Goal: Information Seeking & Learning: Learn about a topic

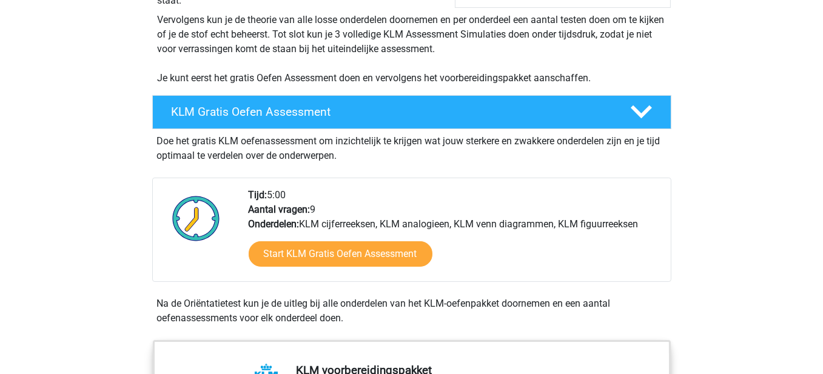
scroll to position [243, 0]
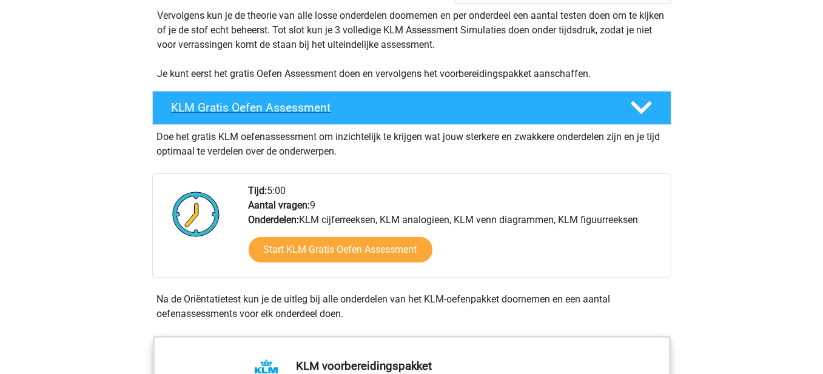
click at [408, 92] on div "KLM Gratis Oefen Assessment" at bounding box center [411, 108] width 519 height 34
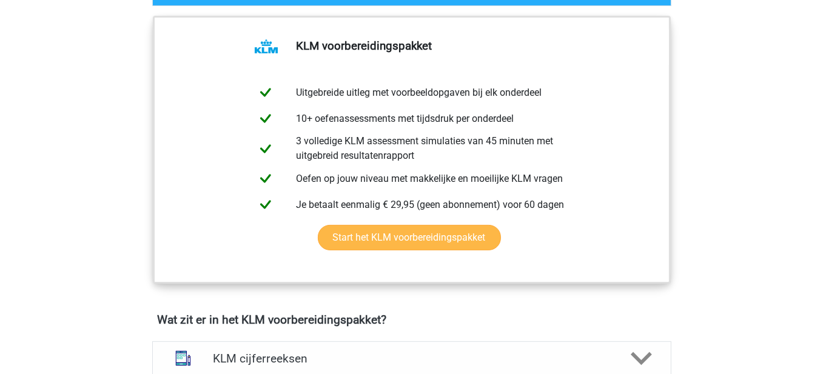
scroll to position [364, 0]
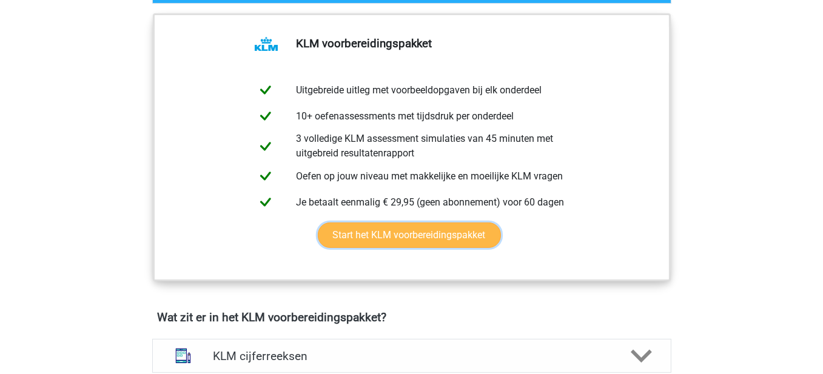
click at [435, 237] on link "Start het KLM voorbereidingspakket" at bounding box center [409, 235] width 183 height 25
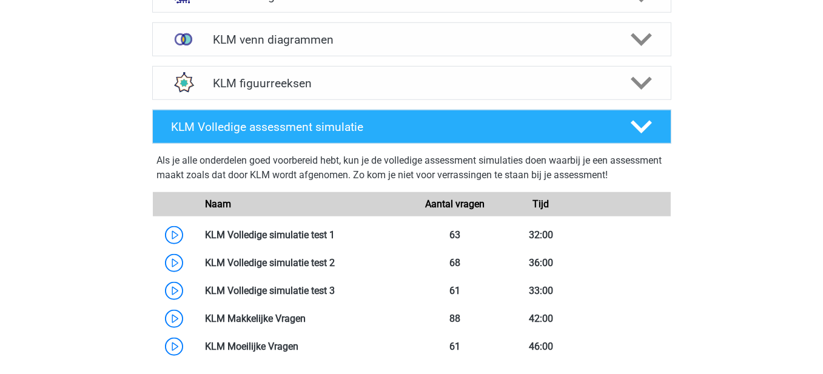
scroll to position [1455, 0]
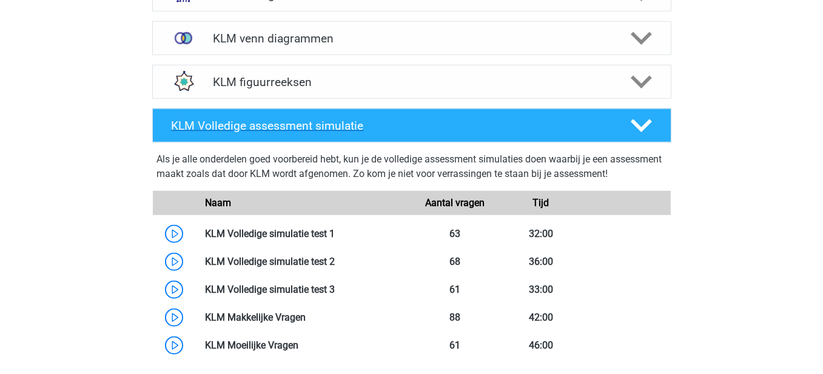
click at [482, 127] on h4 "KLM Volledige assessment simulatie" at bounding box center [391, 126] width 439 height 14
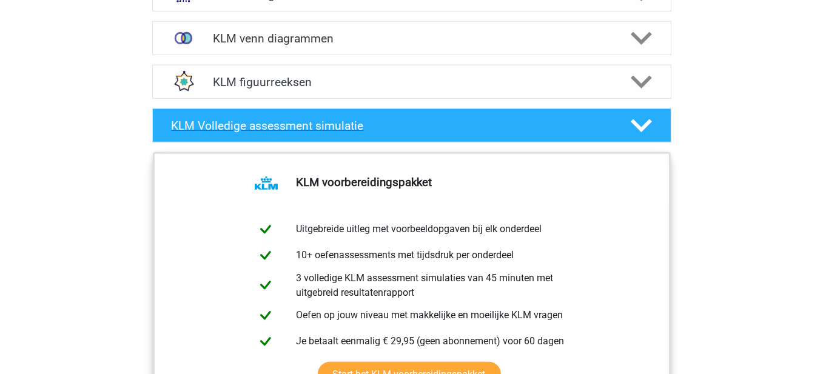
click at [482, 127] on h4 "KLM Volledige assessment simulatie" at bounding box center [391, 126] width 439 height 14
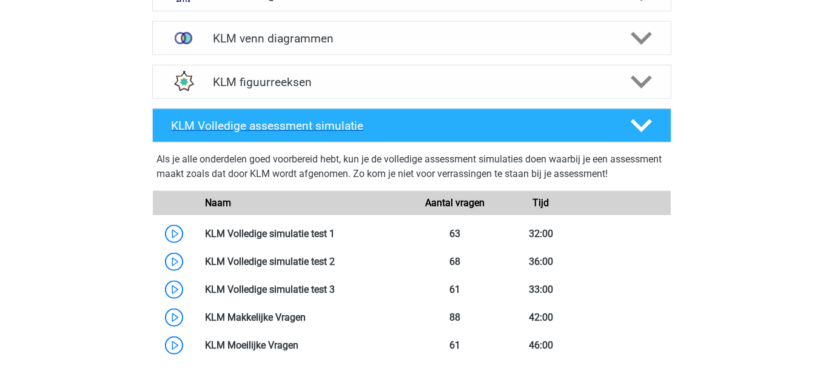
click at [482, 127] on h4 "KLM Volledige assessment simulatie" at bounding box center [391, 126] width 439 height 14
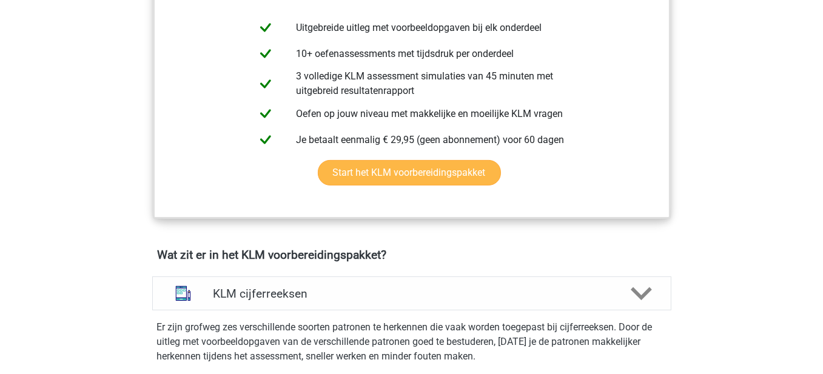
scroll to position [425, 0]
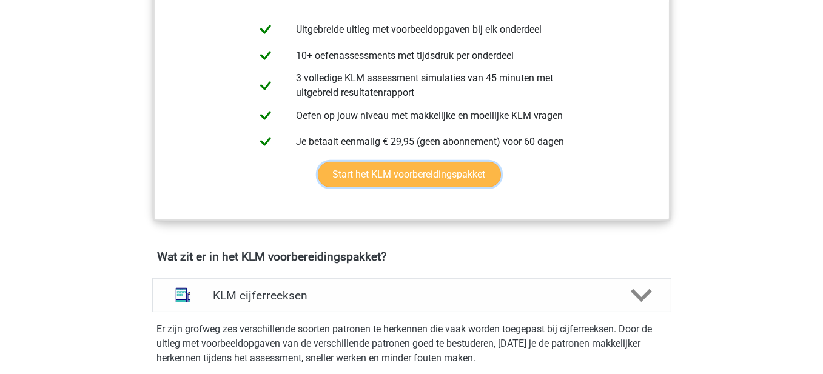
click at [450, 179] on link "Start het KLM voorbereidingspakket" at bounding box center [409, 174] width 183 height 25
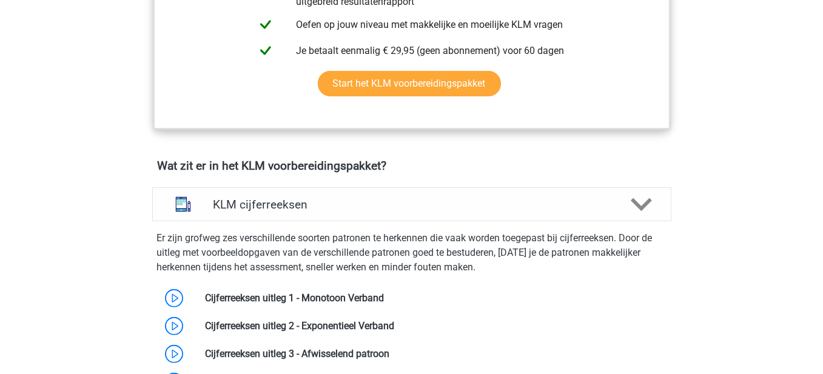
scroll to position [546, 0]
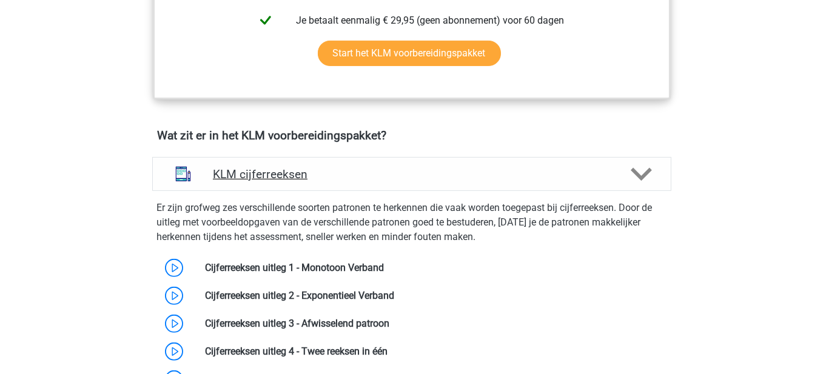
click at [400, 172] on h4 "KLM cijferreeksen" at bounding box center [411, 174] width 397 height 14
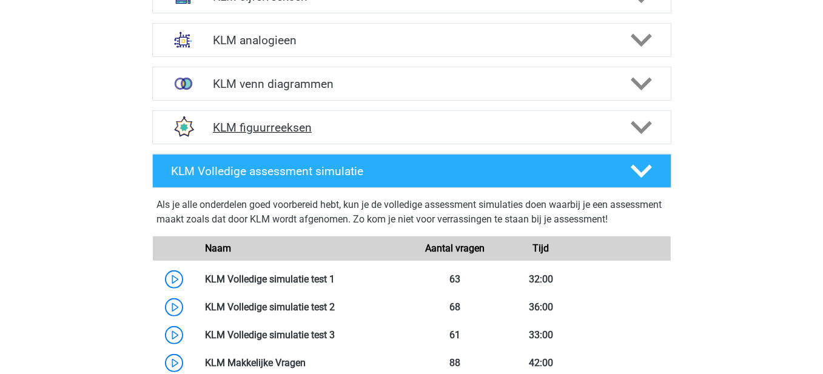
scroll to position [728, 0]
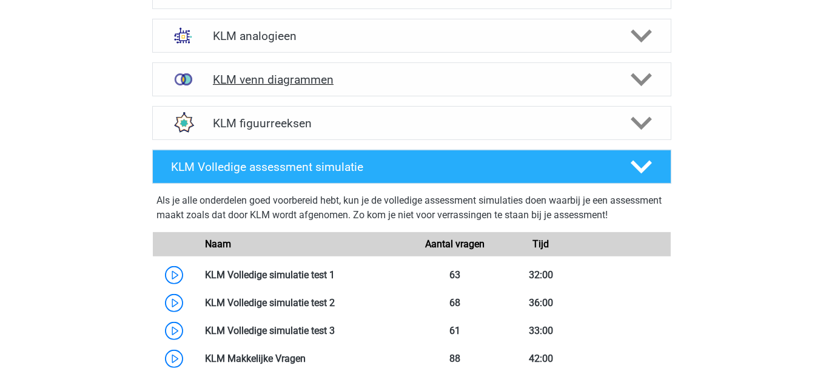
click at [379, 81] on h4 "KLM venn diagrammen" at bounding box center [411, 80] width 397 height 14
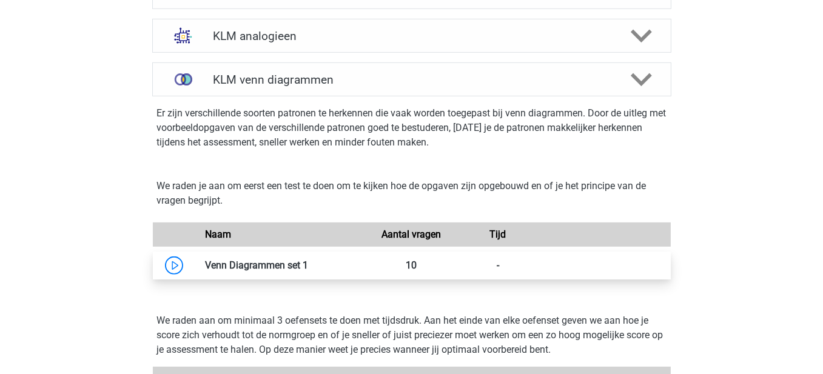
click at [308, 261] on link at bounding box center [308, 266] width 0 height 12
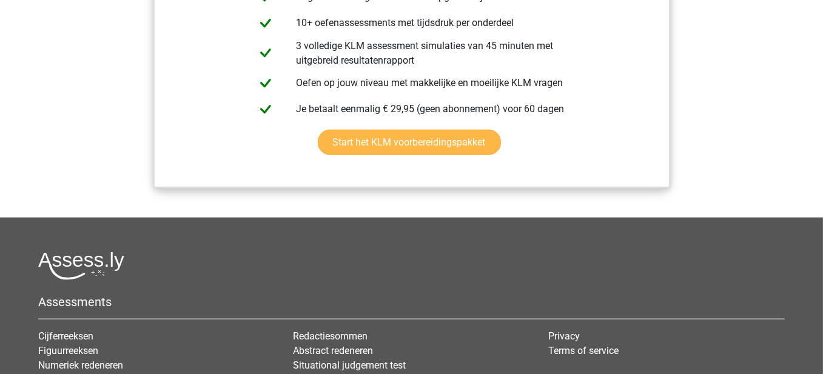
scroll to position [1713, 0]
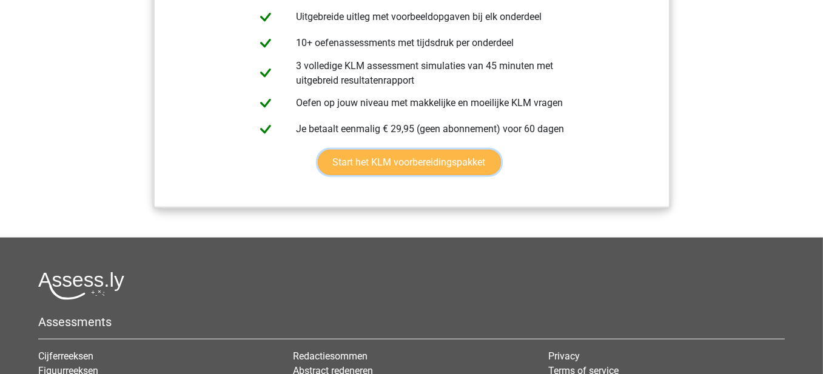
click at [401, 163] on link "Start het KLM voorbereidingspakket" at bounding box center [409, 162] width 183 height 25
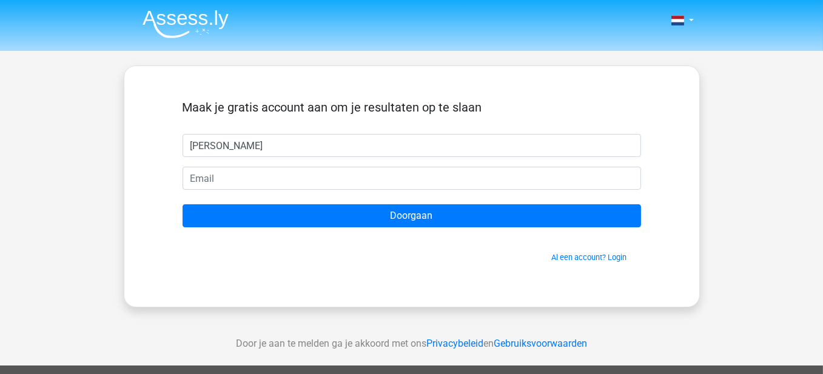
type input "Edouard Capelleman"
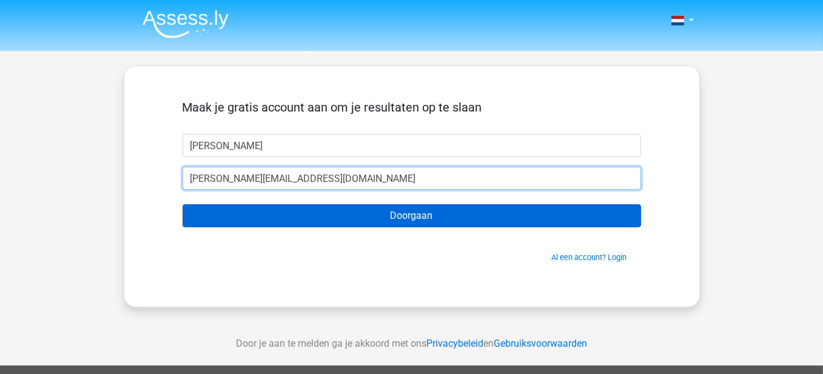
type input "[PERSON_NAME][EMAIL_ADDRESS][DOMAIN_NAME]"
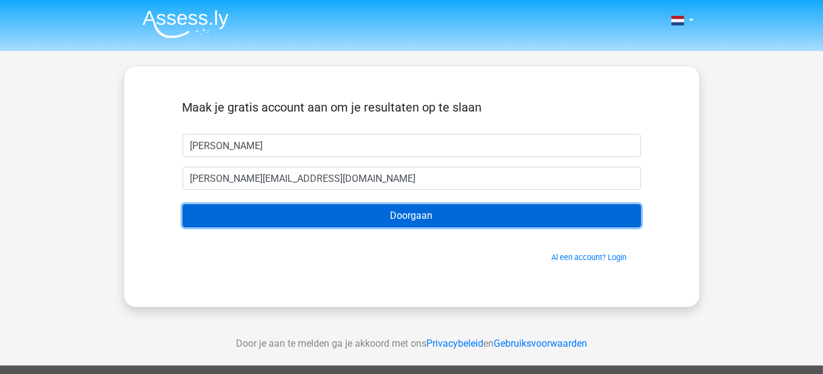
click at [440, 216] on input "Doorgaan" at bounding box center [412, 215] width 458 height 23
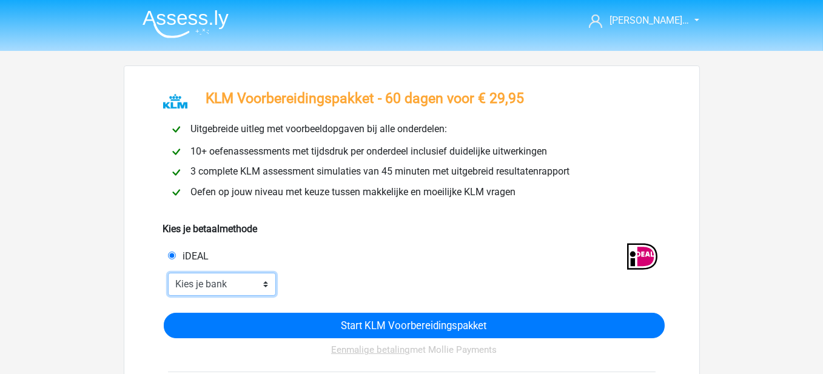
drag, startPoint x: 275, startPoint y: 278, endPoint x: 265, endPoint y: 287, distance: 12.9
click at [274, 279] on select "Kies je bank ABN AMRO ING Rabobank ASN Bank bunq Knab N26 NN Regiobank Revolut …" at bounding box center [222, 284] width 109 height 23
click at [388, 258] on div "iDEAL" at bounding box center [288, 256] width 258 height 15
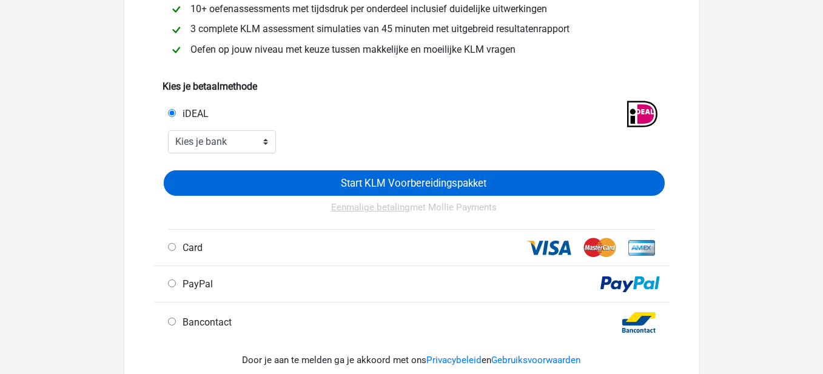
scroll to position [182, 0]
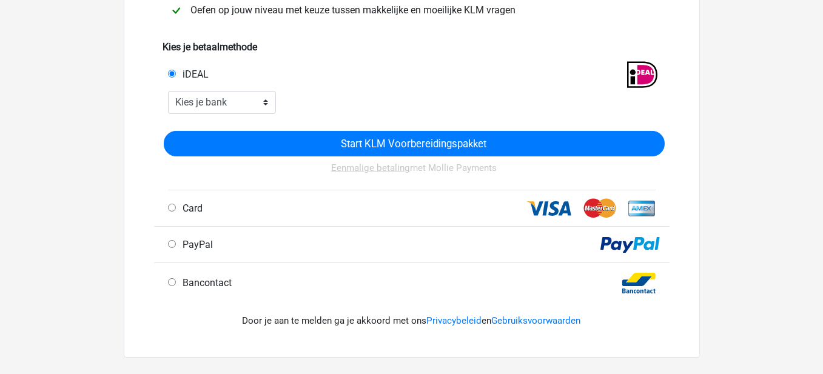
click at [175, 278] on div "Bancontact" at bounding box center [288, 283] width 258 height 15
drag, startPoint x: 175, startPoint y: 278, endPoint x: 166, endPoint y: 285, distance: 11.8
click at [170, 281] on div "Bancontact" at bounding box center [288, 283] width 258 height 15
click at [165, 285] on div "Bancontact" at bounding box center [288, 283] width 258 height 15
click at [173, 283] on input "Bancontact" at bounding box center [172, 282] width 8 height 8
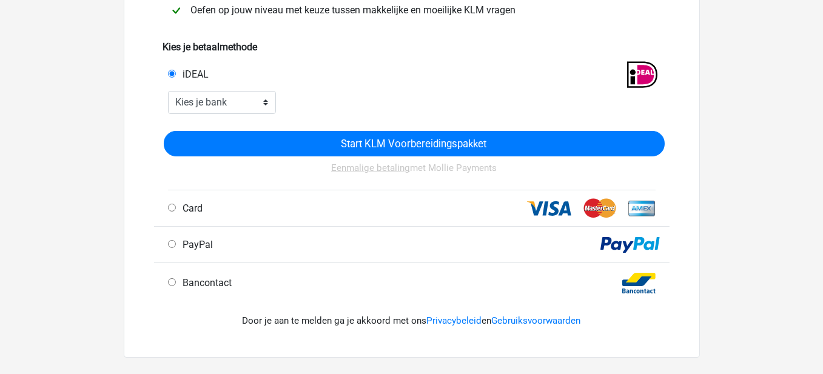
radio input "true"
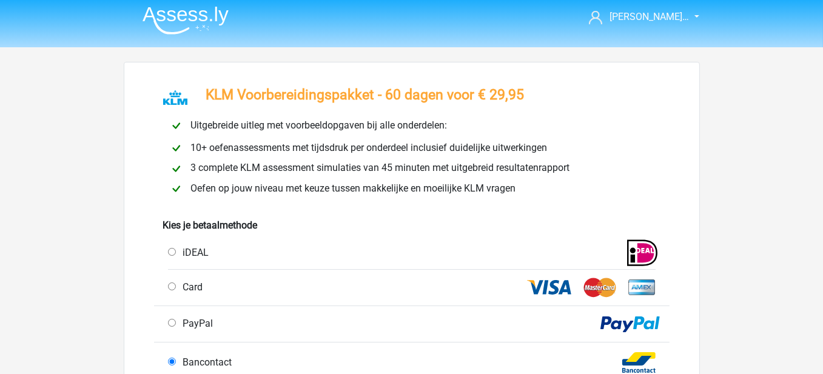
scroll to position [0, 0]
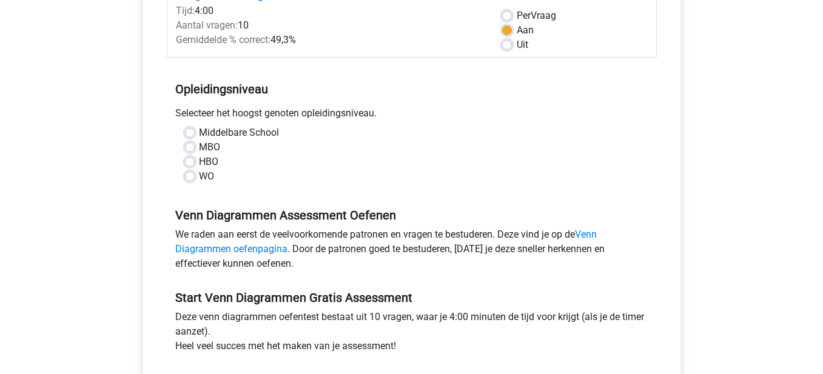
scroll to position [182, 0]
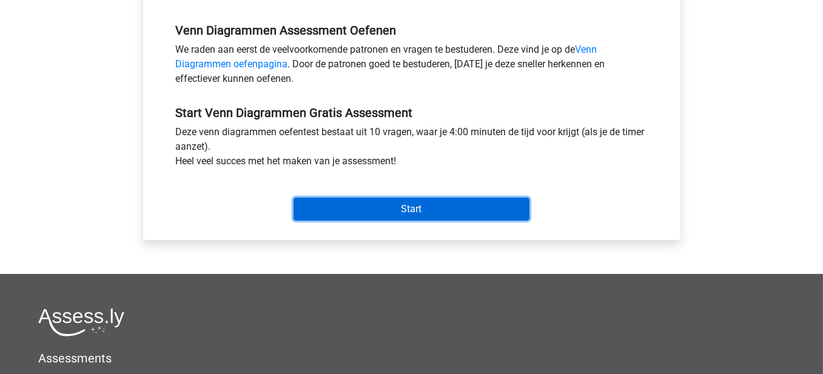
click at [514, 206] on input "Start" at bounding box center [412, 209] width 236 height 23
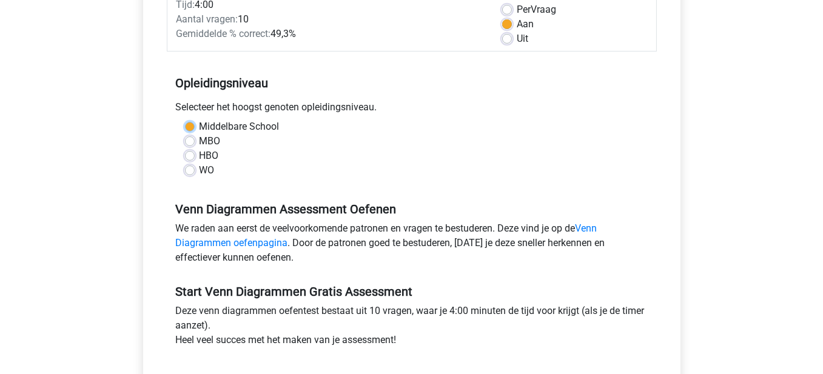
scroll to position [183, 0]
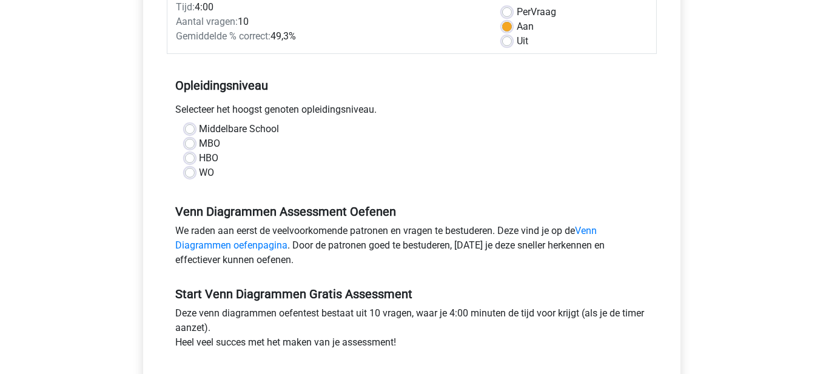
click at [394, 146] on div "MBO" at bounding box center [412, 143] width 454 height 15
click at [200, 130] on label "Middelbare School" at bounding box center [240, 129] width 80 height 15
click at [189, 130] on input "Middelbare School" at bounding box center [190, 128] width 10 height 12
radio input "true"
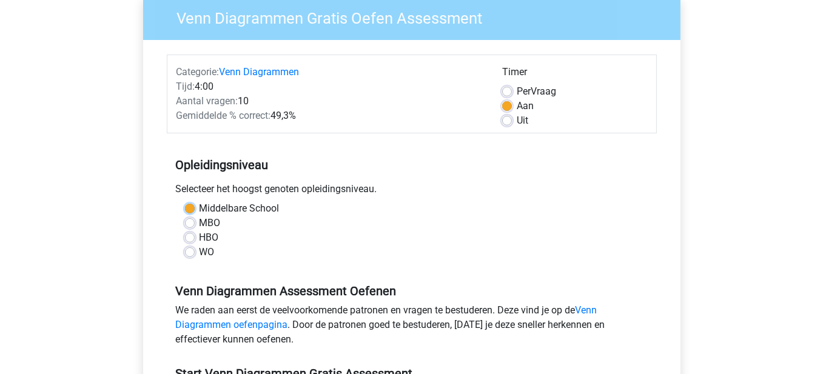
scroll to position [61, 0]
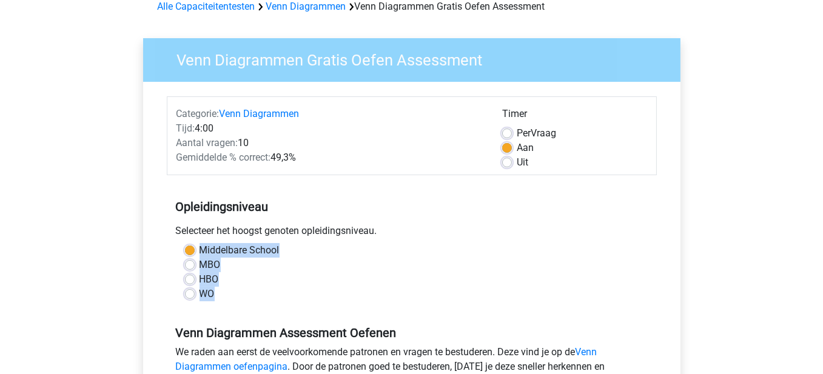
drag, startPoint x: 202, startPoint y: 244, endPoint x: 238, endPoint y: 293, distance: 60.8
click at [238, 293] on div "Middelbare School MBO HBO WO" at bounding box center [412, 272] width 472 height 58
copy div "Middelbare School MBO HBO WO"
click at [191, 287] on div "WO" at bounding box center [412, 294] width 454 height 15
click at [270, 289] on div "WO" at bounding box center [412, 294] width 454 height 15
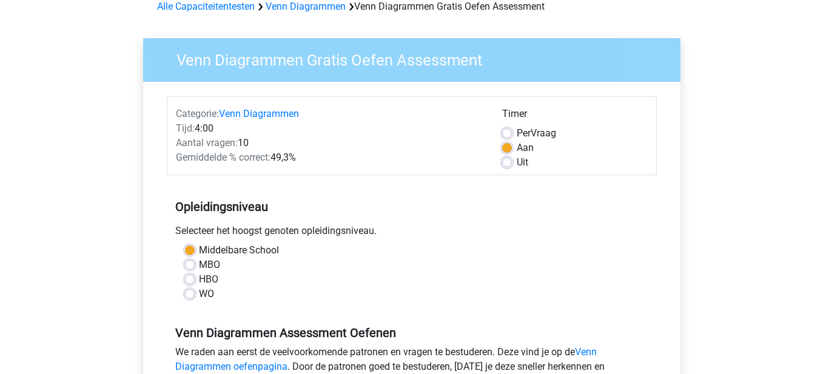
click at [200, 295] on label "WO" at bounding box center [207, 294] width 15 height 15
click at [185, 295] on input "WO" at bounding box center [190, 293] width 10 height 12
radio input "true"
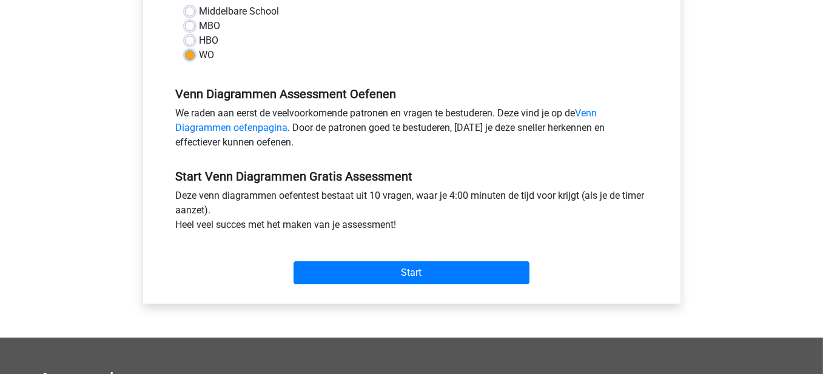
scroll to position [304, 0]
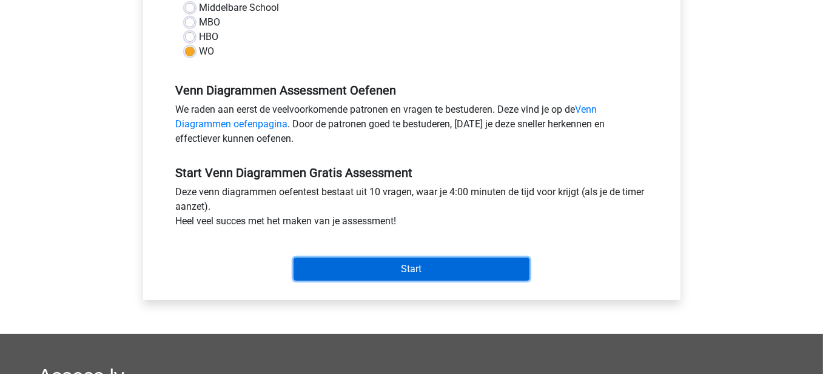
click at [490, 269] on input "Start" at bounding box center [412, 269] width 236 height 23
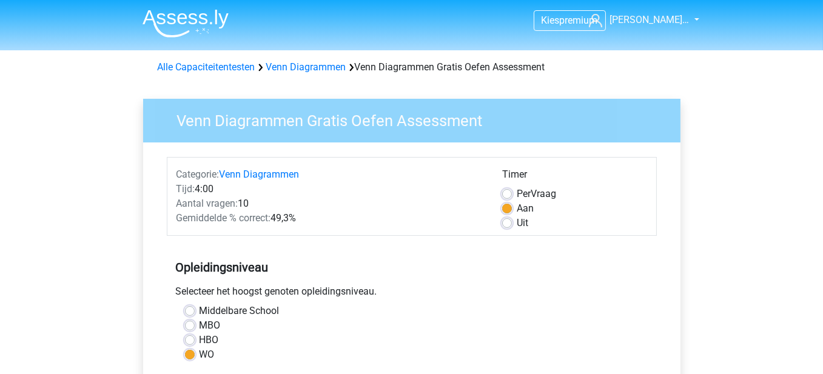
scroll to position [0, 0]
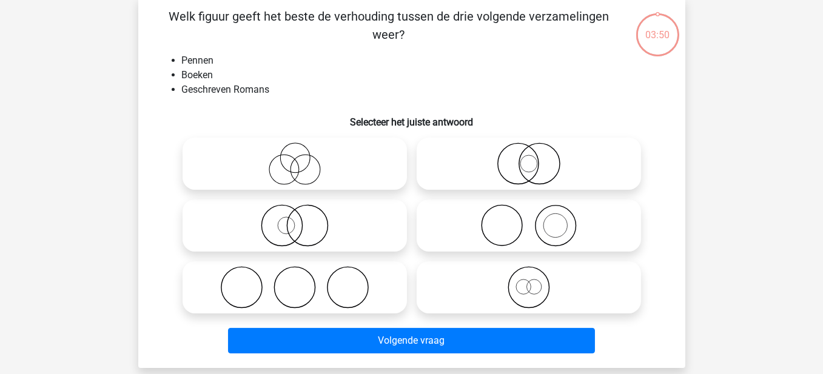
scroll to position [61, 0]
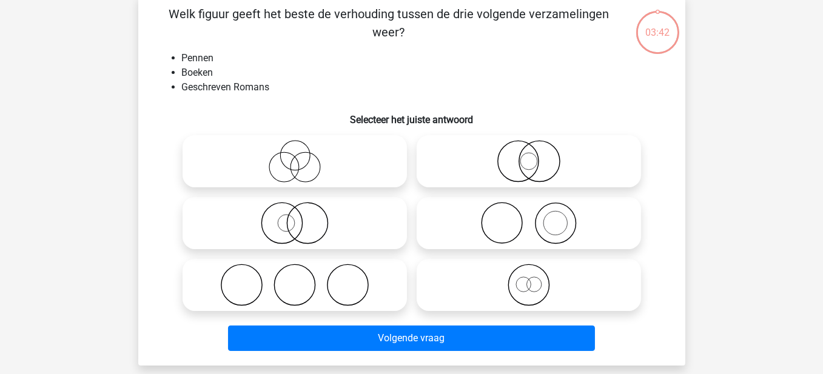
click at [550, 227] on icon at bounding box center [528, 223] width 215 height 42
click at [537, 217] on input "radio" at bounding box center [533, 213] width 8 height 8
radio input "true"
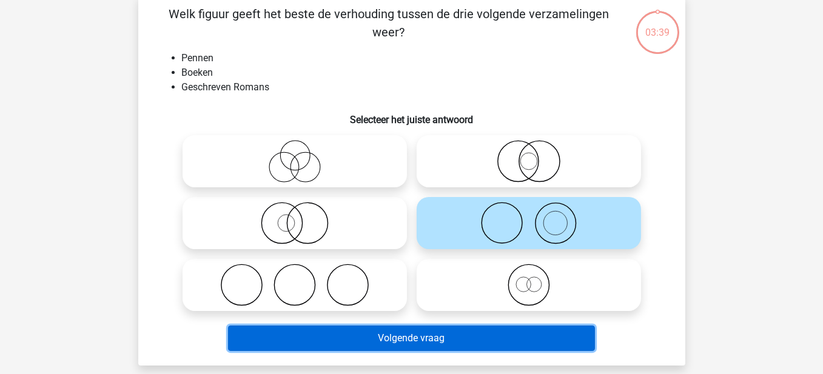
click at [458, 340] on button "Volgende vraag" at bounding box center [411, 338] width 367 height 25
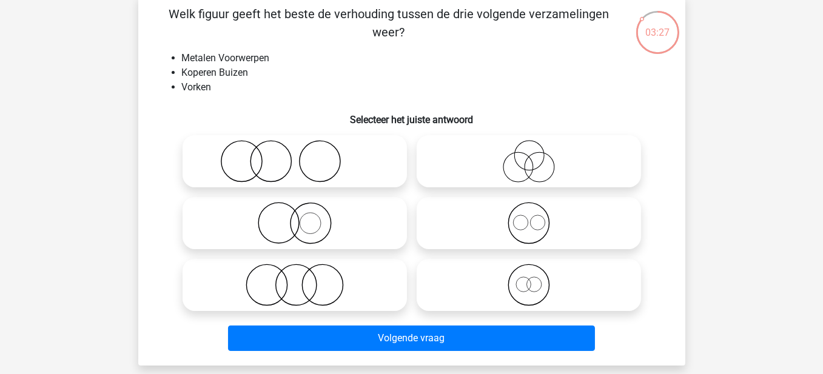
click at [299, 291] on icon at bounding box center [294, 285] width 215 height 42
click at [299, 279] on input "radio" at bounding box center [299, 275] width 8 height 8
radio input "true"
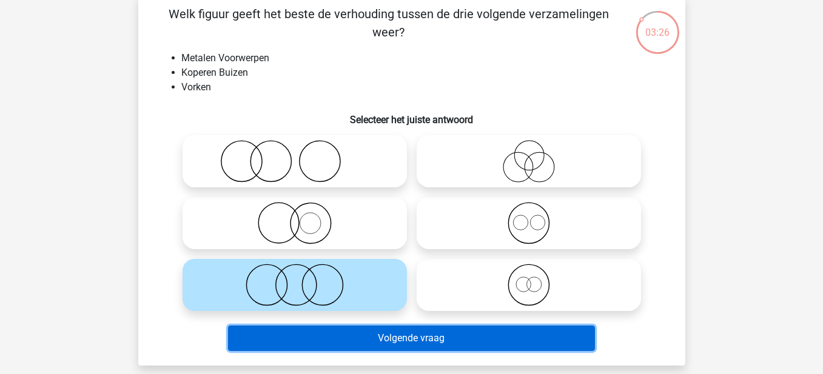
click at [414, 340] on button "Volgende vraag" at bounding box center [411, 338] width 367 height 25
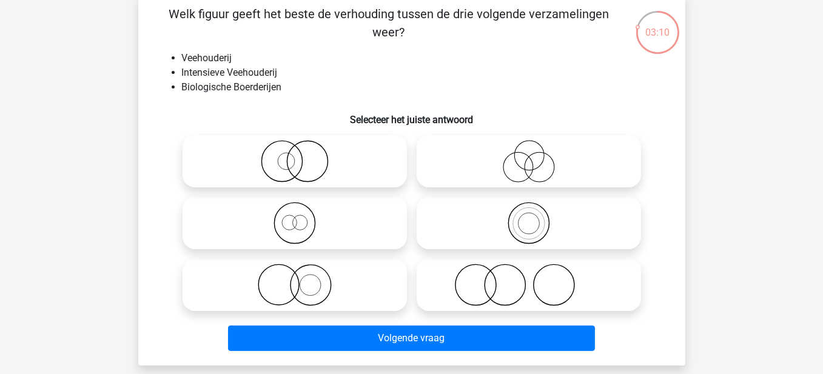
click at [527, 162] on icon at bounding box center [528, 161] width 215 height 42
click at [529, 155] on input "radio" at bounding box center [533, 151] width 8 height 8
radio input "true"
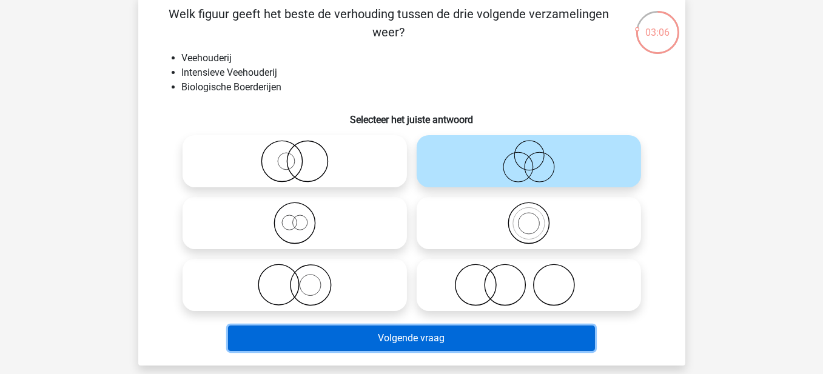
click at [351, 333] on button "Volgende vraag" at bounding box center [411, 338] width 367 height 25
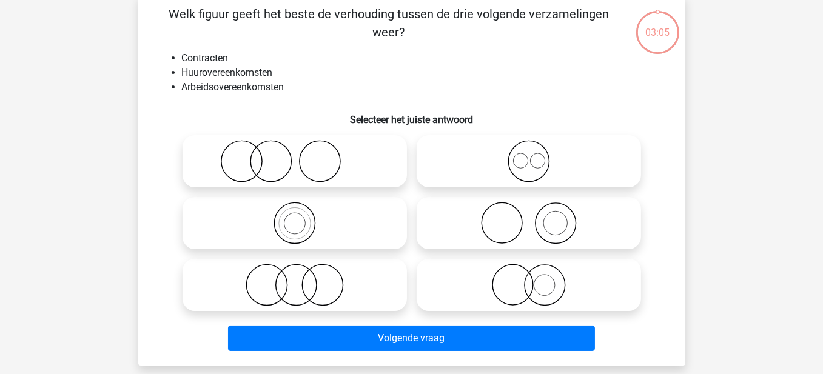
scroll to position [56, 0]
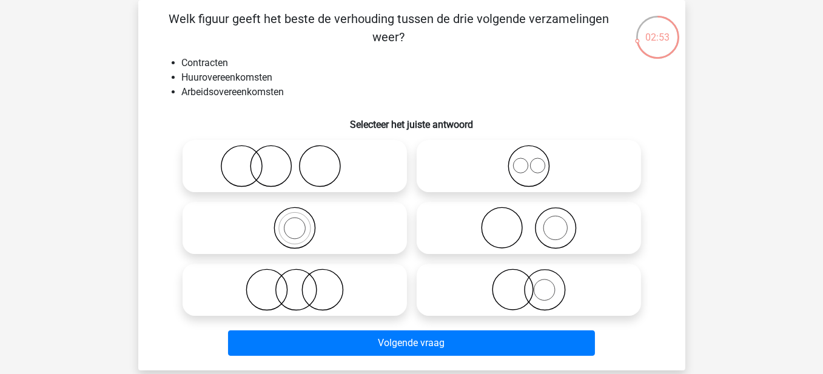
click at [527, 165] on icon at bounding box center [528, 166] width 215 height 42
click at [529, 160] on input "radio" at bounding box center [533, 156] width 8 height 8
radio input "true"
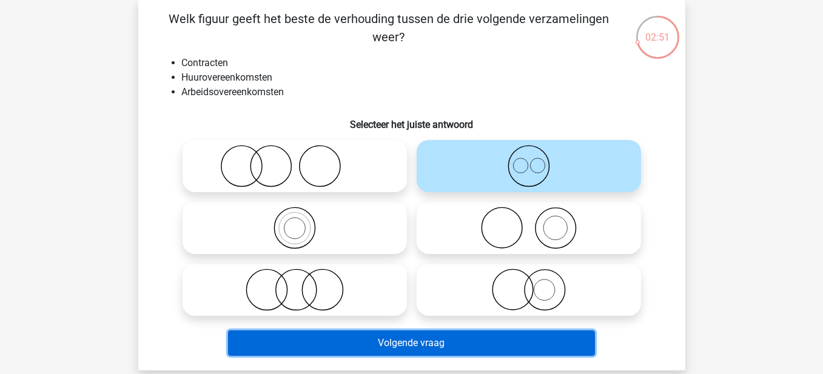
click at [438, 340] on button "Volgende vraag" at bounding box center [411, 343] width 367 height 25
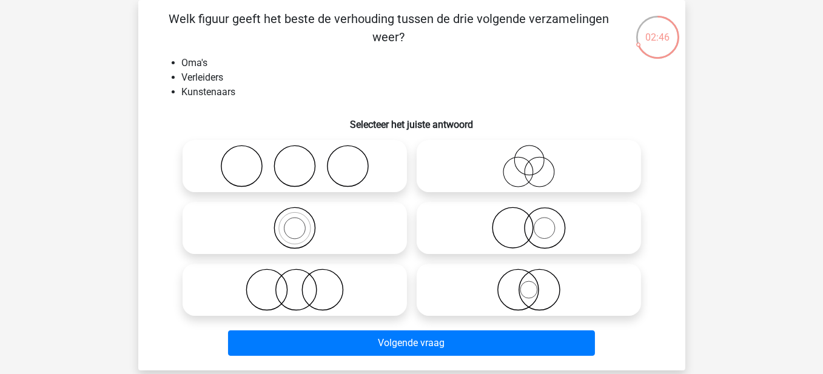
click at [294, 164] on icon at bounding box center [294, 166] width 215 height 42
click at [295, 160] on input "radio" at bounding box center [299, 156] width 8 height 8
radio input "true"
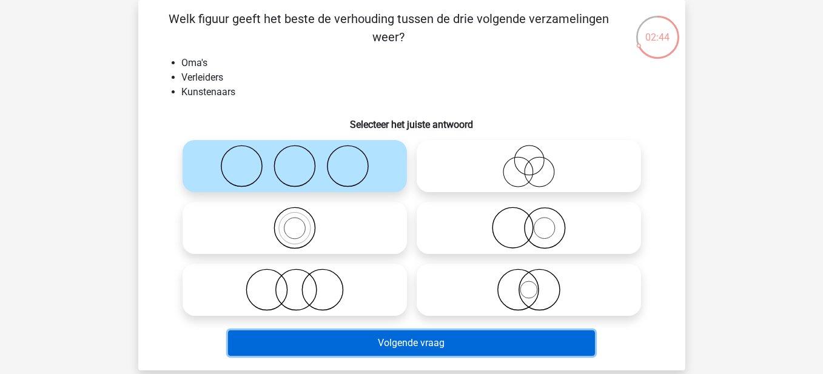
click at [381, 340] on button "Volgende vraag" at bounding box center [411, 343] width 367 height 25
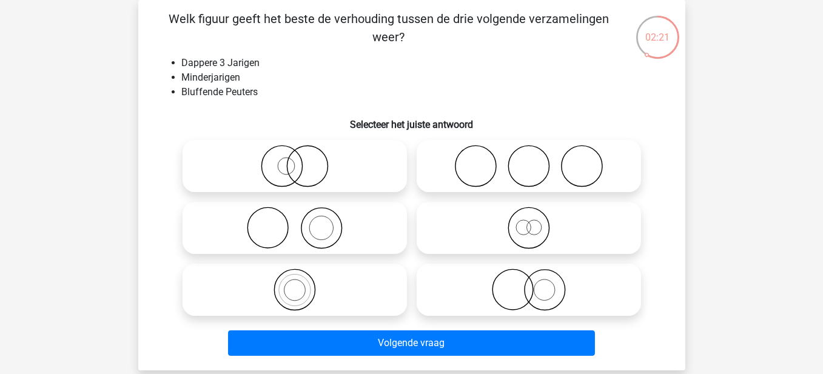
click at [540, 224] on icon at bounding box center [528, 228] width 215 height 42
click at [537, 222] on input "radio" at bounding box center [533, 218] width 8 height 8
radio input "true"
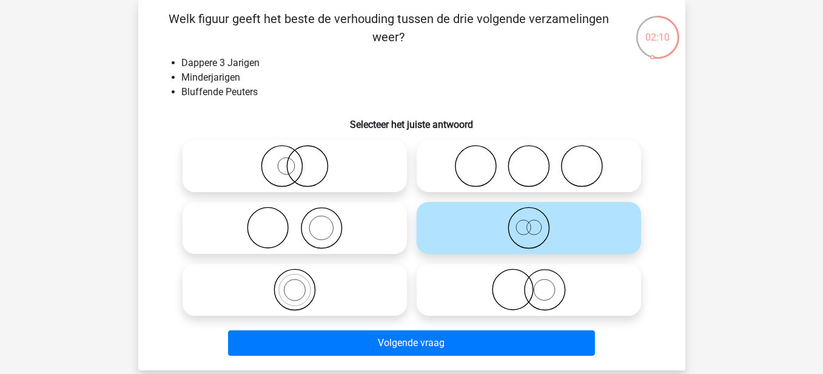
click at [292, 287] on icon at bounding box center [294, 290] width 215 height 42
click at [295, 284] on input "radio" at bounding box center [299, 280] width 8 height 8
radio input "true"
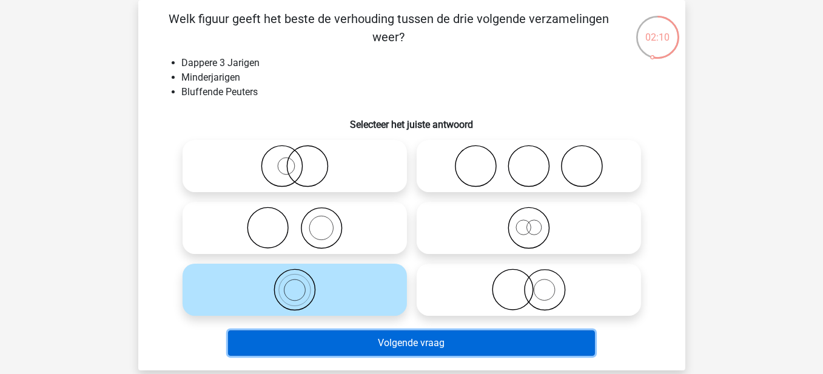
click at [352, 335] on button "Volgende vraag" at bounding box center [411, 343] width 367 height 25
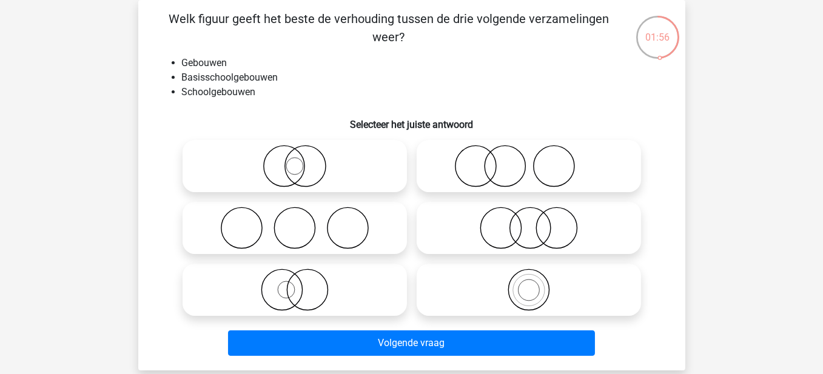
click at [524, 285] on icon at bounding box center [528, 290] width 215 height 42
click at [529, 284] on input "radio" at bounding box center [533, 280] width 8 height 8
radio input "true"
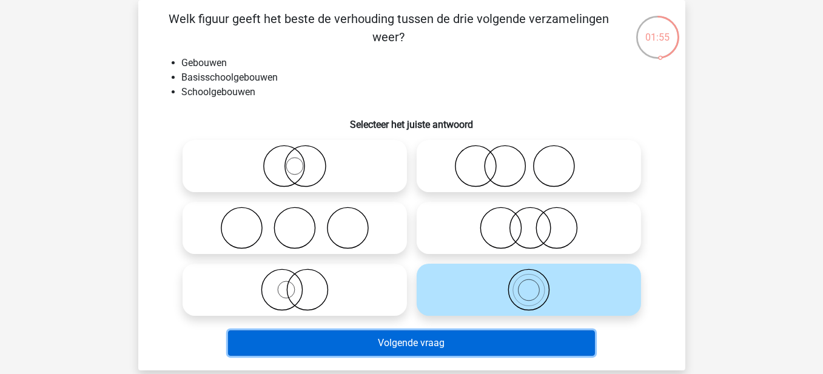
click at [515, 332] on button "Volgende vraag" at bounding box center [411, 343] width 367 height 25
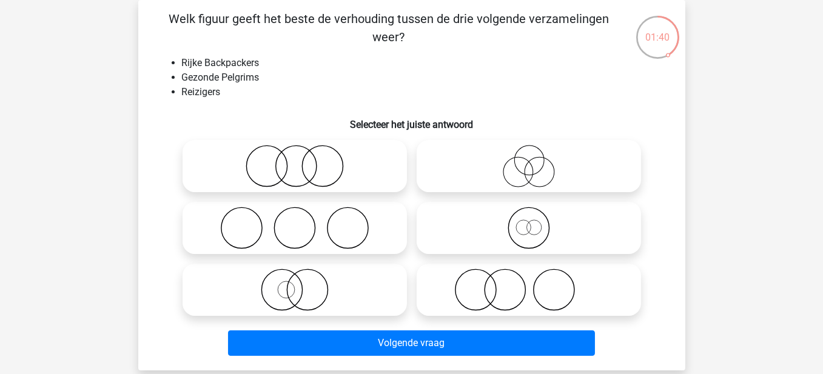
click at [533, 165] on icon at bounding box center [528, 166] width 215 height 42
click at [533, 160] on input "radio" at bounding box center [533, 156] width 8 height 8
radio input "true"
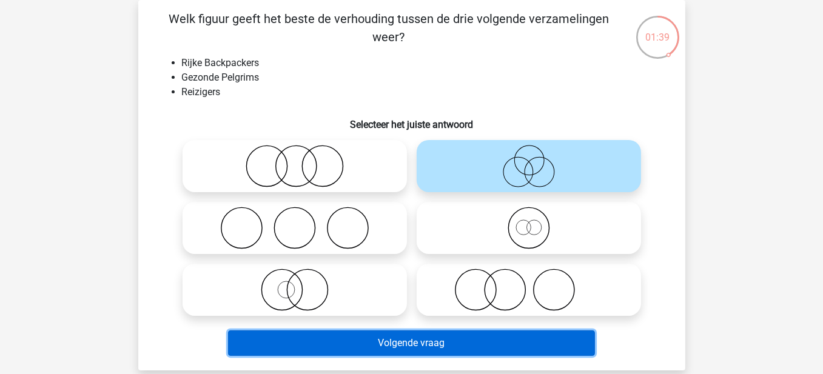
click at [446, 341] on button "Volgende vraag" at bounding box center [411, 343] width 367 height 25
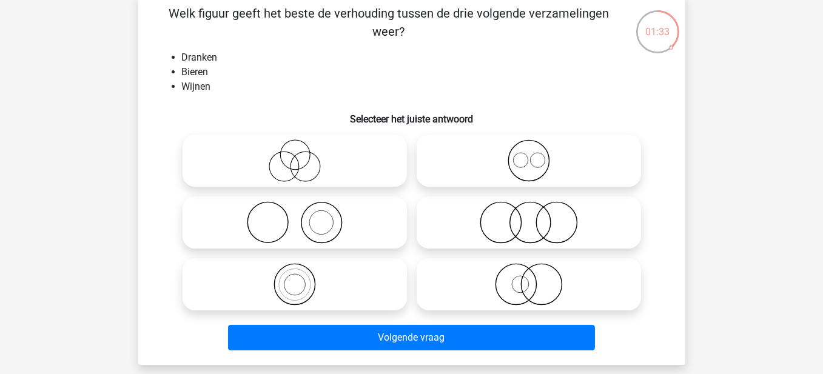
scroll to position [61, 0]
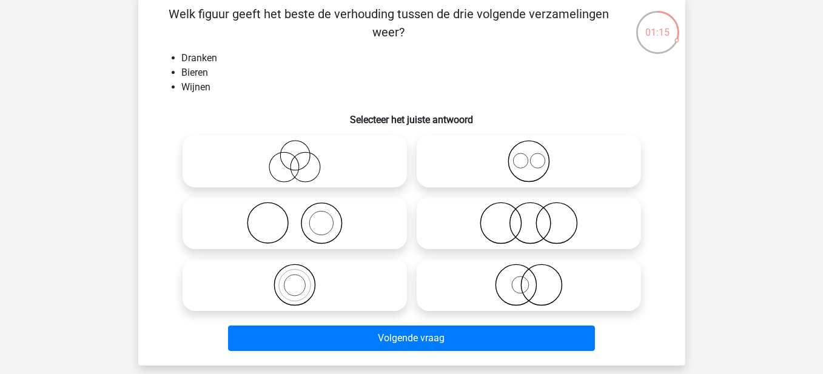
click at [519, 165] on icon at bounding box center [528, 161] width 215 height 42
click at [529, 155] on input "radio" at bounding box center [533, 151] width 8 height 8
radio input "true"
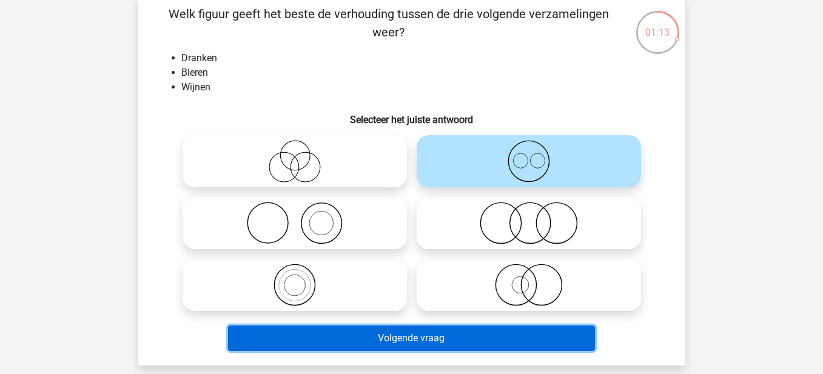
click at [413, 346] on button "Volgende vraag" at bounding box center [411, 338] width 367 height 25
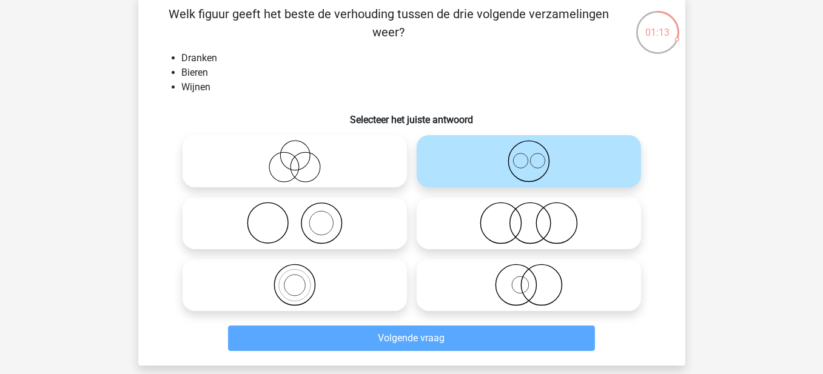
scroll to position [56, 0]
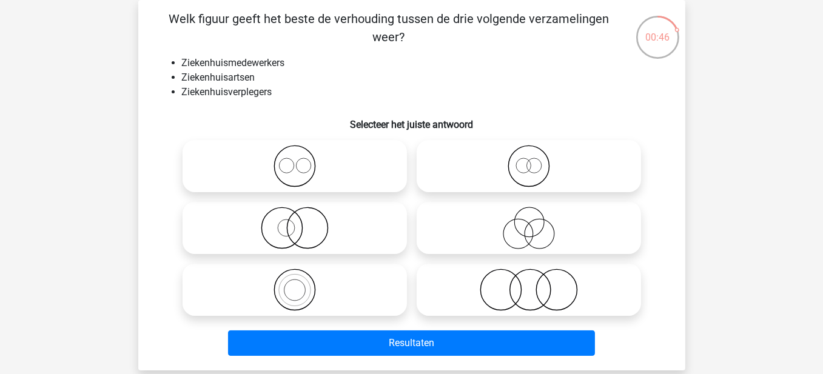
click at [523, 292] on icon at bounding box center [528, 290] width 215 height 42
click at [529, 284] on input "radio" at bounding box center [533, 280] width 8 height 8
radio input "true"
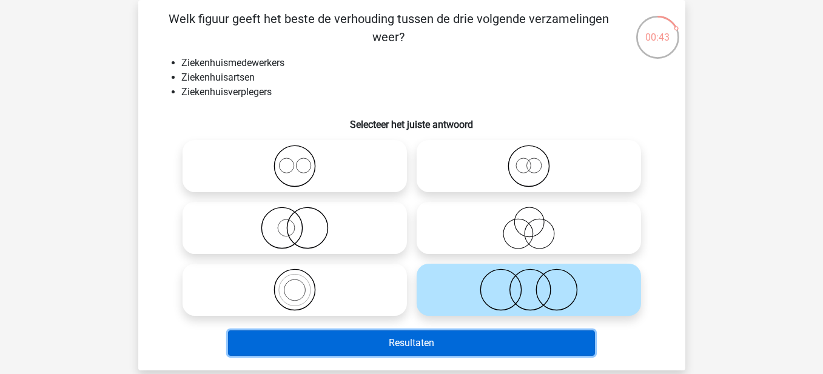
click at [448, 342] on button "Resultaten" at bounding box center [411, 343] width 367 height 25
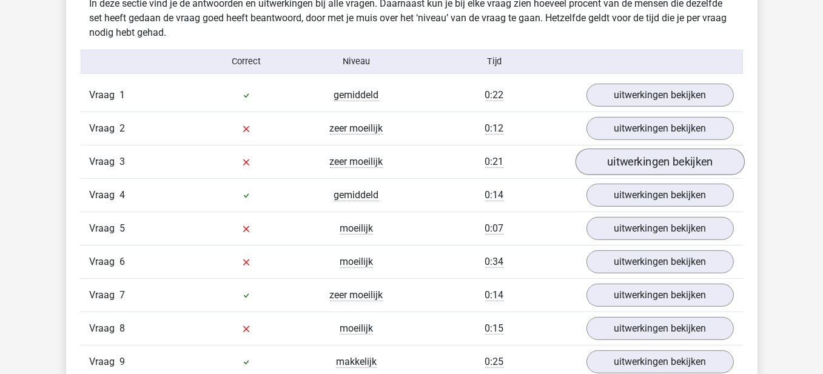
scroll to position [970, 0]
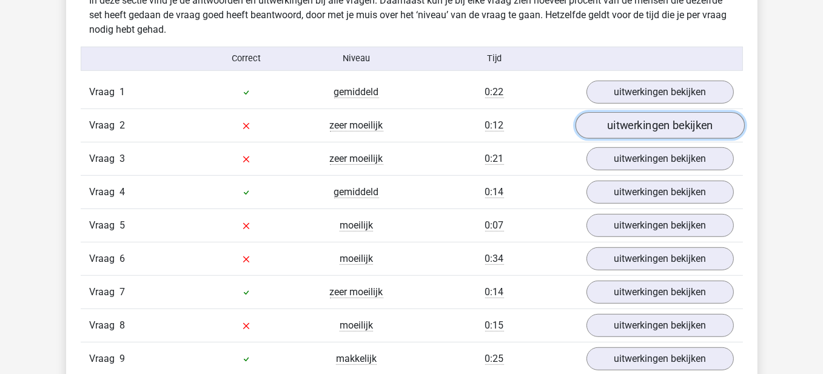
click at [649, 124] on link "uitwerkingen bekijken" at bounding box center [659, 125] width 169 height 27
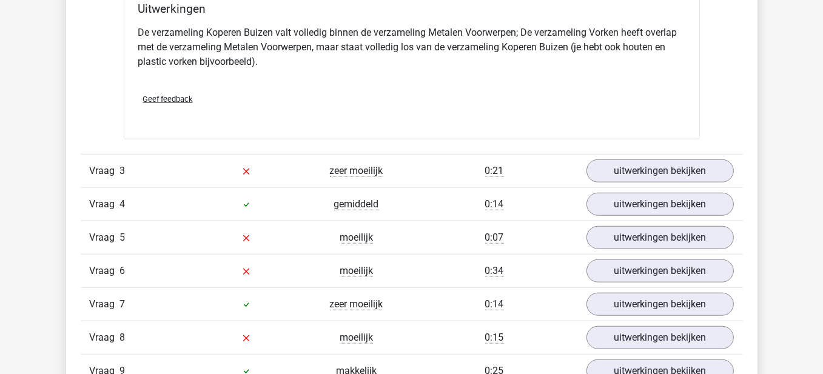
scroll to position [1455, 0]
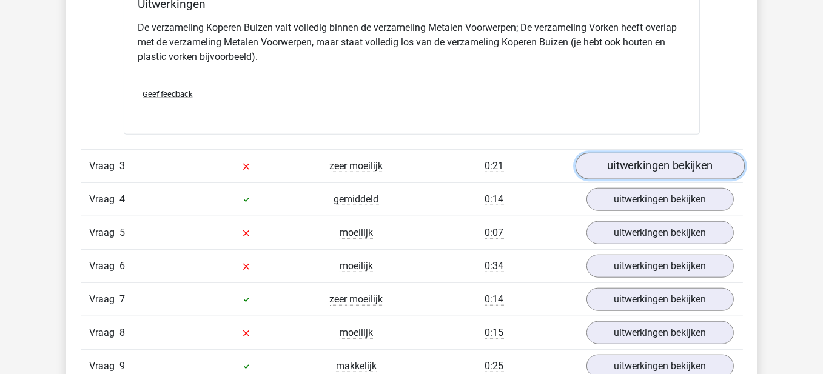
click at [674, 164] on link "uitwerkingen bekijken" at bounding box center [659, 166] width 169 height 27
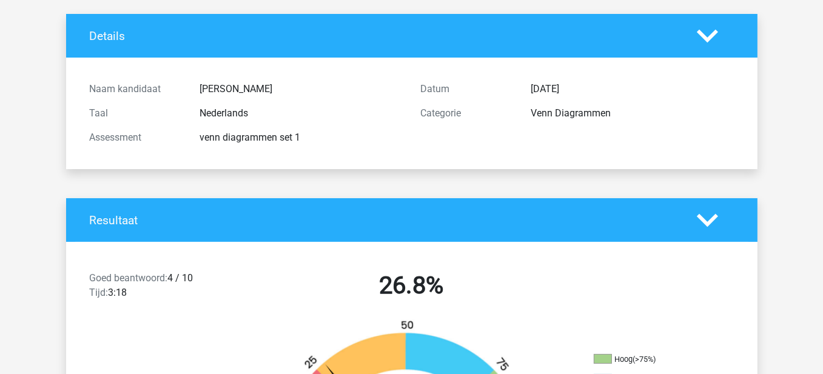
scroll to position [61, 0]
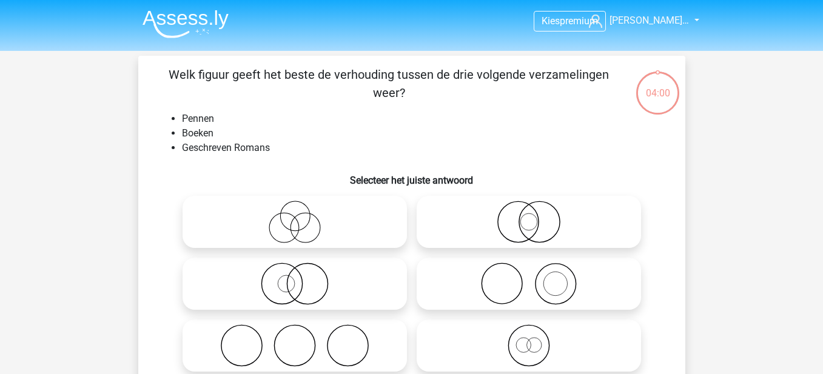
scroll to position [56, 0]
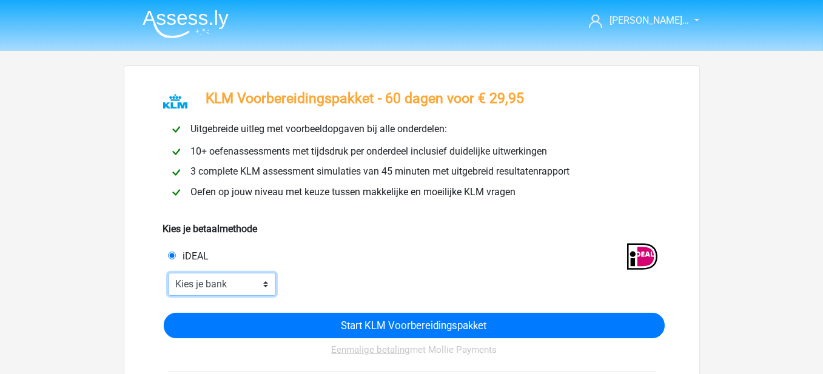
click at [265, 283] on select "Kies je bank ABN AMRO ING Rabobank ASN Bank bunq Knab N26 NN Regiobank Revolut …" at bounding box center [222, 284] width 109 height 23
select select "ideal_REVOLT21"
click at [168, 273] on select "Kies je bank ABN AMRO ING Rabobank ASN Bank bunq Knab N26 NN Regiobank Revolut …" at bounding box center [222, 284] width 109 height 23
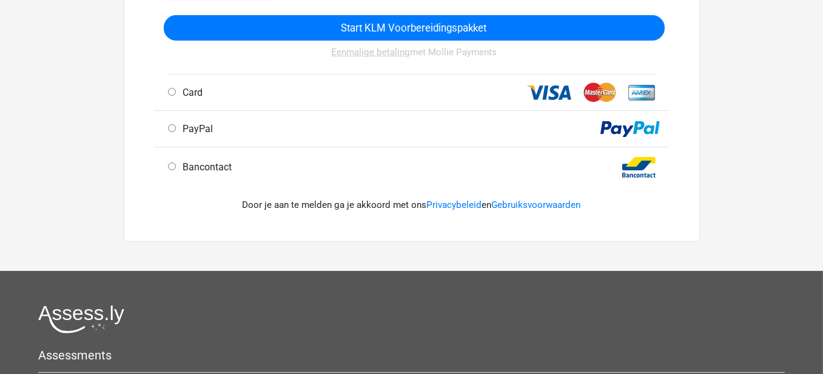
scroll to position [303, 0]
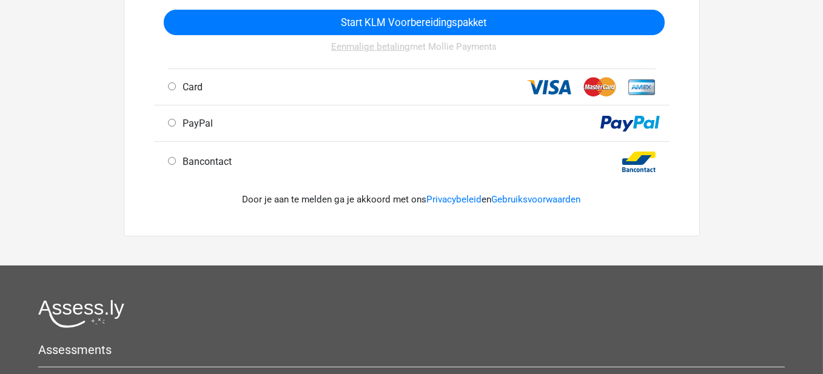
click at [165, 161] on div "Bancontact" at bounding box center [288, 162] width 258 height 15
click at [176, 155] on div "Bancontact" at bounding box center [288, 162] width 258 height 15
click at [173, 163] on input "Bancontact" at bounding box center [172, 161] width 8 height 8
radio input "true"
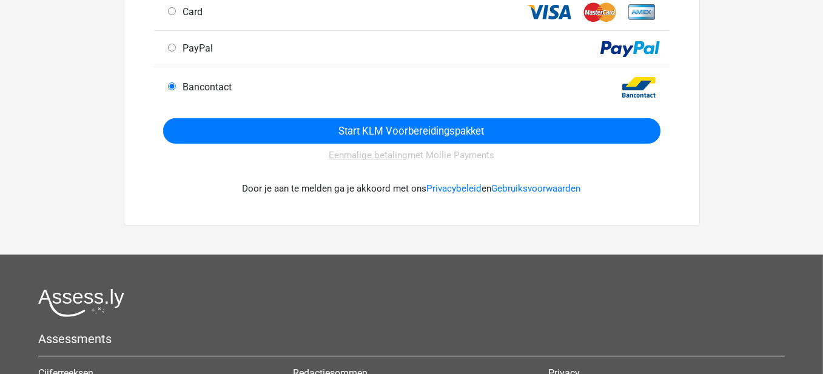
scroll to position [243, 0]
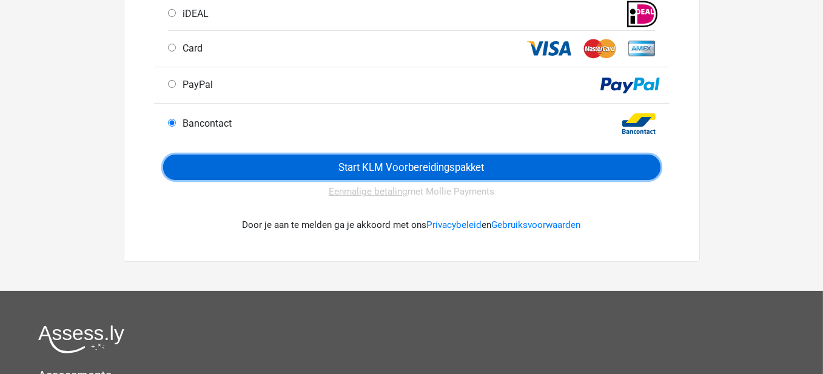
click at [338, 169] on input "Start KLM Voorbereidingspakket" at bounding box center [411, 167] width 497 height 25
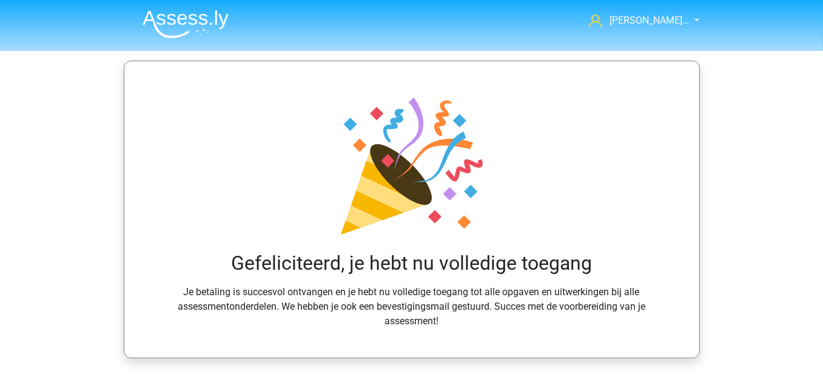
click at [195, 18] on img at bounding box center [186, 24] width 86 height 29
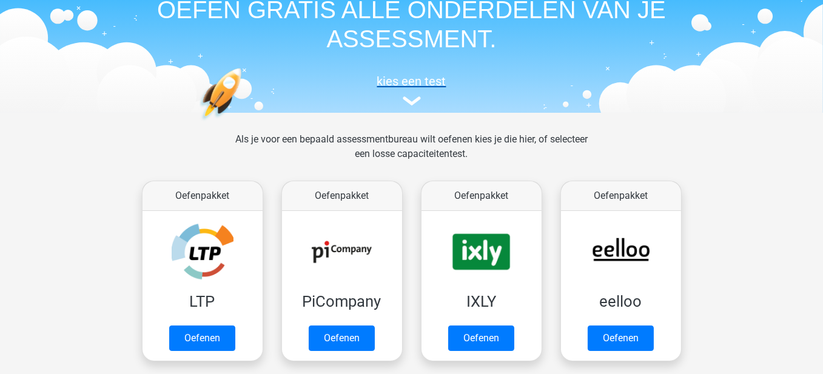
click at [406, 101] on img at bounding box center [412, 100] width 18 height 9
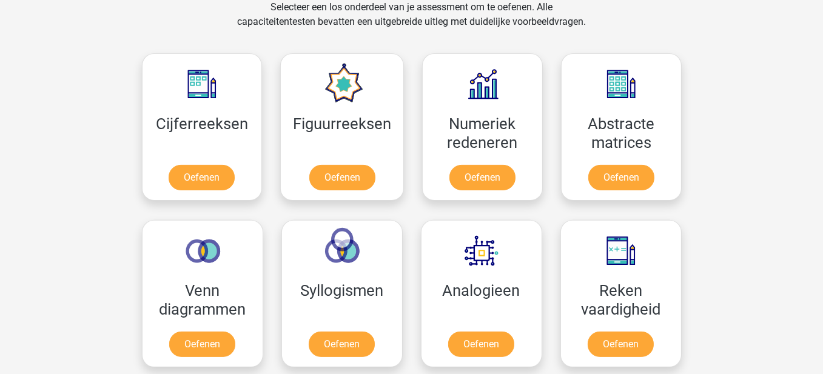
scroll to position [531, 0]
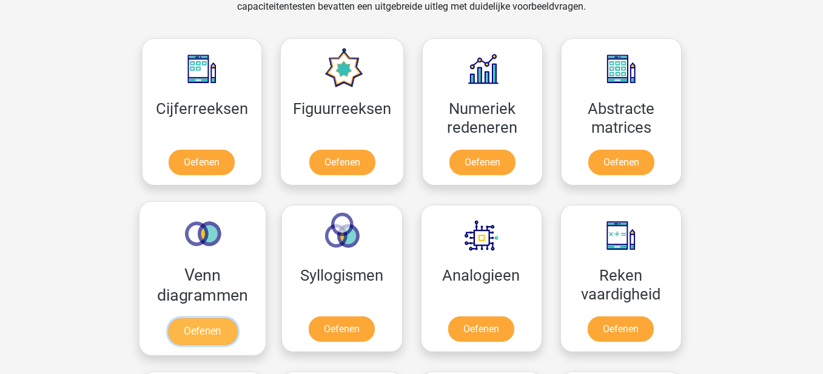
click at [173, 324] on link "Oefenen" at bounding box center [201, 331] width 69 height 27
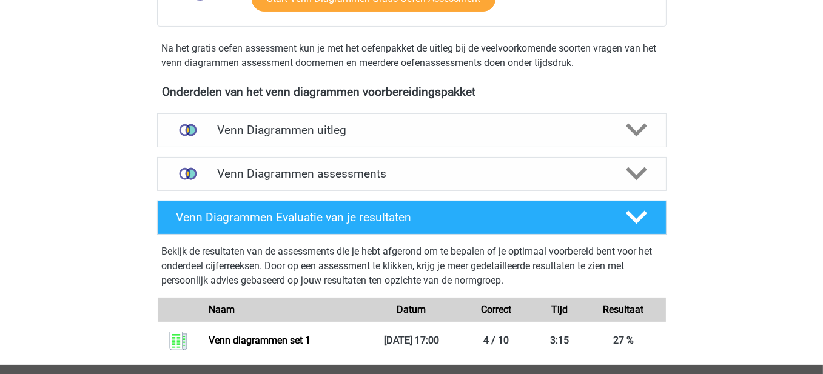
scroll to position [364, 0]
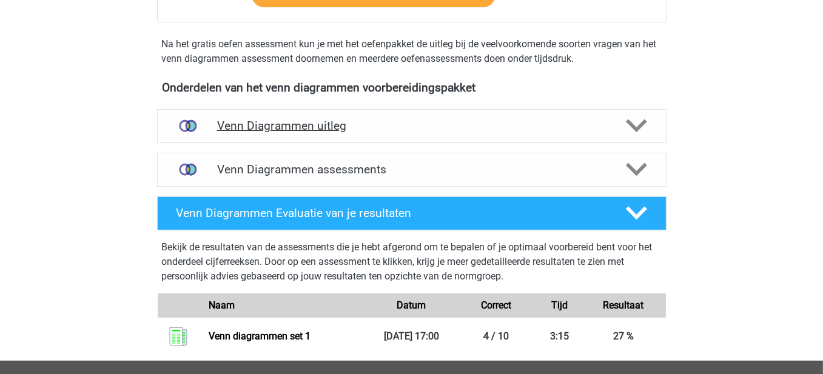
click at [450, 132] on h4 "Venn Diagrammen uitleg" at bounding box center [411, 126] width 389 height 14
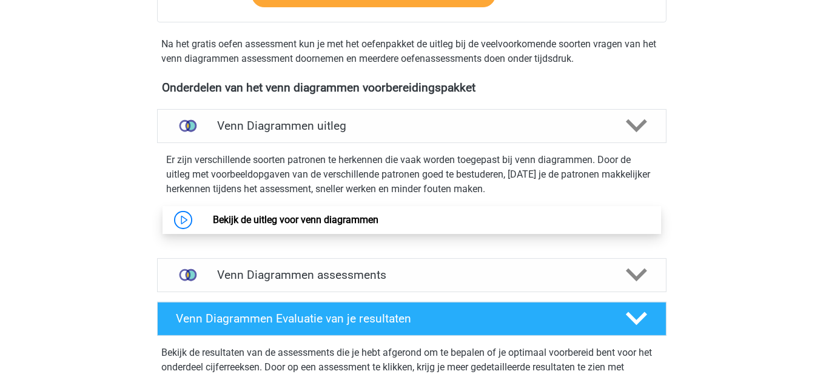
click at [213, 220] on link "Bekijk de uitleg voor venn diagrammen" at bounding box center [296, 220] width 166 height 12
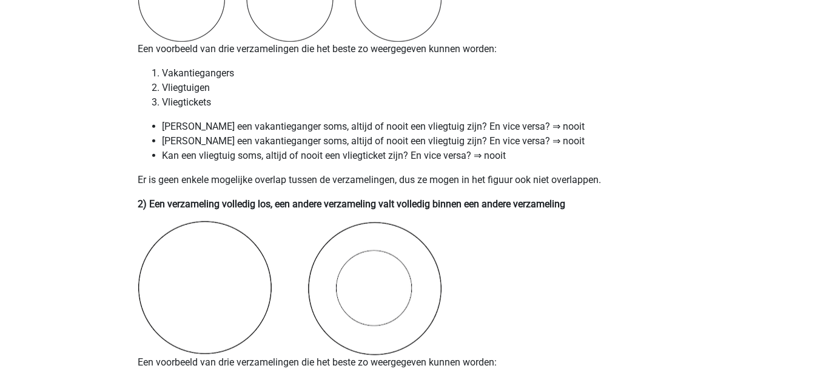
scroll to position [1031, 0]
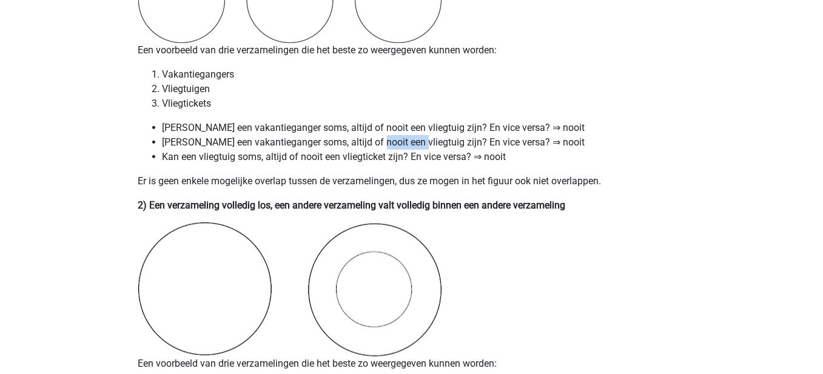
drag, startPoint x: 375, startPoint y: 141, endPoint x: 411, endPoint y: 140, distance: 35.8
click at [411, 140] on li "Kan een vakantieganger soms, altijd of nooit een vliegtuig zijn? En vice versa?…" at bounding box center [424, 142] width 523 height 15
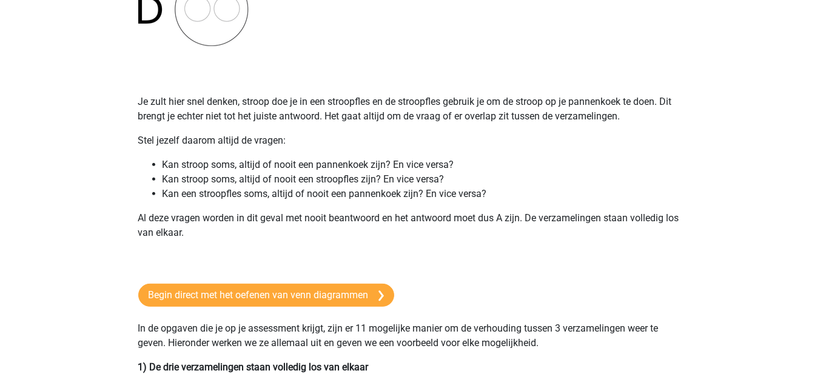
scroll to position [606, 0]
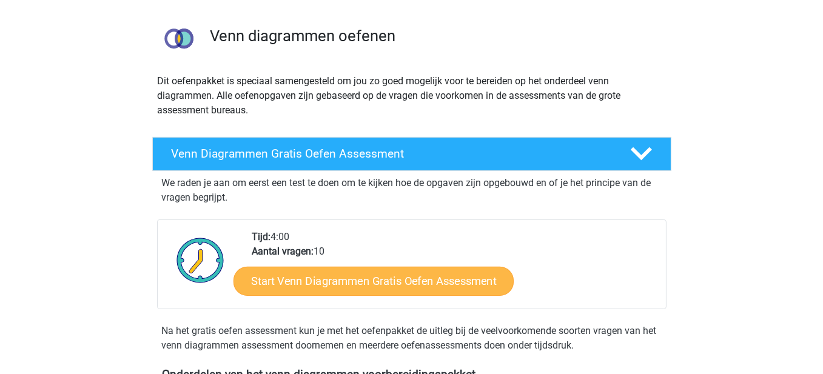
scroll to position [61, 0]
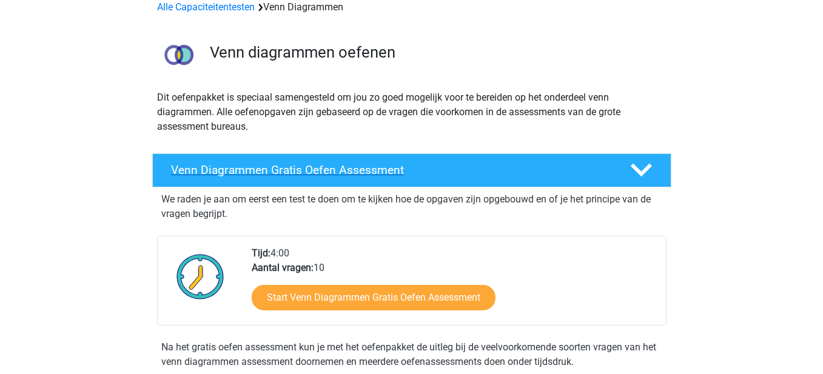
click at [510, 163] on h4 "Venn Diagrammen Gratis Oefen Assessment" at bounding box center [391, 170] width 439 height 14
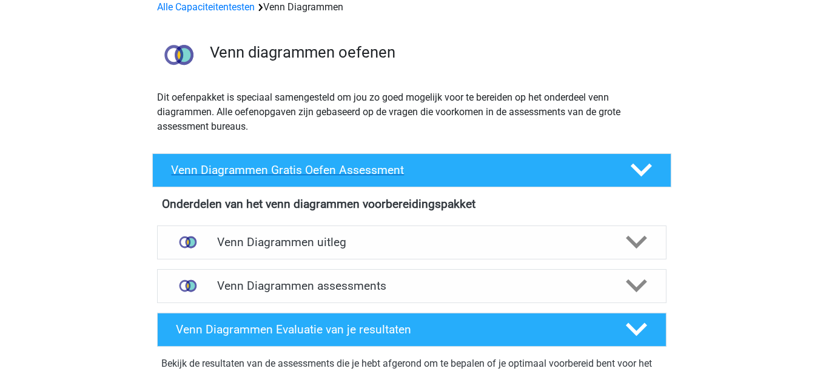
click at [609, 170] on h4 "Venn Diagrammen Gratis Oefen Assessment" at bounding box center [391, 170] width 439 height 14
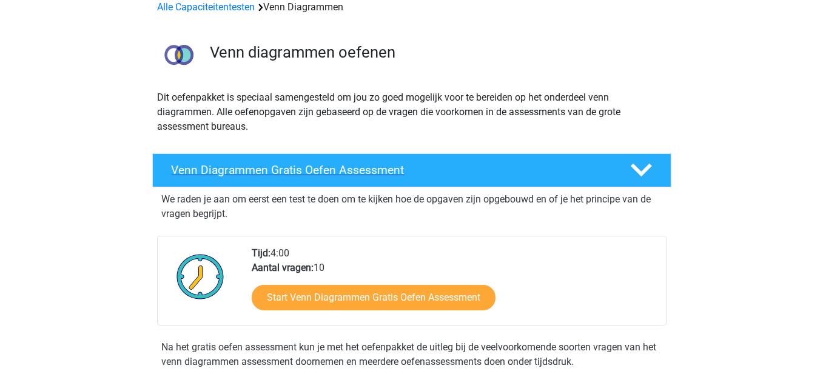
click at [603, 170] on h4 "Venn Diagrammen Gratis Oefen Assessment" at bounding box center [391, 170] width 439 height 14
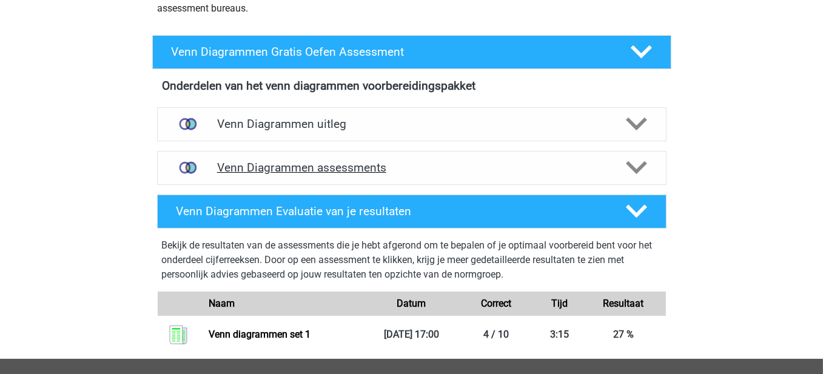
scroll to position [182, 0]
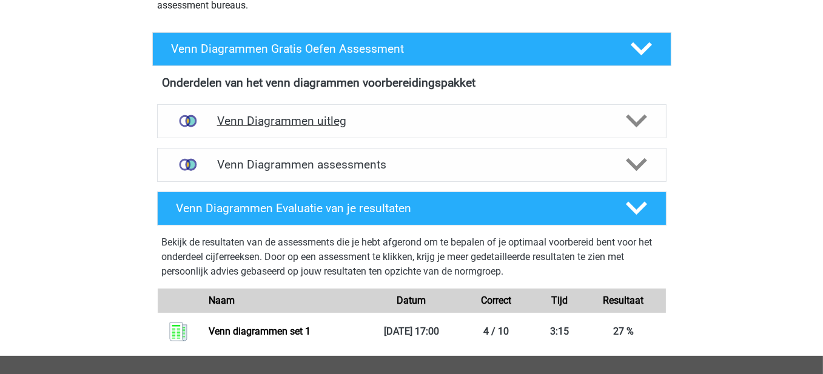
click at [456, 124] on h4 "Venn Diagrammen uitleg" at bounding box center [411, 121] width 389 height 14
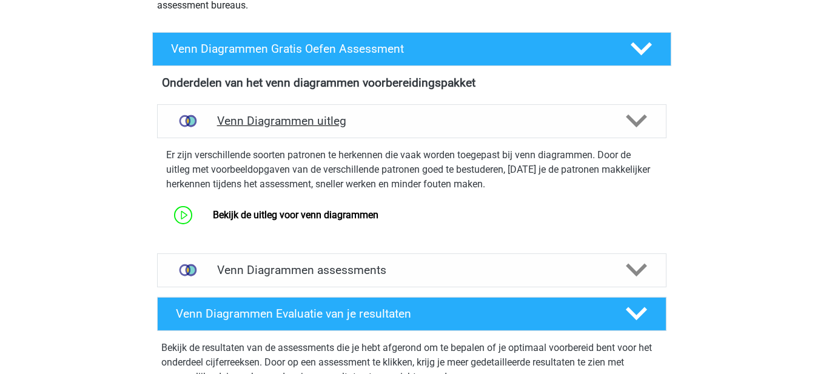
click at [458, 123] on h4 "Venn Diagrammen uitleg" at bounding box center [411, 121] width 389 height 14
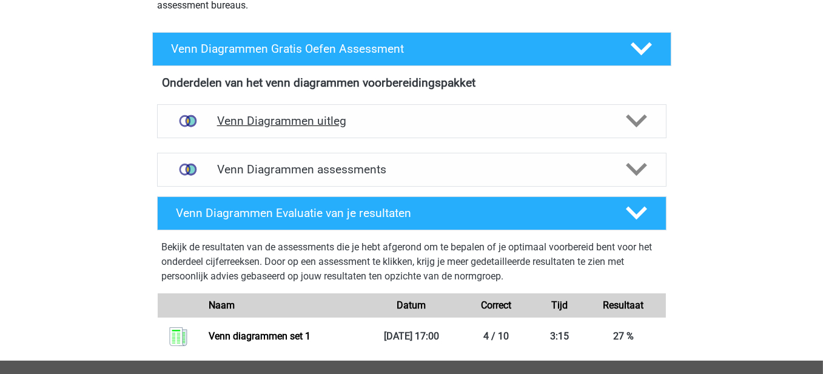
click at [458, 123] on h4 "Venn Diagrammen uitleg" at bounding box center [411, 121] width 389 height 14
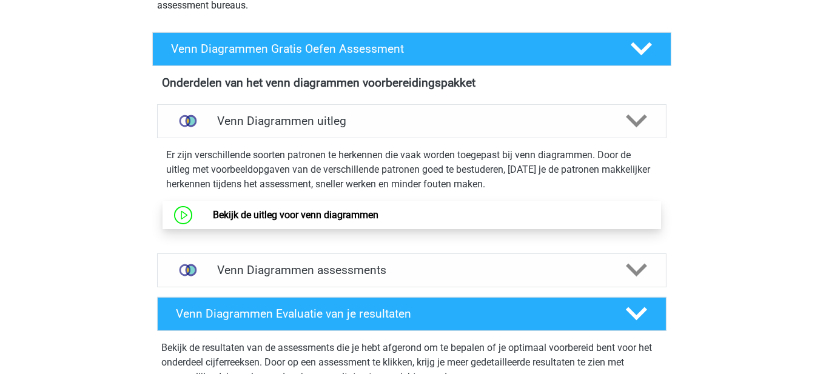
click at [274, 211] on link "Bekijk de uitleg voor venn diagrammen" at bounding box center [296, 215] width 166 height 12
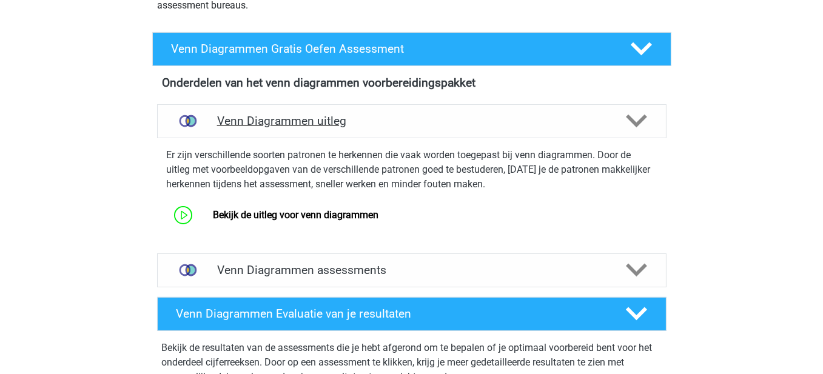
click at [530, 132] on div "Venn Diagrammen uitleg" at bounding box center [411, 121] width 509 height 34
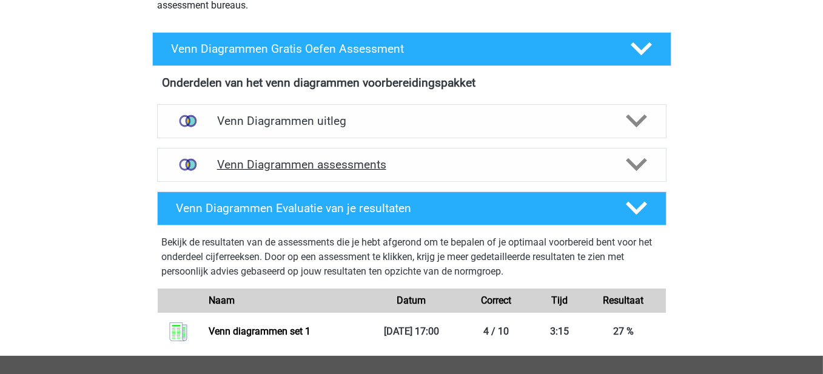
click at [491, 161] on h4 "Venn Diagrammen assessments" at bounding box center [411, 165] width 389 height 14
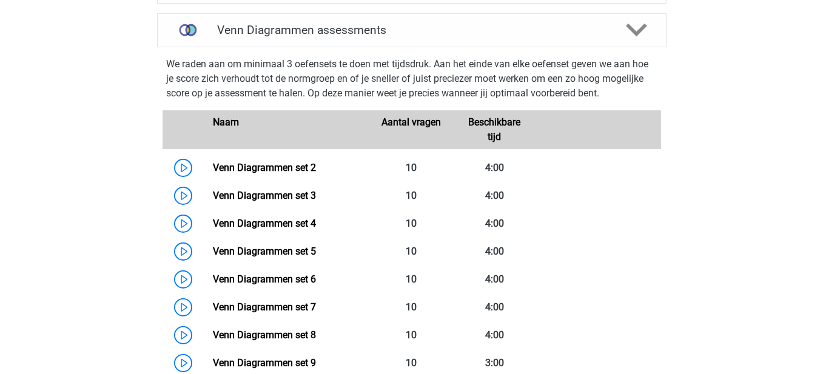
scroll to position [314, 0]
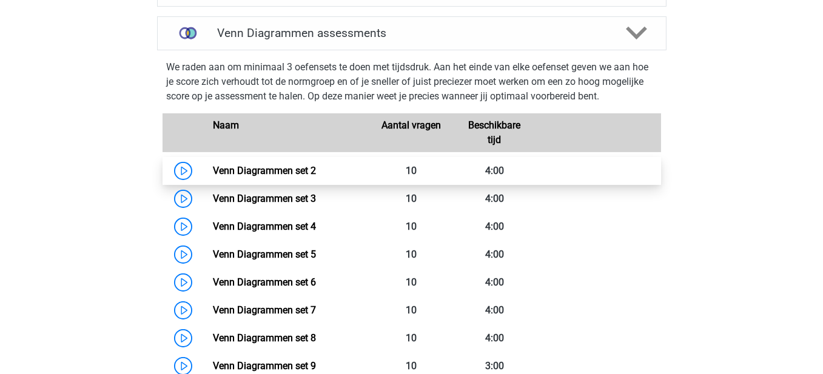
click at [213, 165] on link "Venn Diagrammen set 2" at bounding box center [264, 171] width 103 height 12
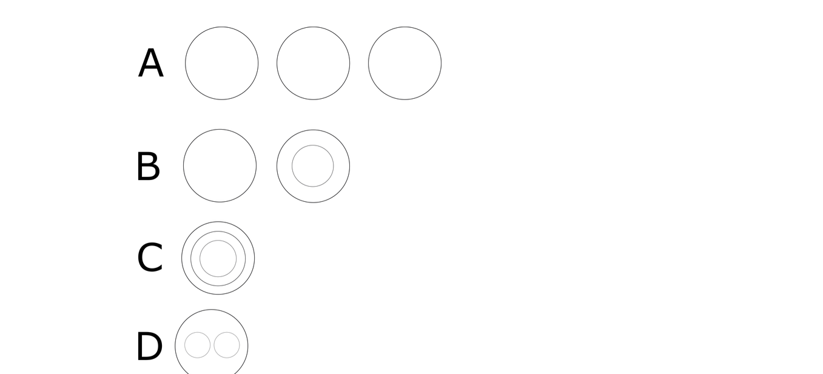
scroll to position [425, 0]
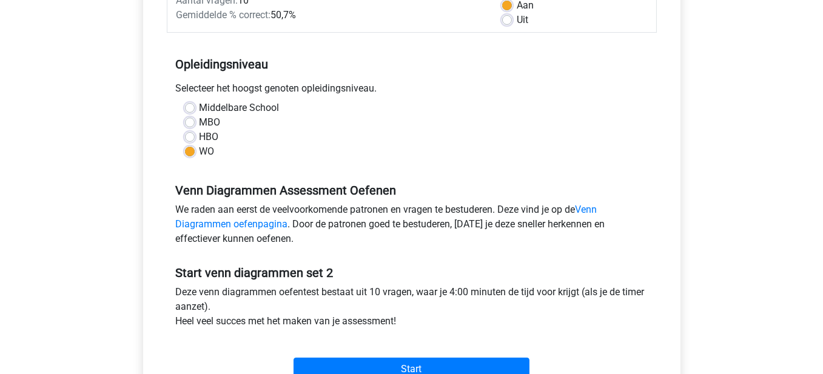
scroll to position [243, 0]
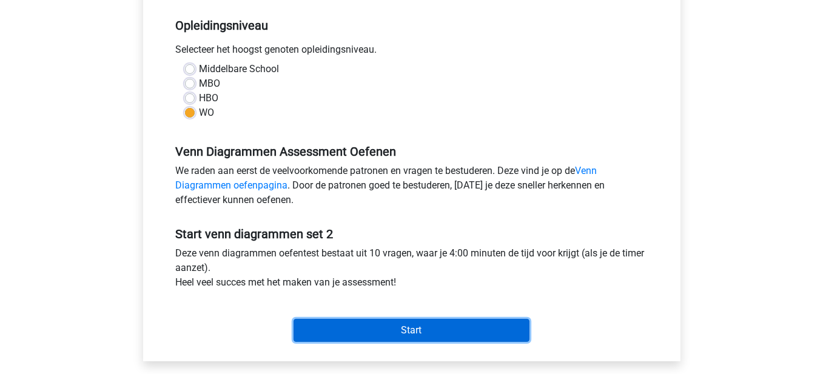
click at [378, 334] on input "Start" at bounding box center [412, 330] width 236 height 23
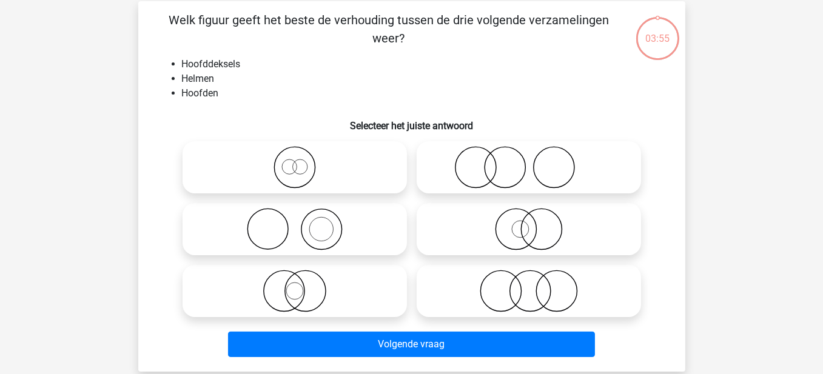
scroll to position [61, 0]
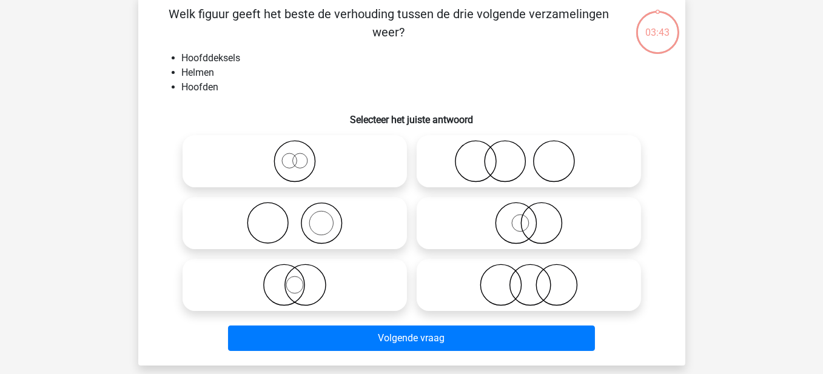
click at [525, 167] on circle at bounding box center [505, 161] width 41 height 41
click at [529, 155] on input "radio" at bounding box center [533, 151] width 8 height 8
radio input "true"
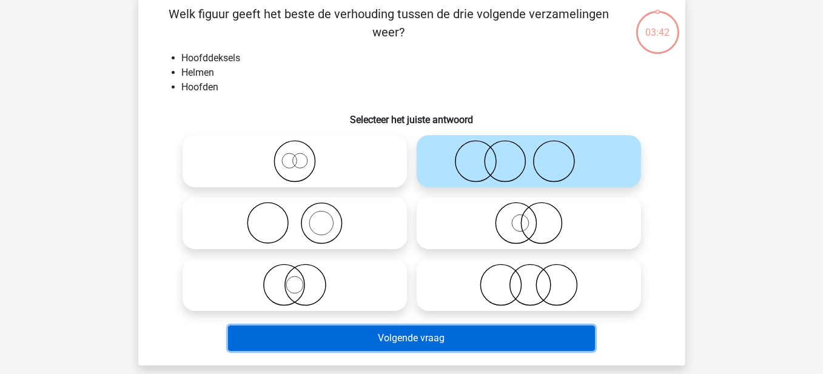
click at [344, 333] on button "Volgende vraag" at bounding box center [411, 338] width 367 height 25
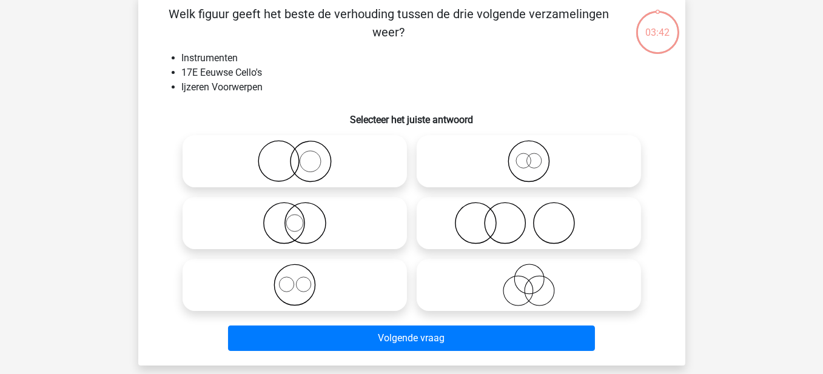
scroll to position [56, 0]
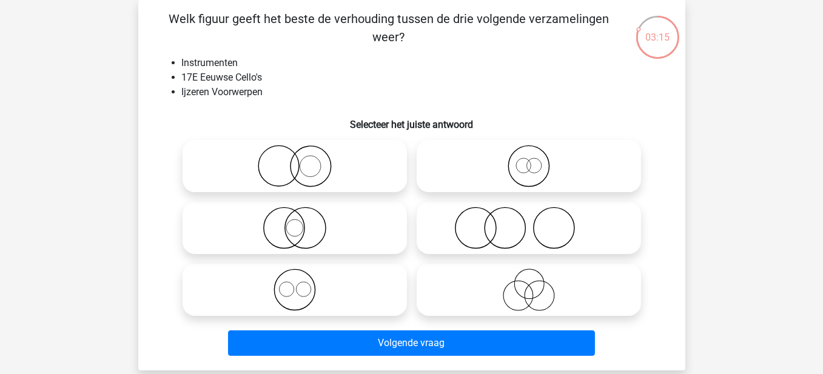
click at [309, 167] on icon at bounding box center [294, 166] width 215 height 42
click at [303, 160] on input "radio" at bounding box center [299, 156] width 8 height 8
radio input "true"
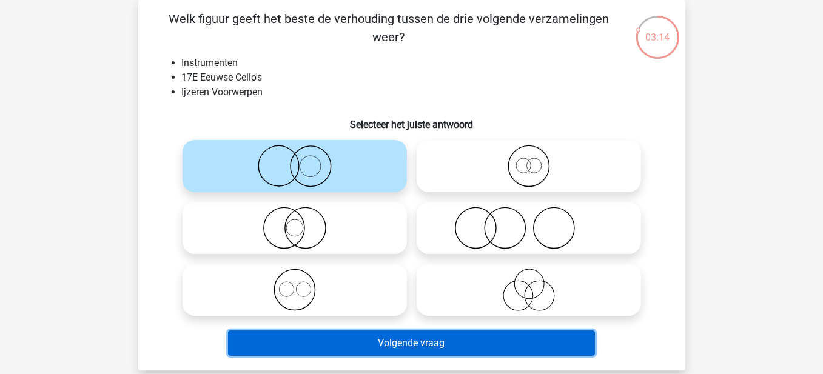
click at [436, 349] on button "Volgende vraag" at bounding box center [411, 343] width 367 height 25
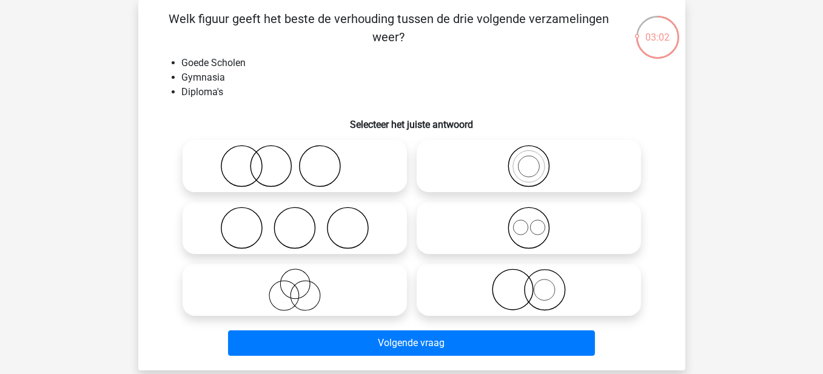
click at [344, 239] on icon at bounding box center [294, 228] width 215 height 42
click at [303, 222] on input "radio" at bounding box center [299, 218] width 8 height 8
radio input "true"
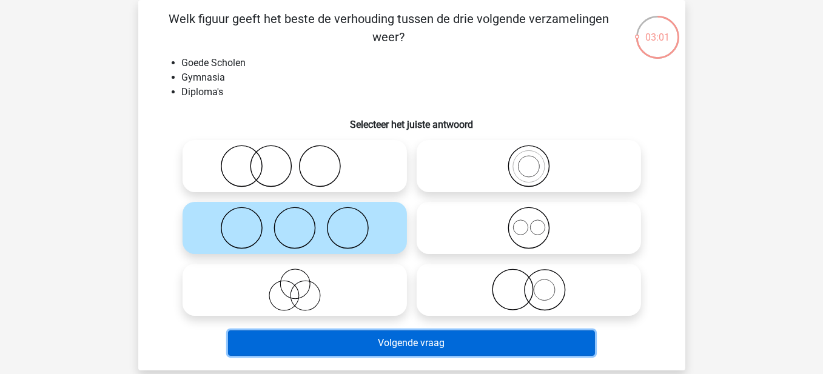
click at [421, 349] on button "Volgende vraag" at bounding box center [411, 343] width 367 height 25
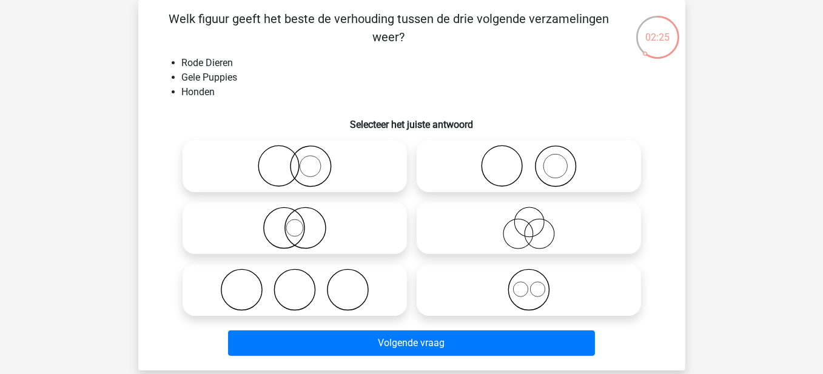
click at [357, 176] on icon at bounding box center [294, 166] width 215 height 42
click at [303, 160] on input "radio" at bounding box center [299, 156] width 8 height 8
radio input "true"
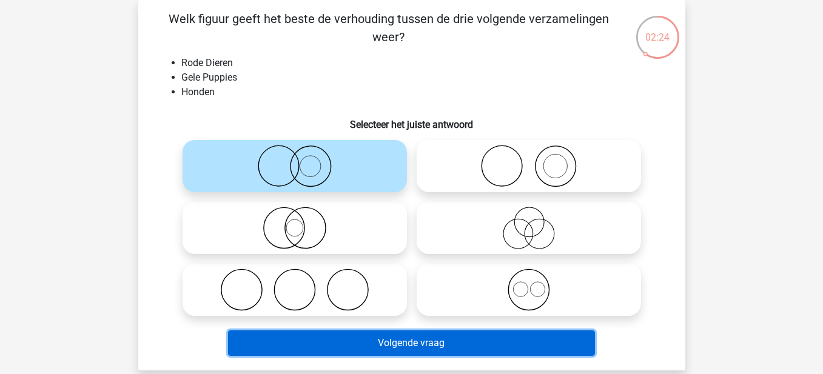
click at [432, 341] on button "Volgende vraag" at bounding box center [411, 343] width 367 height 25
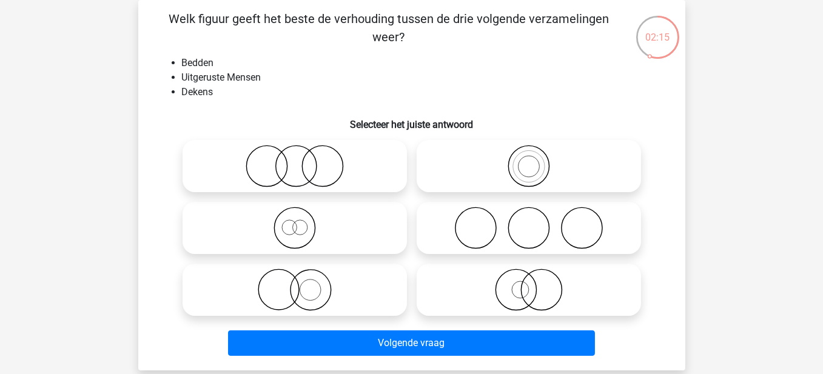
click at [509, 221] on circle at bounding box center [528, 228] width 41 height 41
click at [529, 221] on input "radio" at bounding box center [533, 218] width 8 height 8
radio input "true"
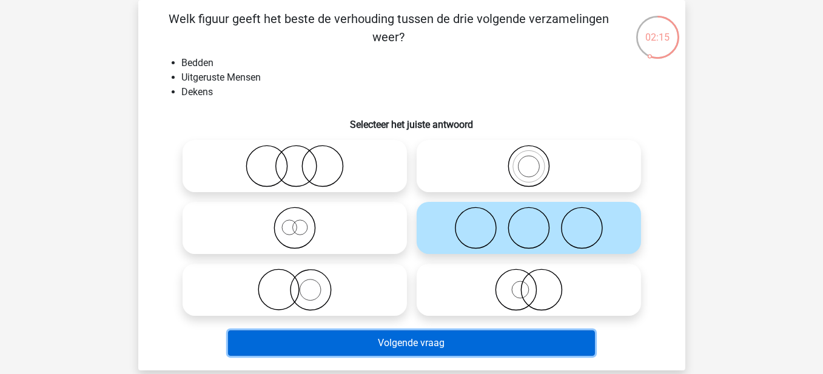
click at [432, 338] on button "Volgende vraag" at bounding box center [411, 343] width 367 height 25
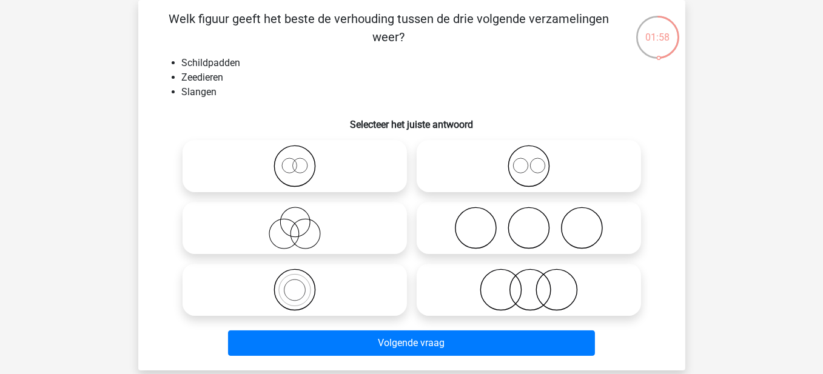
click at [534, 286] on icon at bounding box center [528, 290] width 215 height 42
click at [534, 284] on input "radio" at bounding box center [533, 280] width 8 height 8
radio input "true"
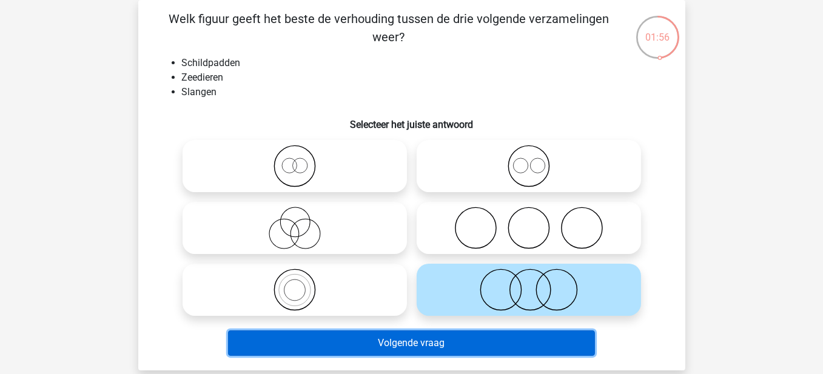
click at [514, 346] on button "Volgende vraag" at bounding box center [411, 343] width 367 height 25
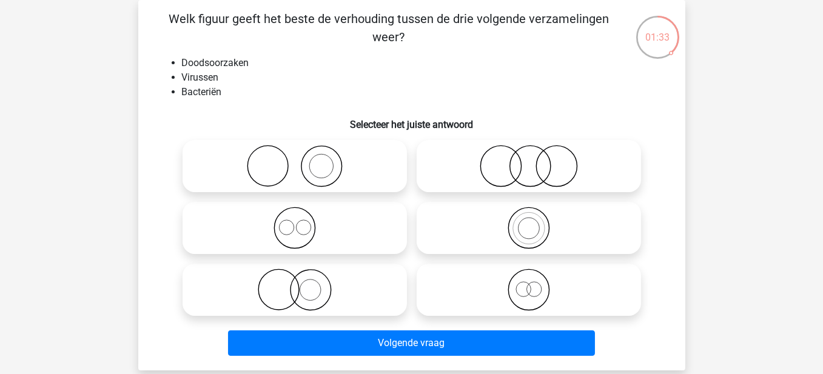
click at [528, 167] on icon at bounding box center [528, 166] width 215 height 42
click at [529, 160] on input "radio" at bounding box center [533, 156] width 8 height 8
radio input "true"
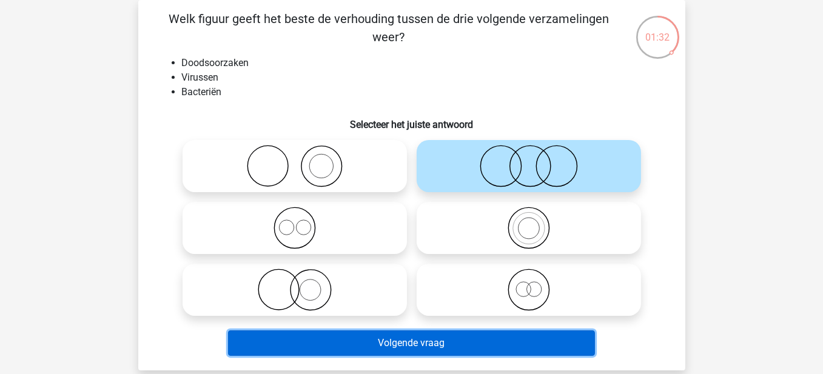
click at [451, 342] on button "Volgende vraag" at bounding box center [411, 343] width 367 height 25
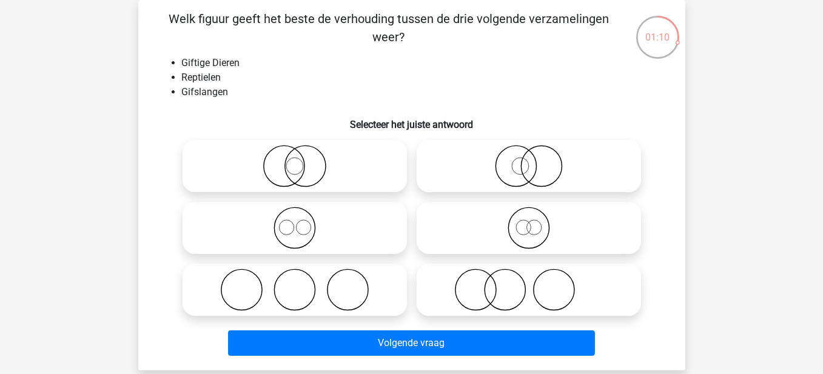
click at [522, 286] on icon at bounding box center [528, 290] width 215 height 42
click at [529, 284] on input "radio" at bounding box center [533, 280] width 8 height 8
radio input "true"
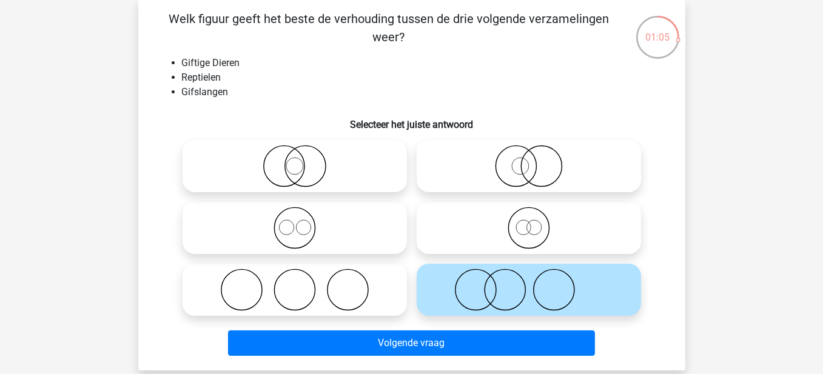
click at [519, 169] on icon at bounding box center [528, 166] width 215 height 42
click at [529, 160] on input "radio" at bounding box center [533, 156] width 8 height 8
radio input "true"
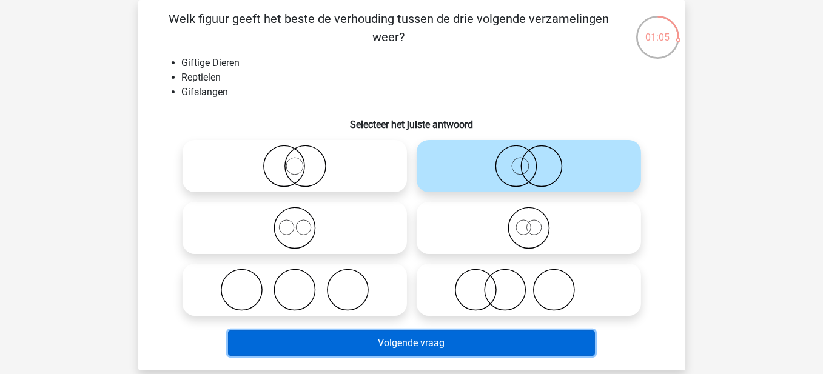
click at [401, 339] on button "Volgende vraag" at bounding box center [411, 343] width 367 height 25
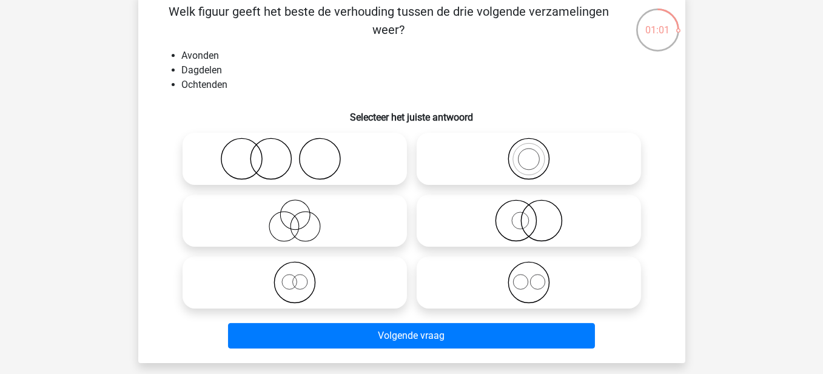
scroll to position [61, 0]
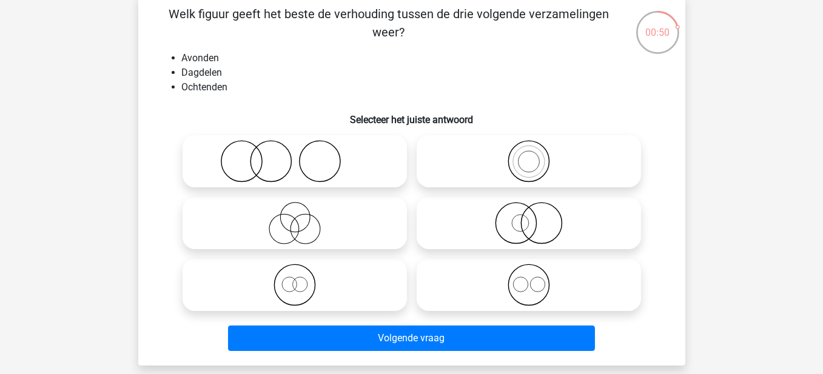
click at [528, 283] on icon at bounding box center [528, 285] width 215 height 42
click at [529, 279] on input "radio" at bounding box center [533, 275] width 8 height 8
radio input "true"
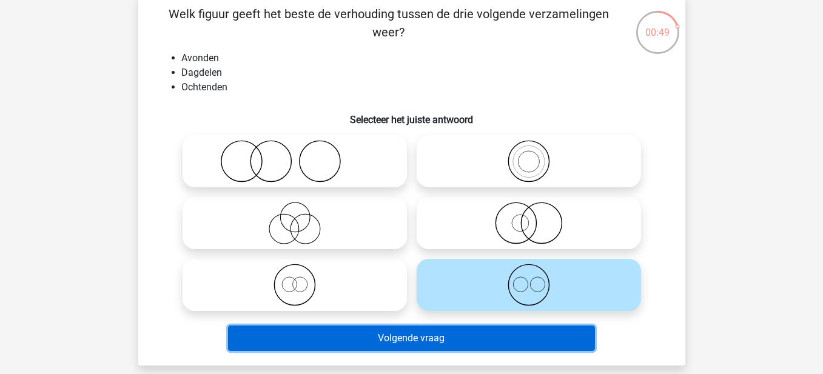
click at [460, 332] on button "Volgende vraag" at bounding box center [411, 338] width 367 height 25
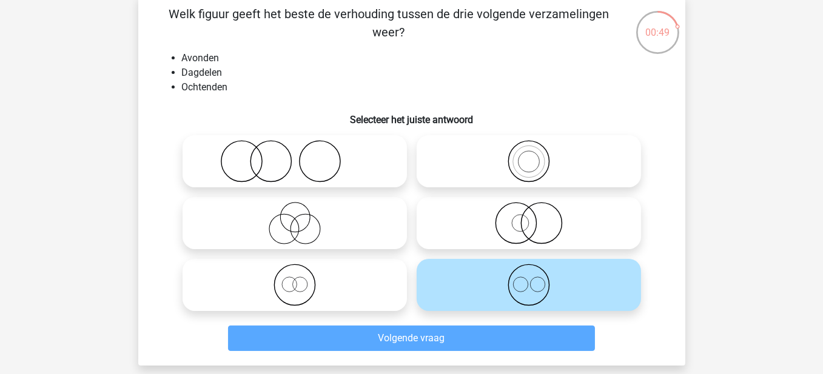
scroll to position [56, 0]
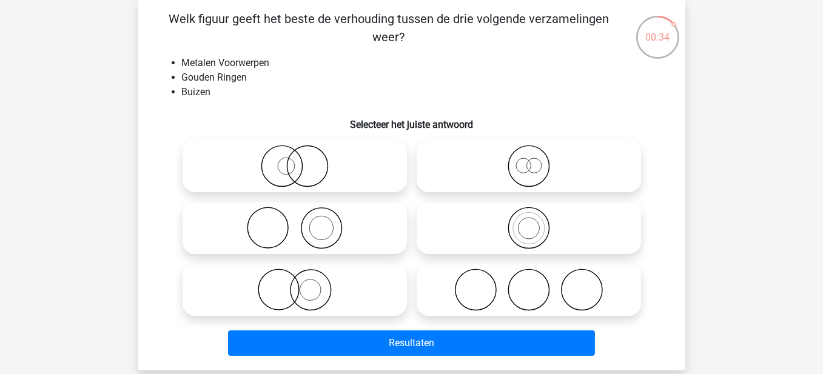
click at [326, 292] on icon at bounding box center [294, 290] width 215 height 42
click at [303, 284] on input "radio" at bounding box center [299, 280] width 8 height 8
radio input "true"
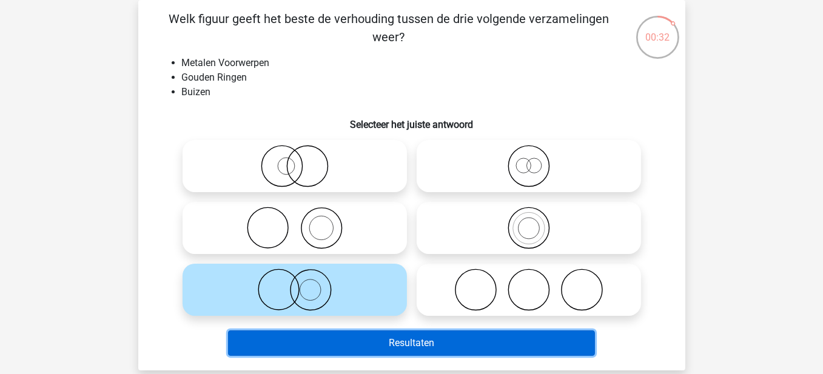
click at [355, 339] on button "Resultaten" at bounding box center [411, 343] width 367 height 25
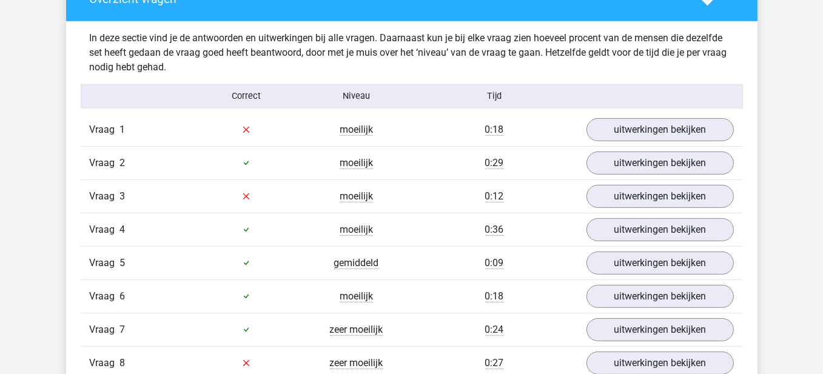
scroll to position [728, 0]
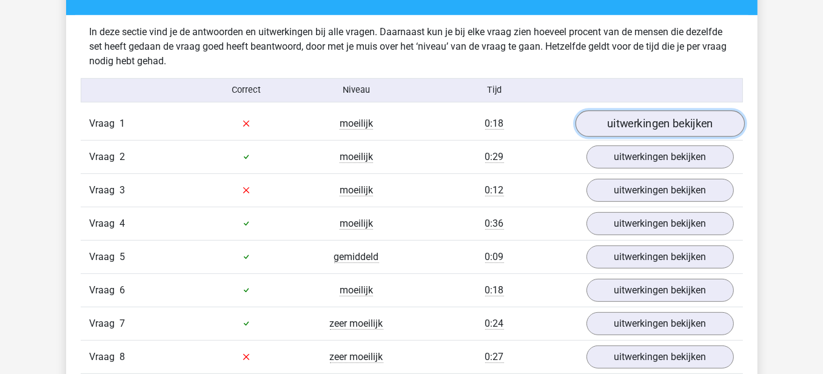
click at [655, 117] on link "uitwerkingen bekijken" at bounding box center [659, 123] width 169 height 27
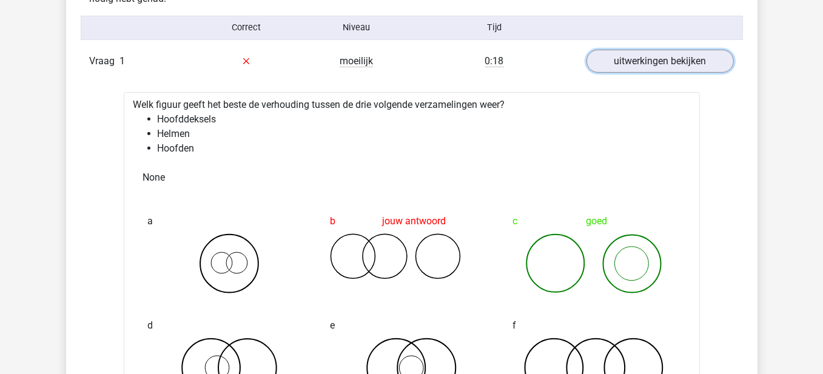
scroll to position [788, 0]
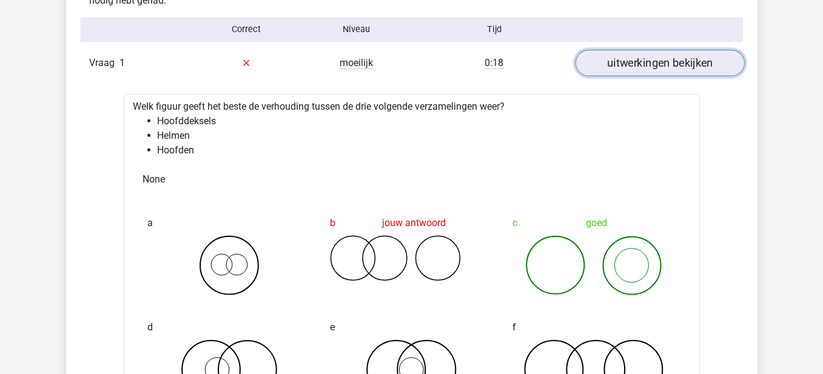
click at [658, 61] on link "uitwerkingen bekijken" at bounding box center [659, 63] width 169 height 27
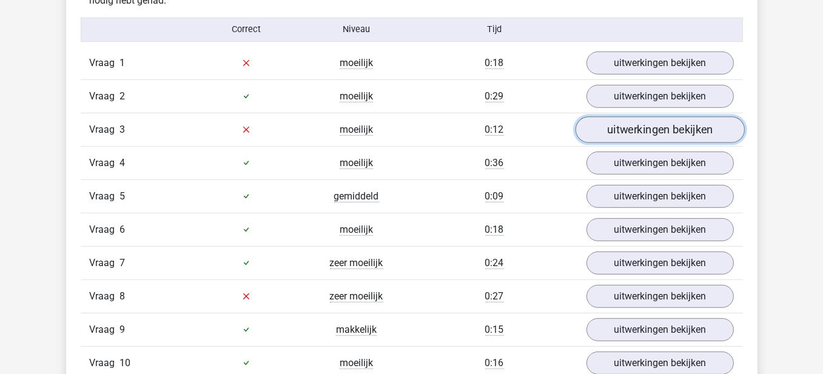
click at [636, 131] on link "uitwerkingen bekijken" at bounding box center [659, 129] width 169 height 27
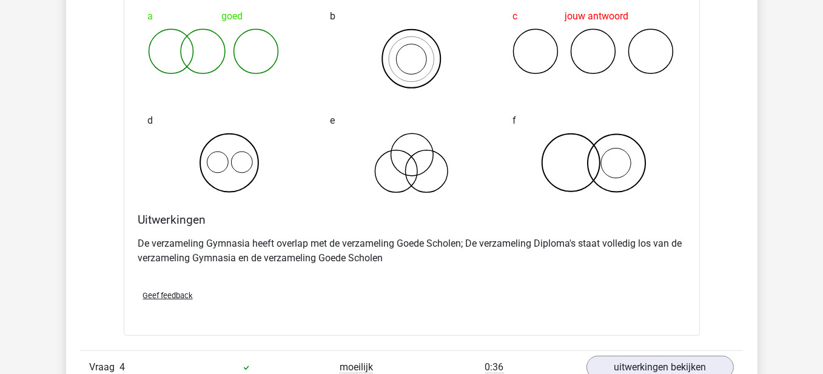
scroll to position [1092, 0]
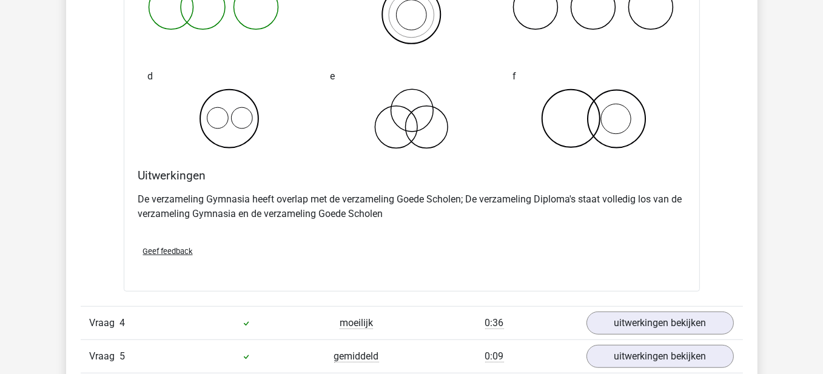
click at [177, 247] on span "Geef feedback" at bounding box center [168, 251] width 50 height 9
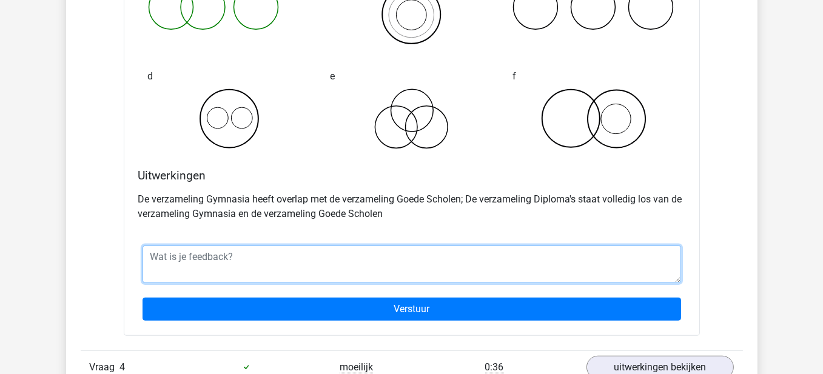
click at [209, 249] on textarea at bounding box center [412, 265] width 539 height 38
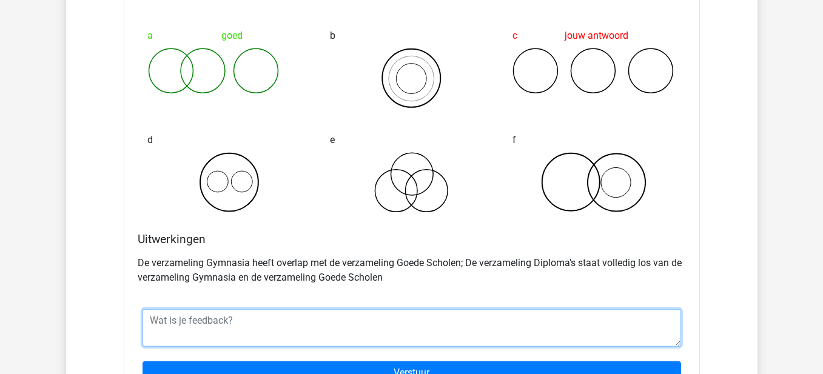
scroll to position [1031, 0]
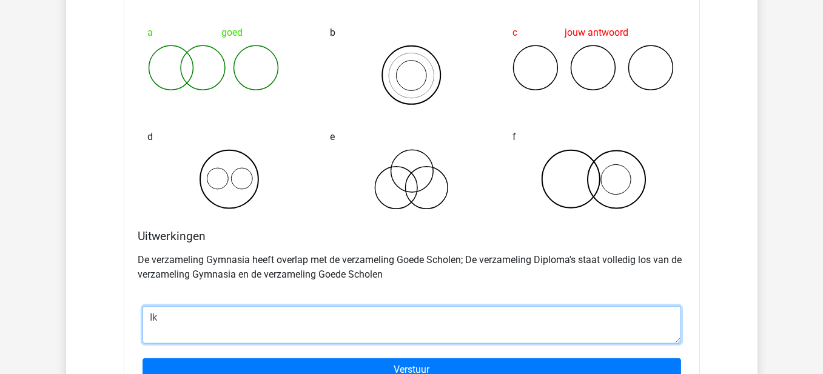
type textarea "I"
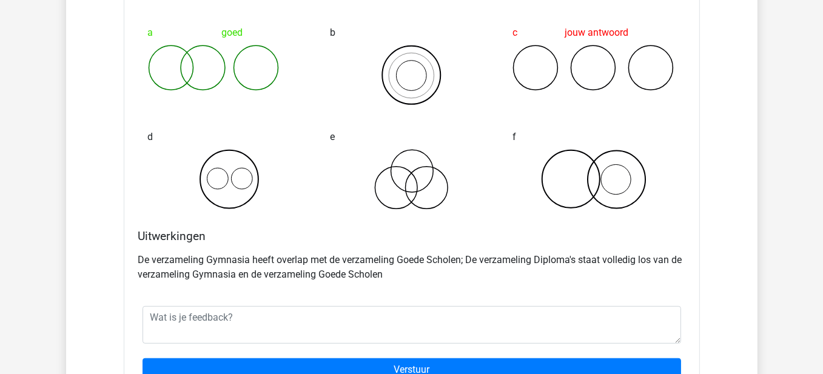
click at [463, 275] on p "De verzameling Gymnasia heeft overlap met de verzameling Goede Scholen; De verz…" at bounding box center [411, 267] width 547 height 29
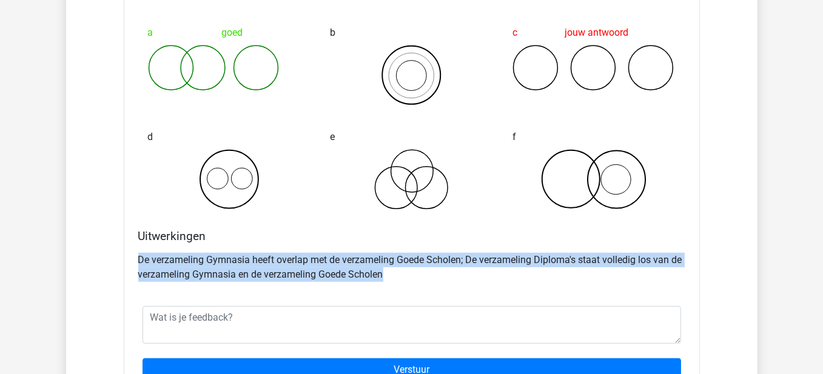
drag, startPoint x: 412, startPoint y: 275, endPoint x: 132, endPoint y: 258, distance: 280.1
click at [132, 258] on div "Welk figuur geeft het beste de verhouding tussen de drie volgende verzamelingen…" at bounding box center [412, 157] width 576 height 478
click at [679, 335] on textarea at bounding box center [412, 325] width 539 height 38
copy p "De verzameling Gymnasia heeft overlap met de verzameling Goede Scholen; De verz…"
click at [102, 261] on div "Vraag 1 moeilijk 0:18 uitwerkingen bekijken Welk figuur geeft het beste de verh…" at bounding box center [412, 224] width 644 height 841
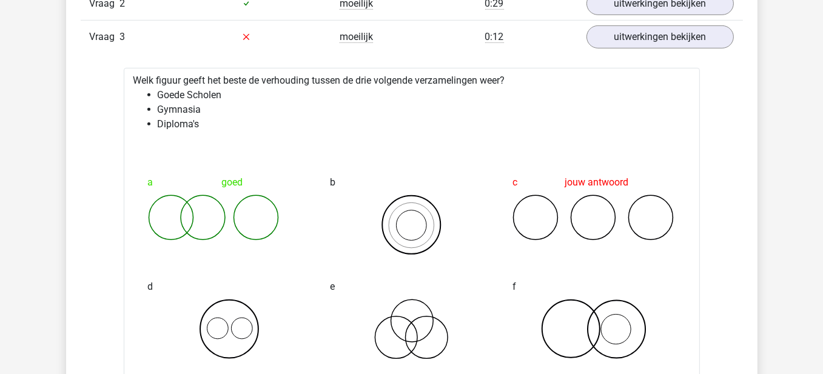
scroll to position [788, 0]
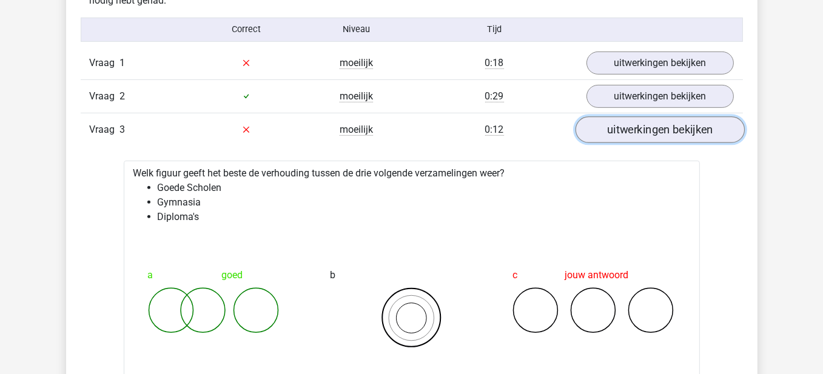
click at [622, 116] on link "uitwerkingen bekijken" at bounding box center [659, 129] width 169 height 27
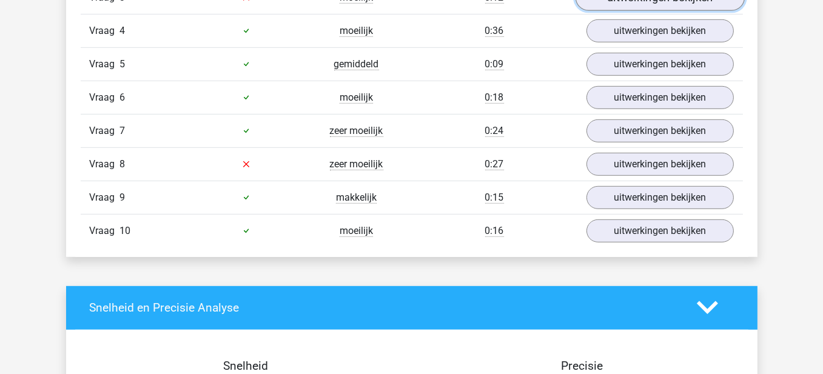
scroll to position [970, 0]
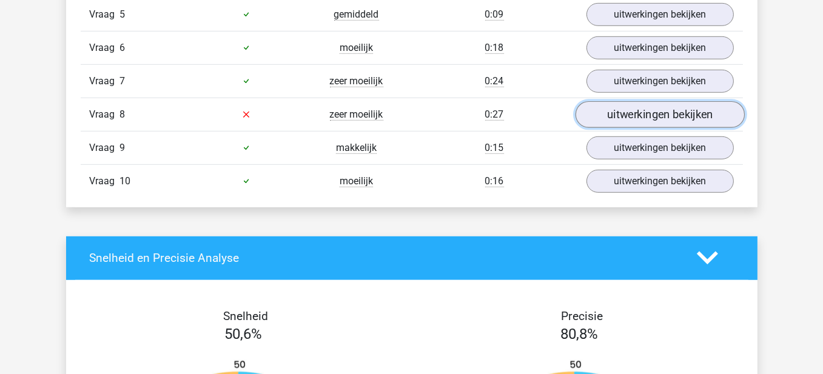
click at [632, 113] on link "uitwerkingen bekijken" at bounding box center [659, 114] width 169 height 27
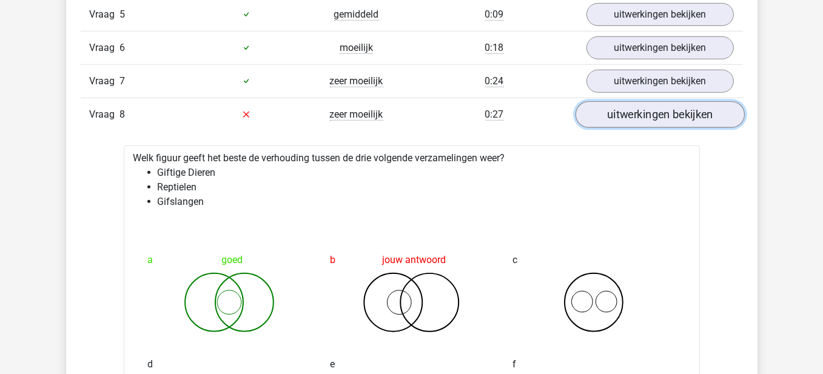
click at [645, 114] on link "uitwerkingen bekijken" at bounding box center [659, 114] width 169 height 27
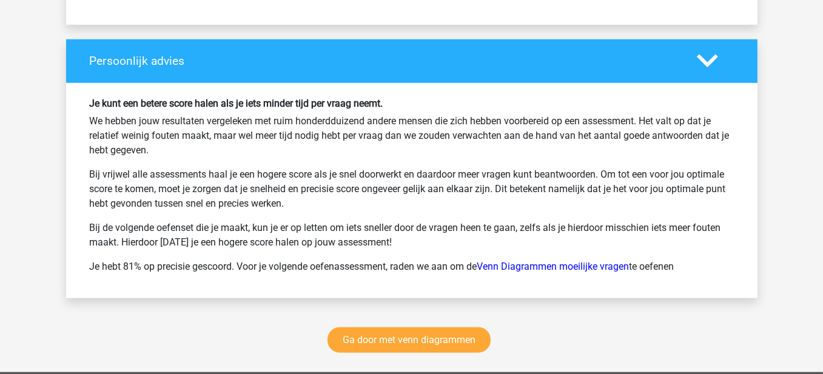
scroll to position [1577, 0]
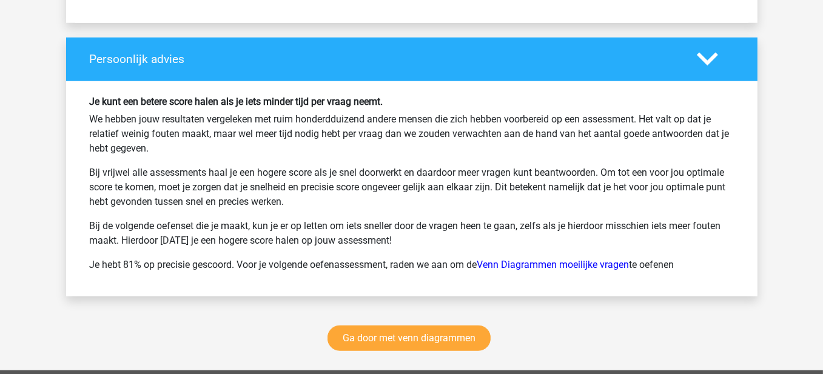
click at [716, 53] on polygon at bounding box center [707, 59] width 21 height 13
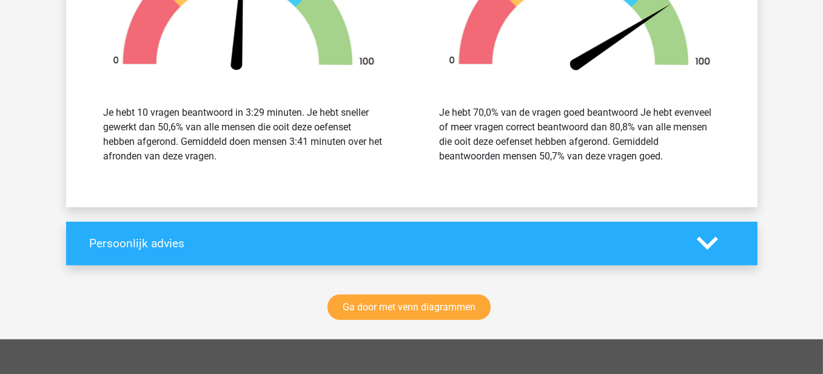
scroll to position [1395, 0]
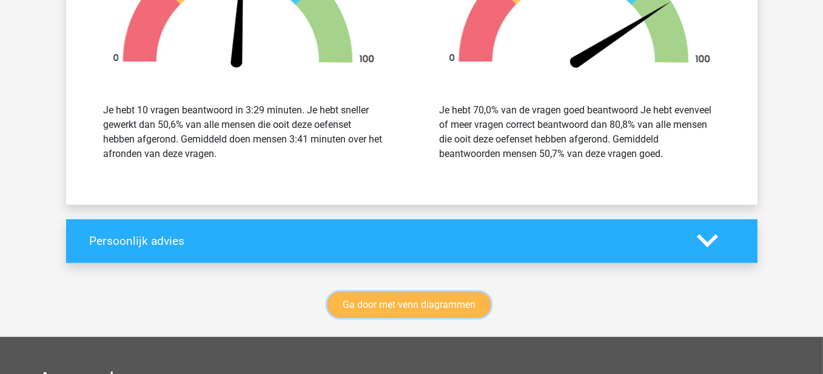
click at [401, 301] on link "Ga door met venn diagrammen" at bounding box center [408, 304] width 163 height 25
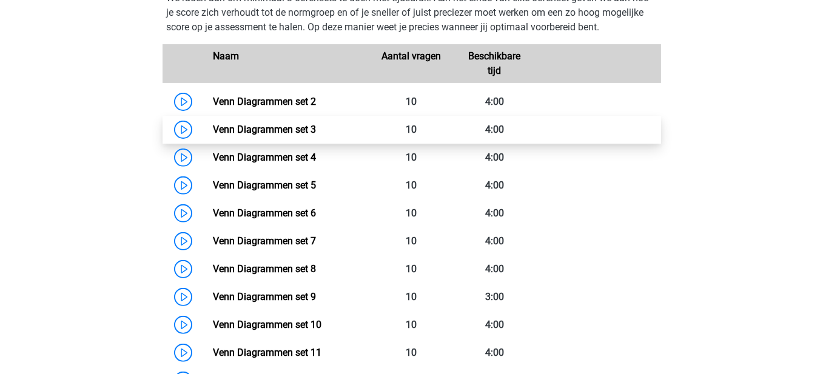
scroll to position [571, 0]
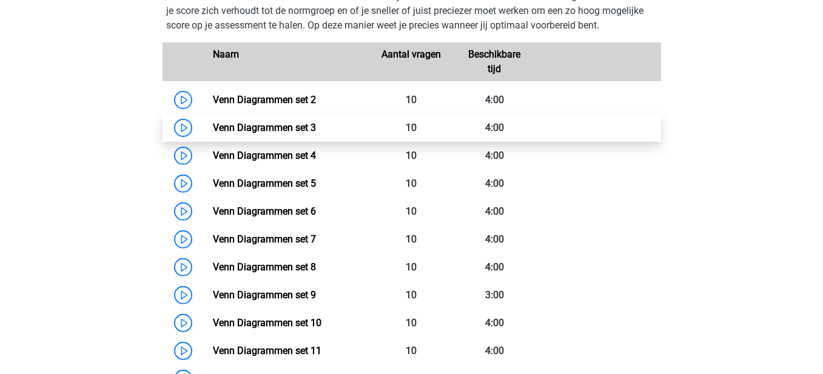
click at [213, 124] on link "Venn Diagrammen set 3" at bounding box center [264, 128] width 103 height 12
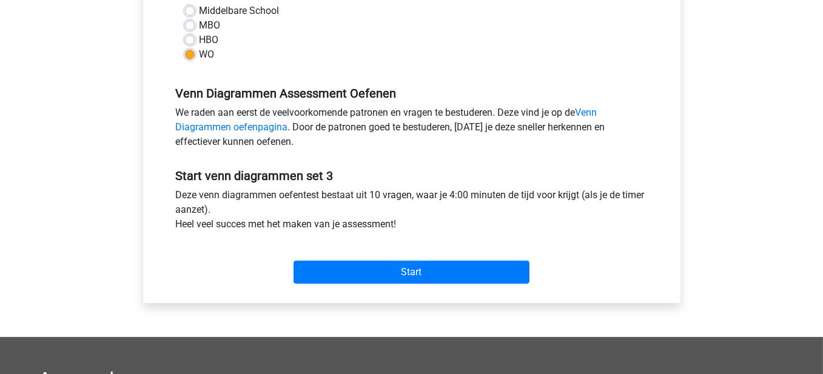
scroll to position [303, 0]
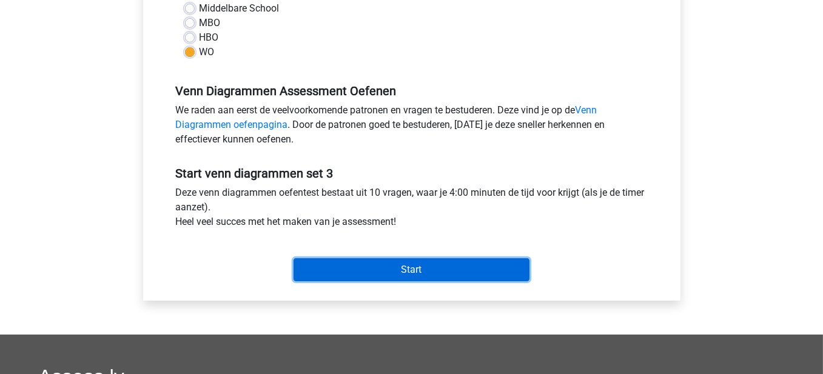
click at [479, 267] on input "Start" at bounding box center [412, 269] width 236 height 23
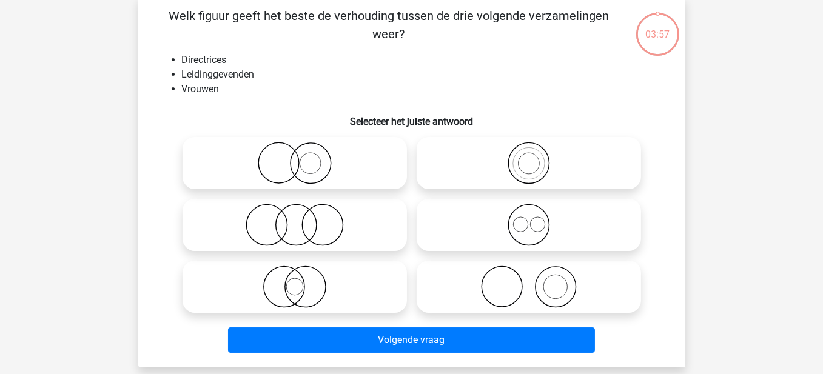
scroll to position [61, 0]
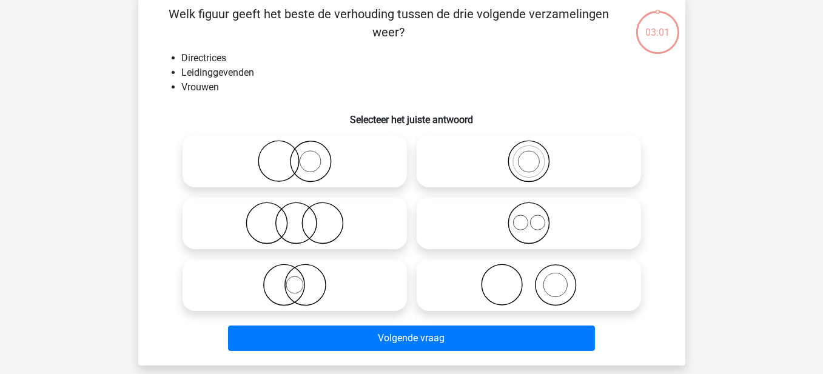
click at [311, 288] on icon at bounding box center [294, 285] width 215 height 42
click at [303, 279] on input "radio" at bounding box center [299, 275] width 8 height 8
radio input "true"
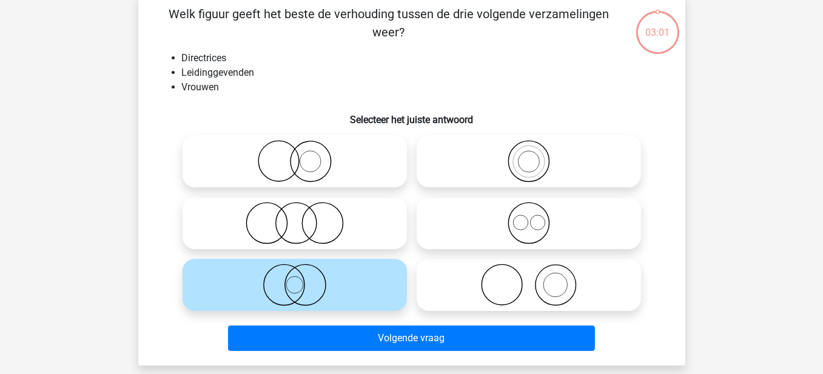
click at [348, 322] on div "Volgende vraag" at bounding box center [412, 336] width 508 height 40
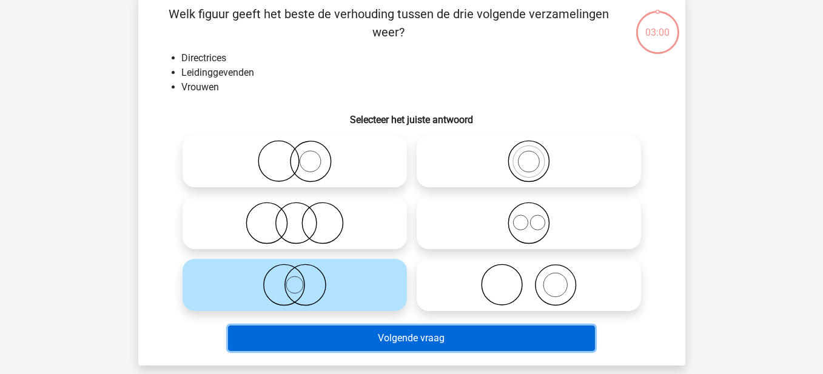
click at [360, 340] on button "Volgende vraag" at bounding box center [411, 338] width 367 height 25
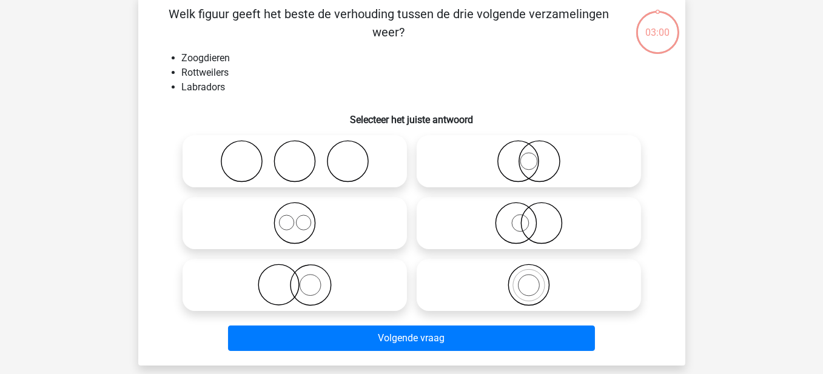
scroll to position [56, 0]
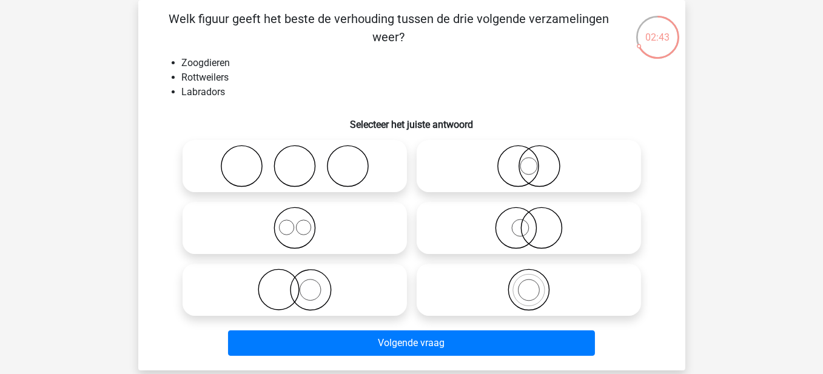
click at [293, 224] on icon at bounding box center [294, 228] width 215 height 42
click at [295, 222] on input "radio" at bounding box center [299, 218] width 8 height 8
radio input "true"
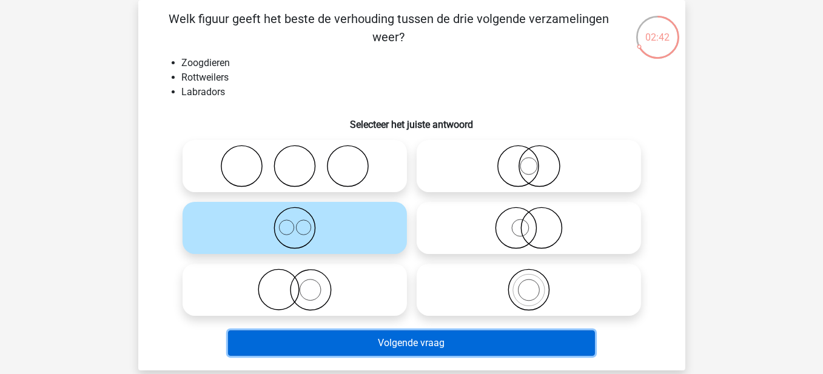
click at [343, 332] on button "Volgende vraag" at bounding box center [411, 343] width 367 height 25
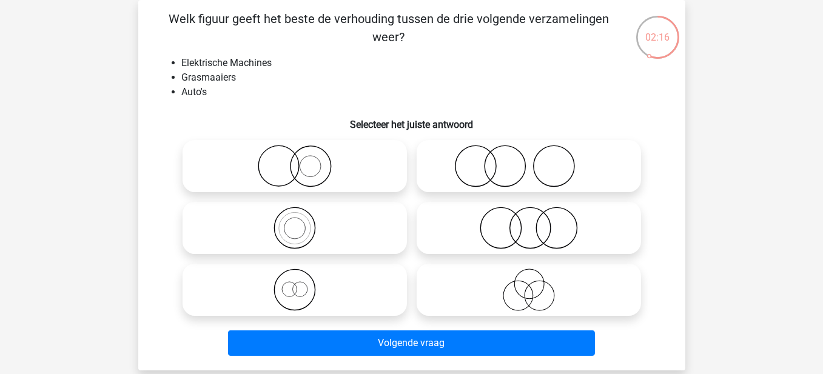
click at [531, 227] on icon at bounding box center [528, 228] width 215 height 42
click at [531, 222] on input "radio" at bounding box center [533, 218] width 8 height 8
radio input "true"
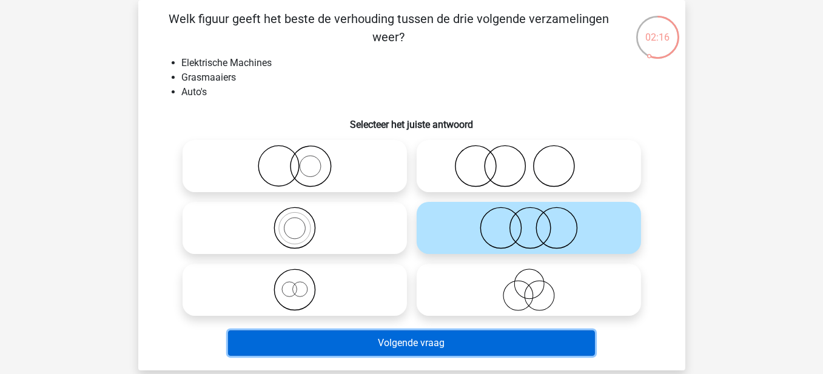
click at [467, 352] on button "Volgende vraag" at bounding box center [411, 343] width 367 height 25
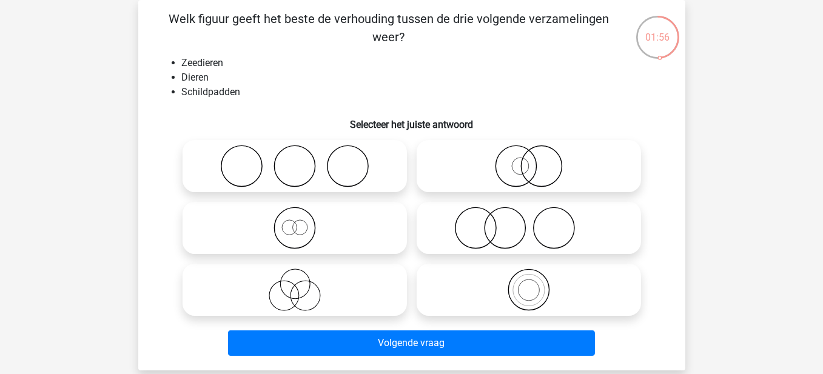
click at [289, 230] on icon at bounding box center [294, 228] width 215 height 42
click at [295, 222] on input "radio" at bounding box center [299, 218] width 8 height 8
radio input "true"
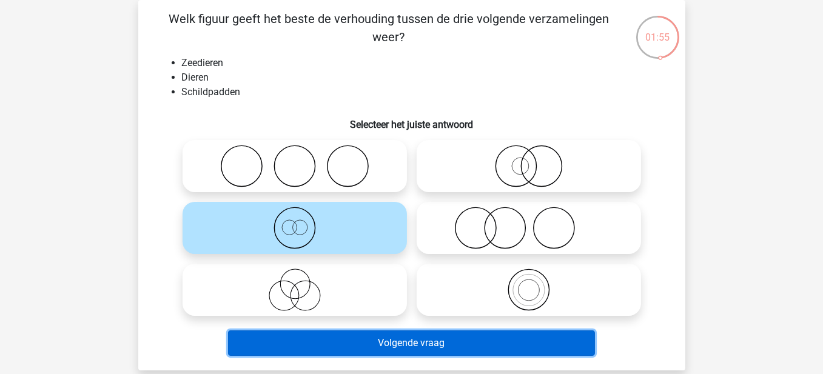
click at [468, 341] on button "Volgende vraag" at bounding box center [411, 343] width 367 height 25
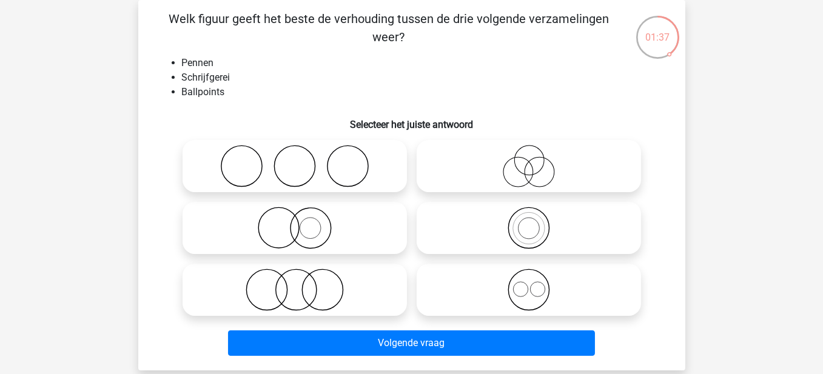
click at [549, 224] on circle at bounding box center [528, 228] width 41 height 41
click at [537, 222] on input "radio" at bounding box center [533, 218] width 8 height 8
radio input "true"
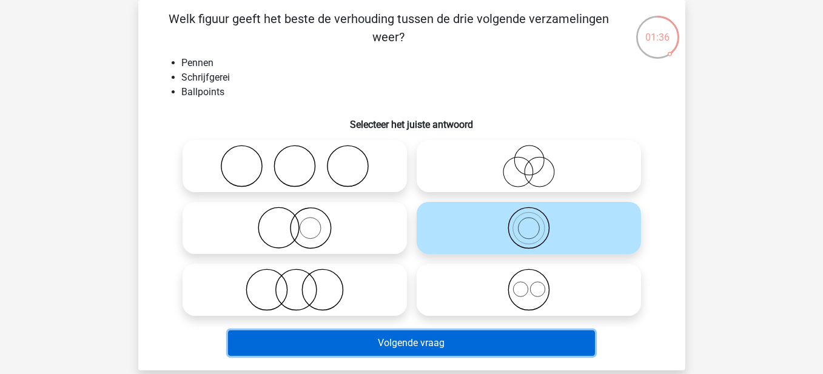
click at [450, 354] on button "Volgende vraag" at bounding box center [411, 343] width 367 height 25
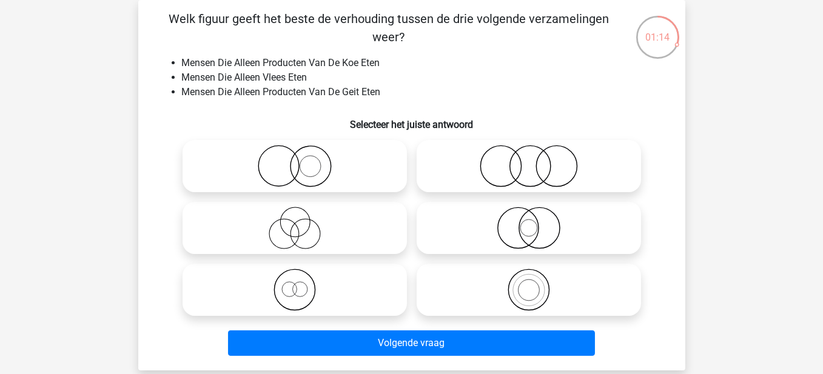
click at [520, 230] on icon at bounding box center [528, 228] width 215 height 42
click at [529, 222] on input "radio" at bounding box center [533, 218] width 8 height 8
radio input "true"
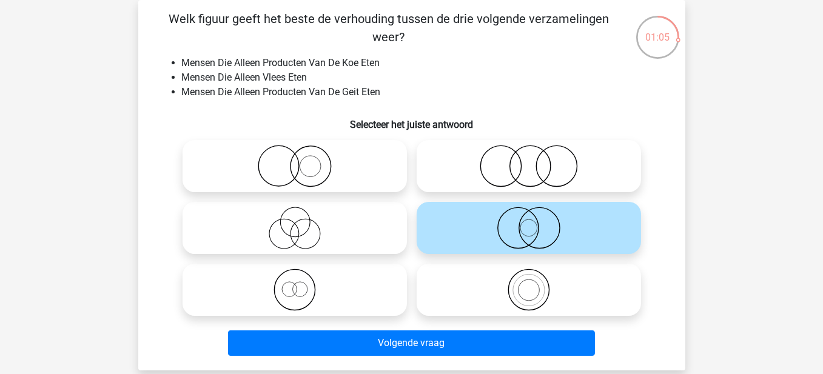
click at [532, 160] on input "radio" at bounding box center [533, 156] width 8 height 8
radio input "true"
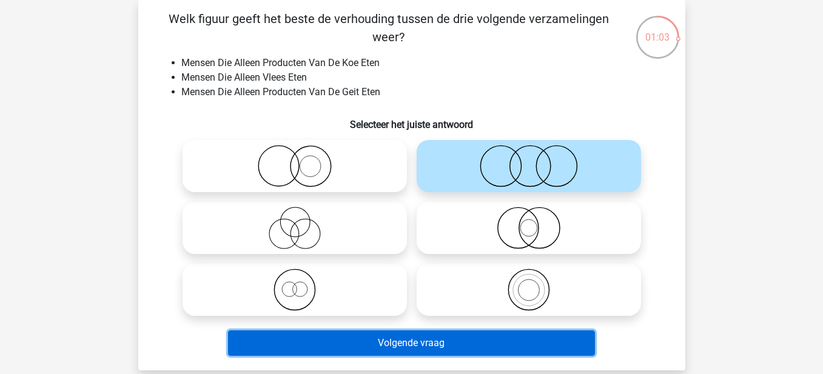
click at [480, 343] on button "Volgende vraag" at bounding box center [411, 343] width 367 height 25
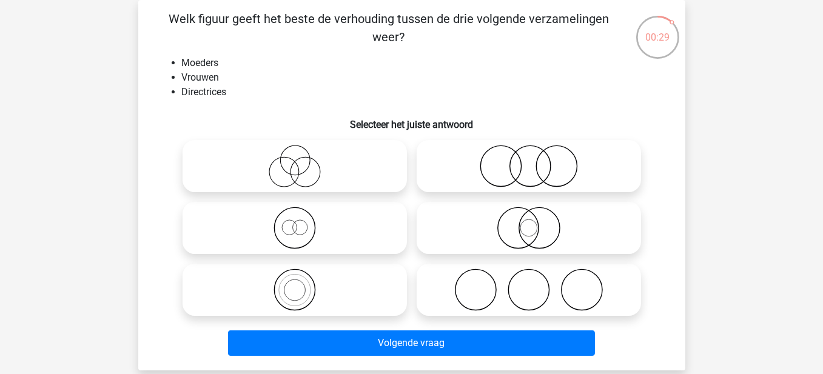
click at [535, 167] on icon at bounding box center [528, 166] width 215 height 42
click at [535, 160] on input "radio" at bounding box center [533, 156] width 8 height 8
radio input "true"
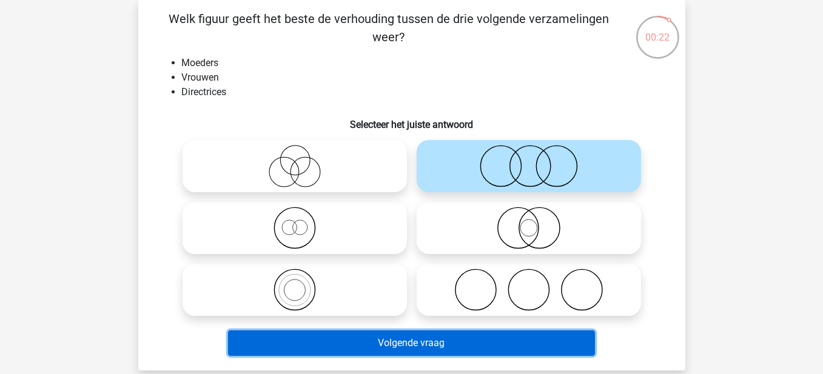
click at [457, 344] on button "Volgende vraag" at bounding box center [411, 343] width 367 height 25
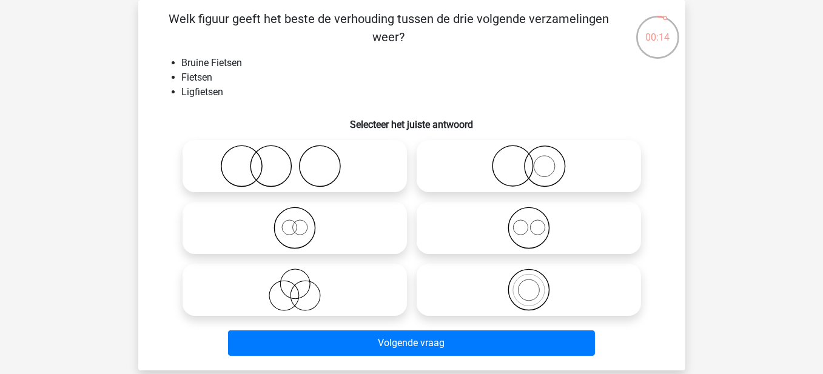
click at [296, 227] on icon at bounding box center [294, 228] width 215 height 42
click at [296, 222] on input "radio" at bounding box center [299, 218] width 8 height 8
radio input "true"
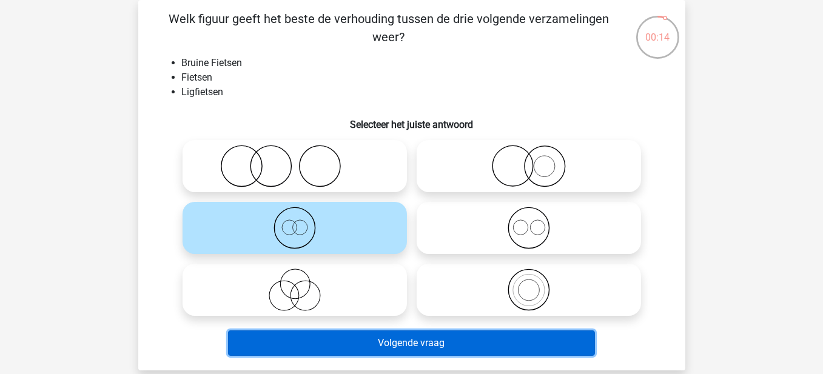
click at [400, 347] on button "Volgende vraag" at bounding box center [411, 343] width 367 height 25
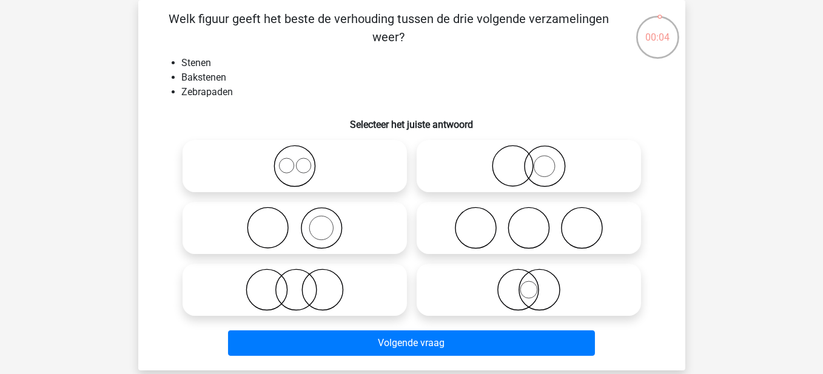
click at [322, 221] on icon at bounding box center [294, 228] width 215 height 42
click at [303, 221] on input "radio" at bounding box center [299, 218] width 8 height 8
radio input "true"
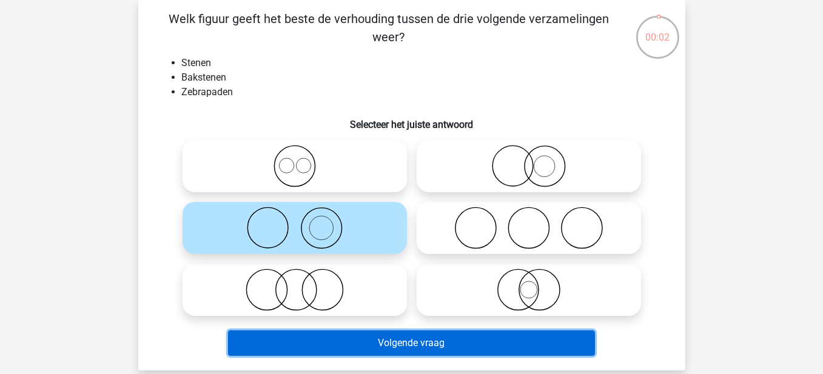
click at [434, 337] on button "Volgende vraag" at bounding box center [411, 343] width 367 height 25
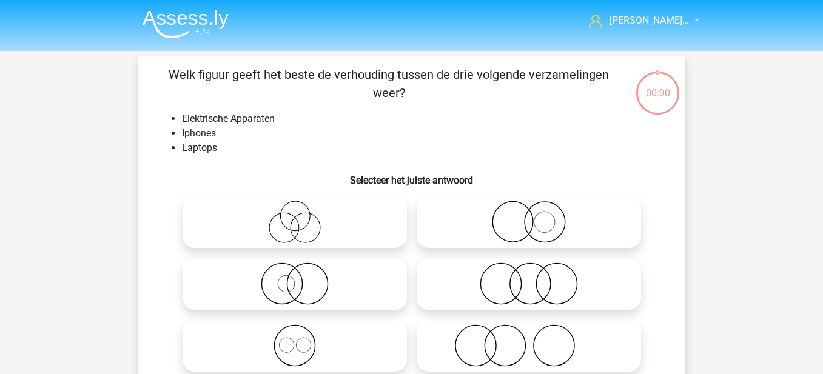
scroll to position [56, 0]
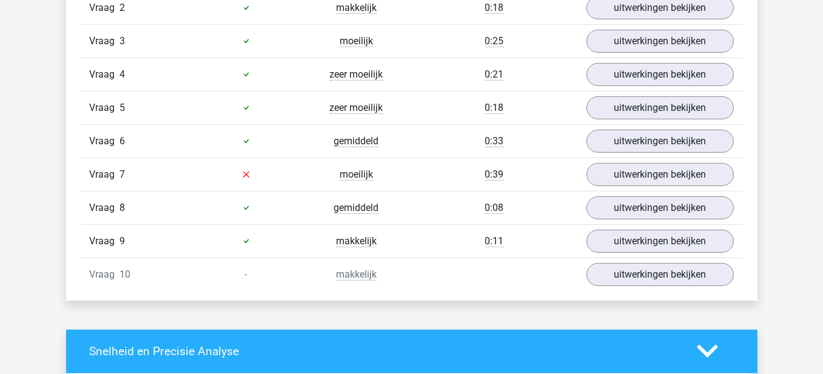
scroll to position [849, 0]
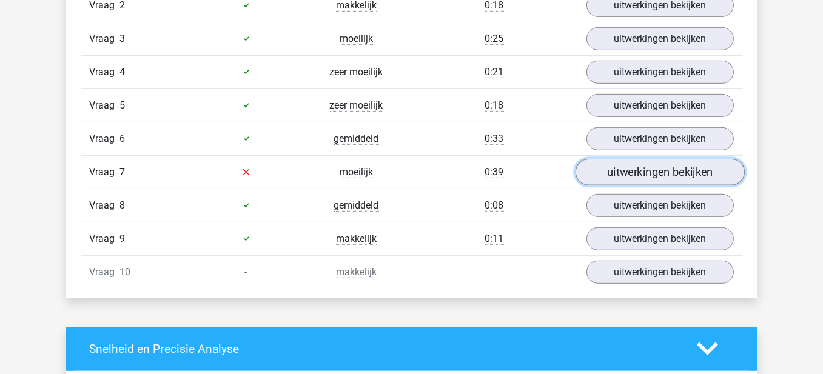
click at [622, 163] on link "uitwerkingen bekijken" at bounding box center [659, 172] width 169 height 27
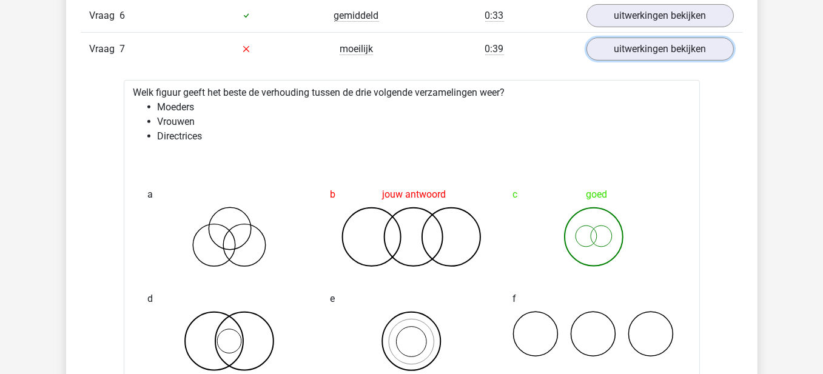
scroll to position [970, 0]
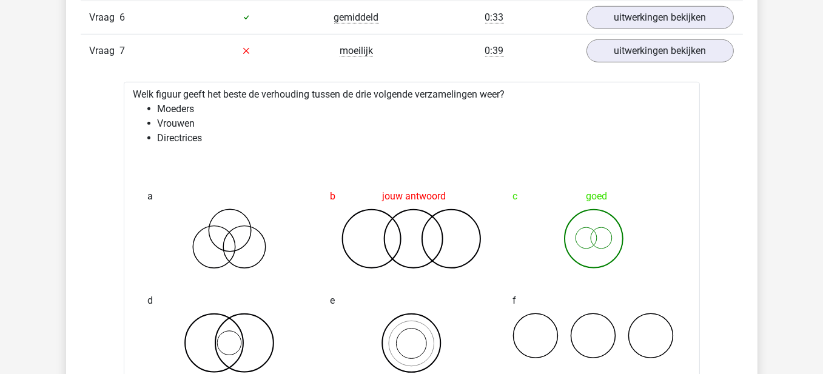
click at [620, 29] on div "Vraag 6 gemiddeld 0:33 uitwerkingen bekijken" at bounding box center [412, 17] width 662 height 33
click at [620, 42] on link "uitwerkingen bekijken" at bounding box center [659, 51] width 169 height 27
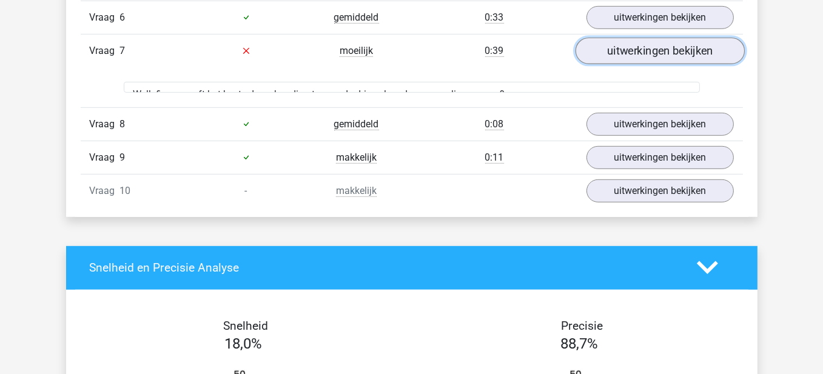
click at [620, 42] on link "uitwerkingen bekijken" at bounding box center [659, 51] width 169 height 27
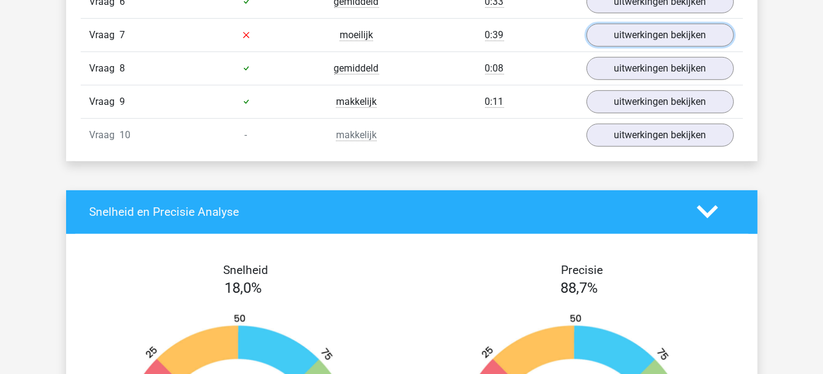
scroll to position [1031, 0]
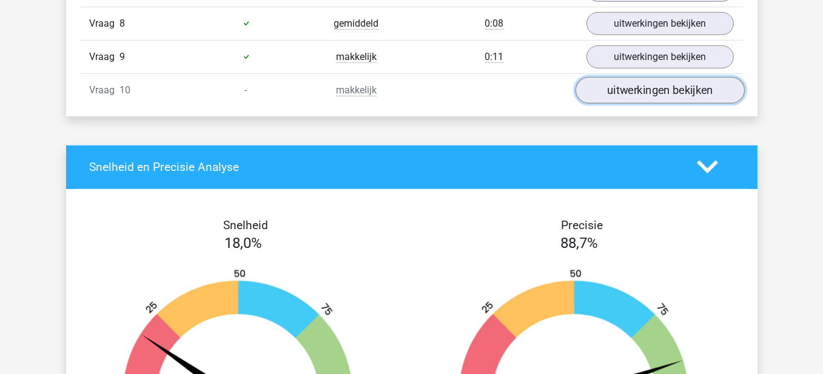
click at [653, 94] on link "uitwerkingen bekijken" at bounding box center [659, 90] width 169 height 27
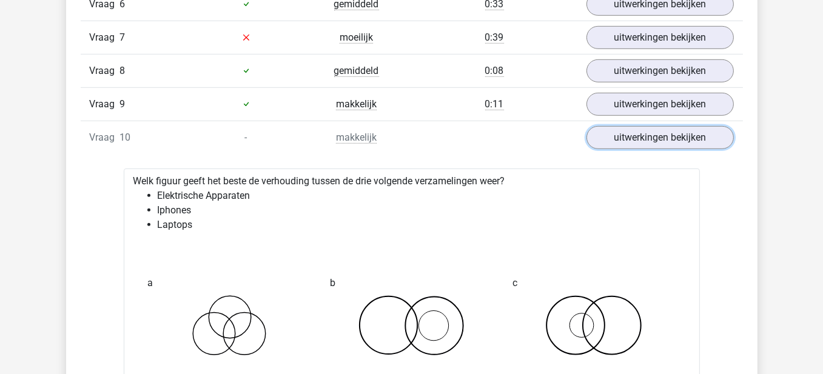
scroll to position [970, 0]
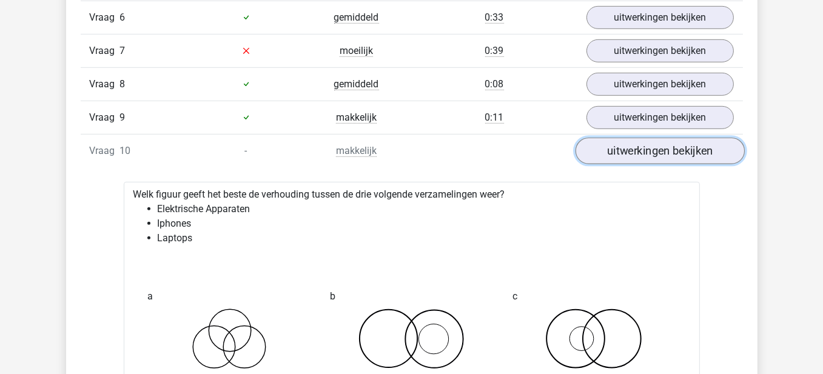
click at [644, 153] on link "uitwerkingen bekijken" at bounding box center [659, 151] width 169 height 27
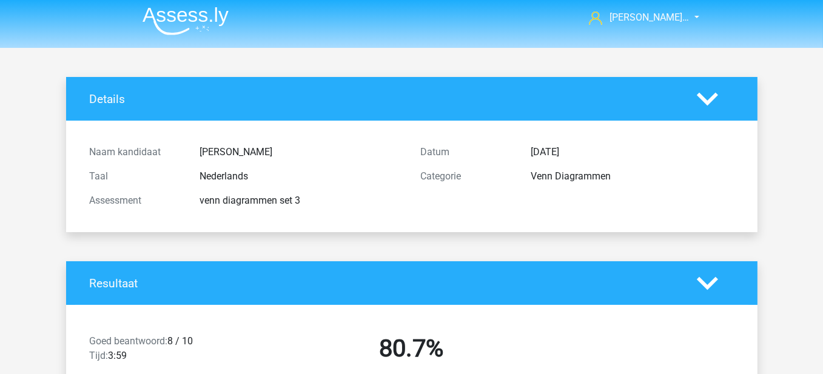
scroll to position [0, 0]
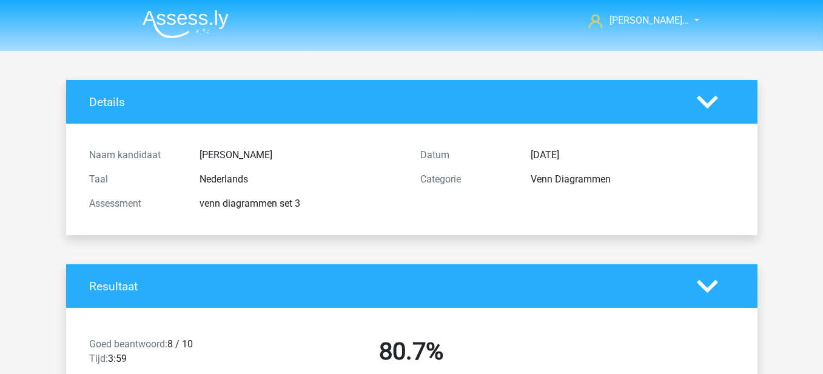
click at [199, 15] on img at bounding box center [186, 24] width 86 height 29
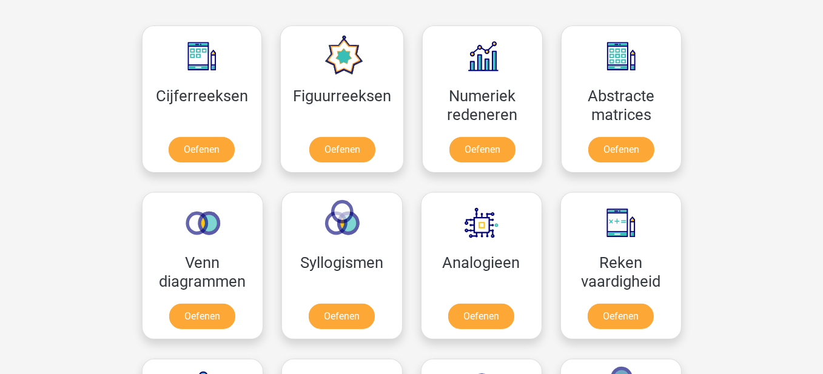
scroll to position [546, 0]
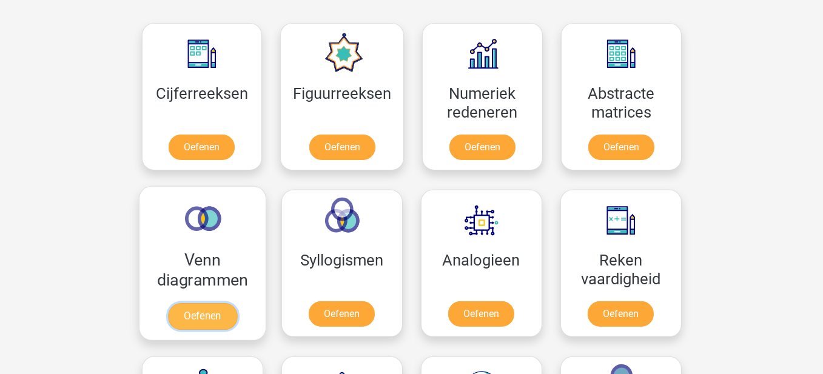
click at [227, 305] on link "Oefenen" at bounding box center [201, 316] width 69 height 27
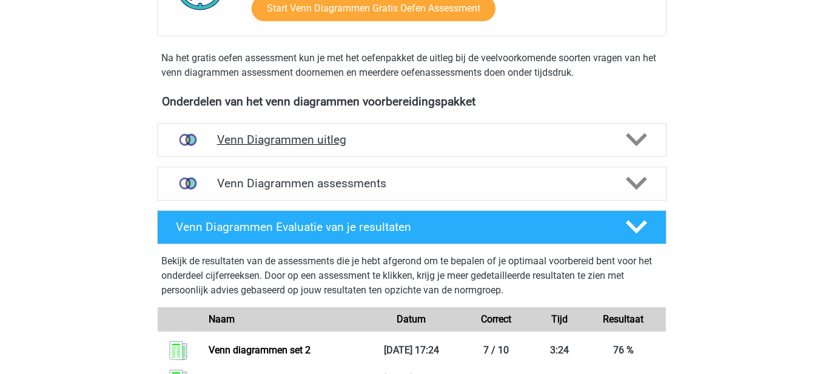
scroll to position [364, 0]
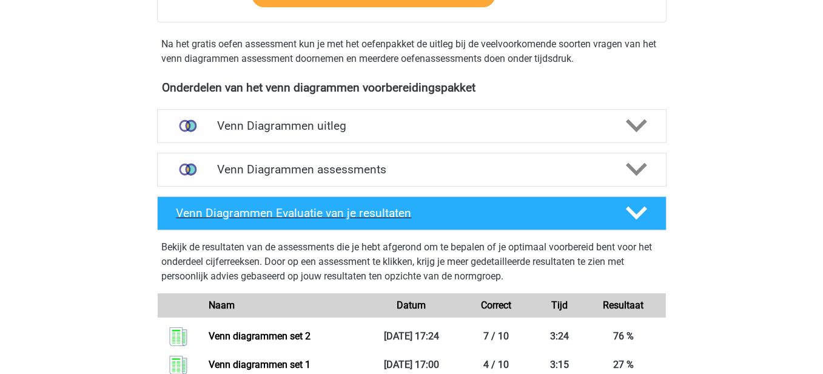
click at [506, 213] on h4 "Venn Diagrammen Evaluatie van je resultaten" at bounding box center [391, 213] width 430 height 14
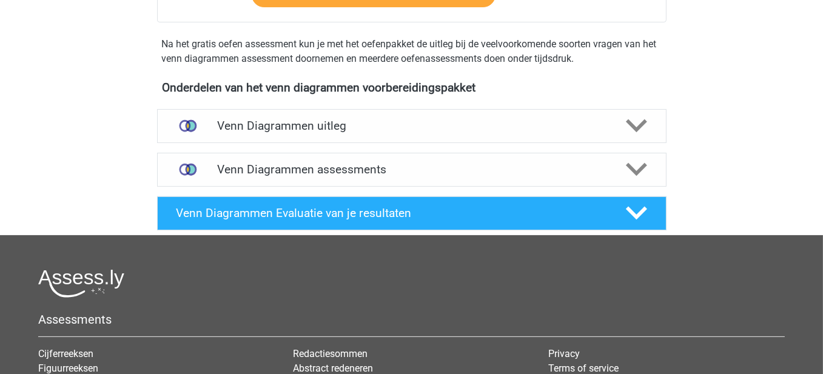
click at [513, 192] on div "Venn Diagrammen Evaluatie van je resultaten Bekijk de resultaten van de assessm…" at bounding box center [411, 214] width 557 height 44
click at [515, 209] on h4 "Venn Diagrammen Evaluatie van je resultaten" at bounding box center [391, 213] width 430 height 14
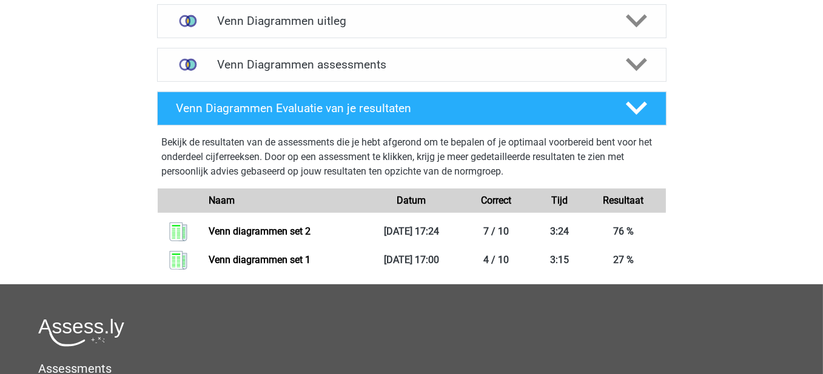
scroll to position [485, 0]
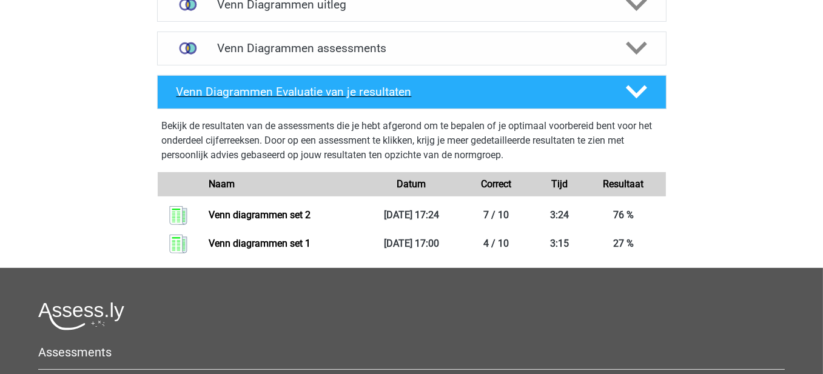
click at [494, 89] on h4 "Venn Diagrammen Evaluatie van je resultaten" at bounding box center [391, 92] width 430 height 14
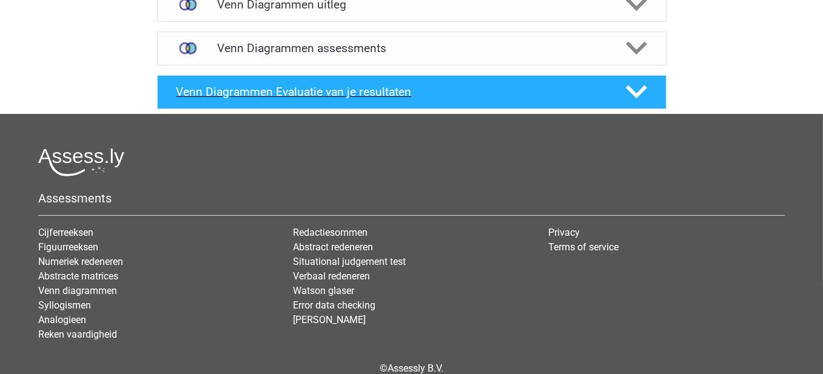
click at [494, 89] on h4 "Venn Diagrammen Evaluatie van je resultaten" at bounding box center [391, 92] width 430 height 14
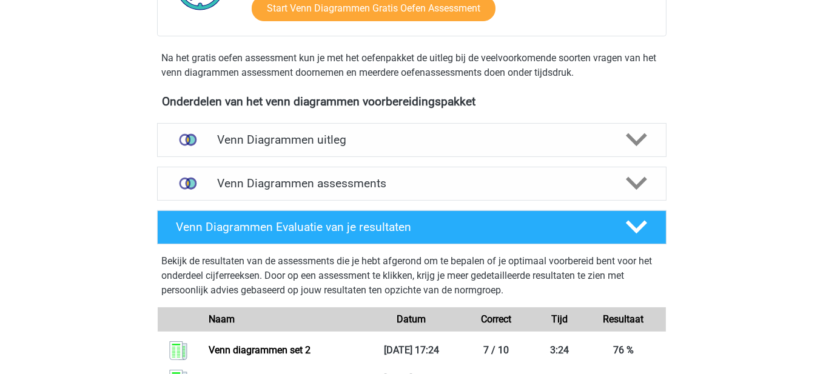
scroll to position [364, 0]
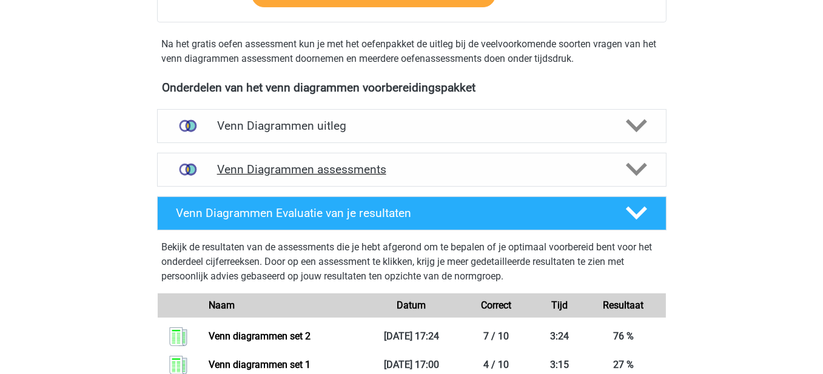
click at [475, 171] on h4 "Venn Diagrammen assessments" at bounding box center [411, 170] width 389 height 14
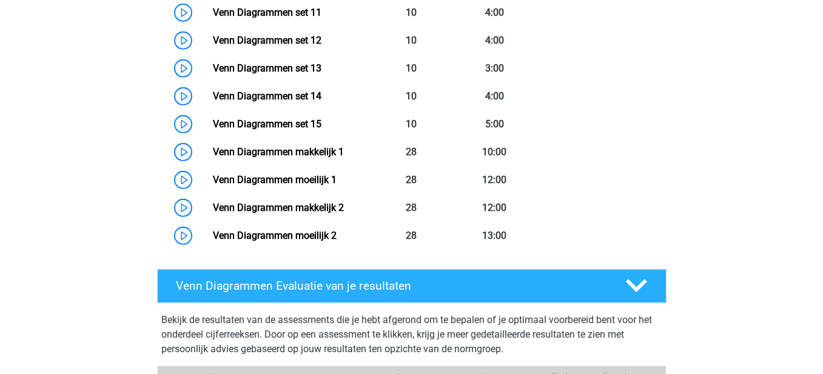
scroll to position [1213, 0]
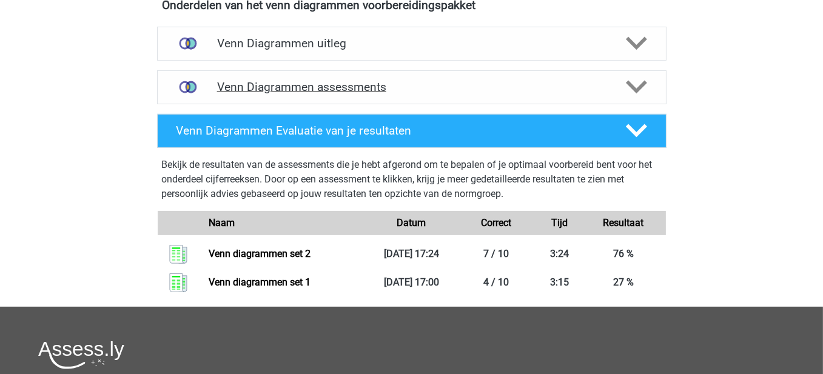
scroll to position [473, 0]
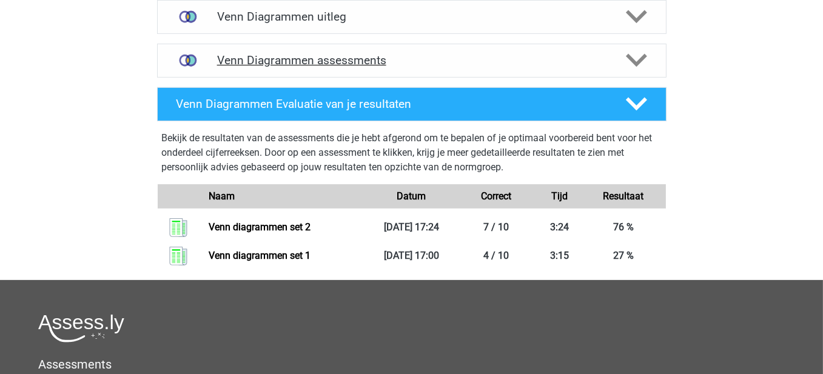
click at [378, 45] on div "Venn Diagrammen assessments" at bounding box center [411, 61] width 509 height 34
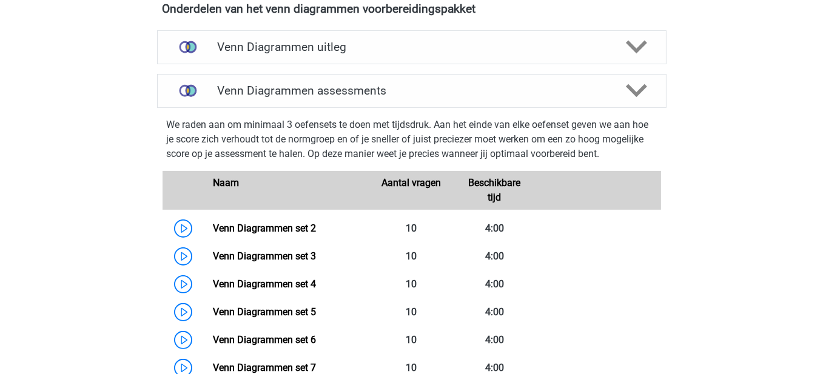
scroll to position [412, 0]
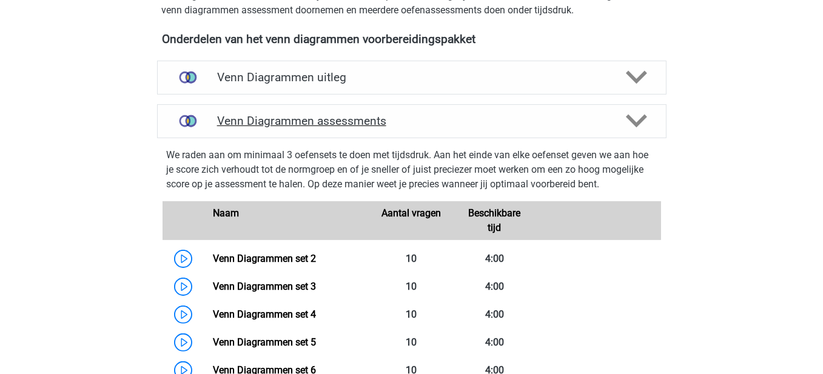
click at [587, 108] on div "Venn Diagrammen assessments" at bounding box center [411, 121] width 509 height 34
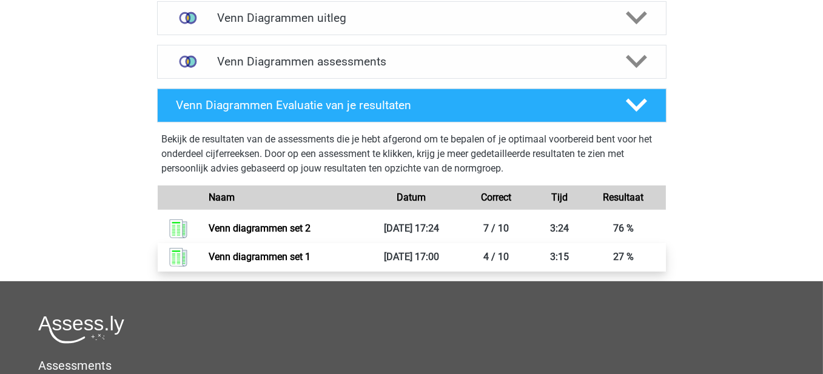
scroll to position [473, 0]
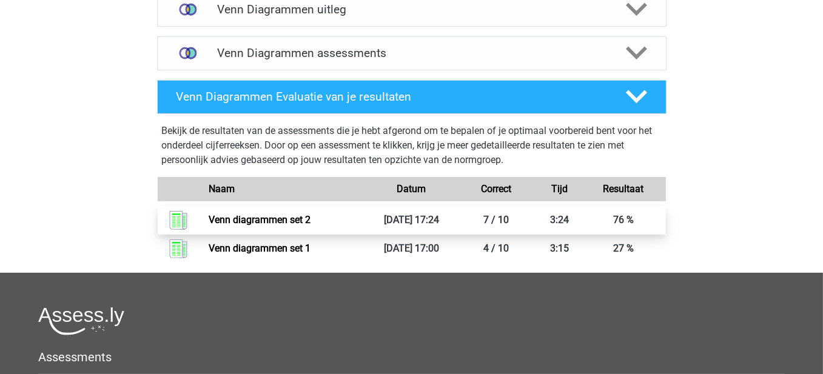
scroll to position [485, 0]
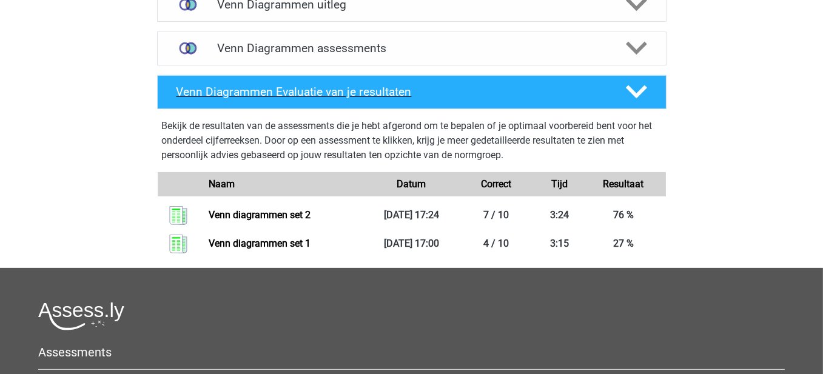
click at [629, 95] on icon at bounding box center [636, 91] width 21 height 21
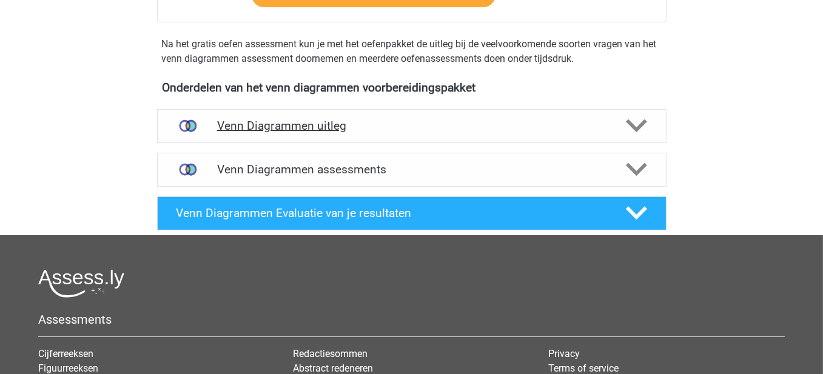
scroll to position [364, 0]
click at [414, 138] on div "Venn Diagrammen uitleg" at bounding box center [411, 126] width 509 height 34
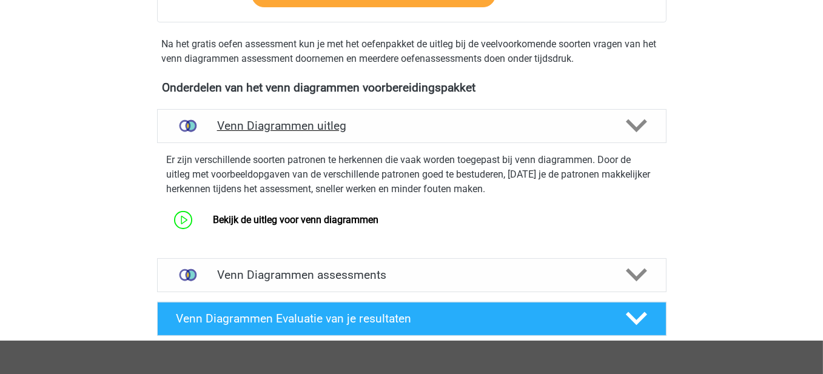
click at [428, 115] on div "Venn Diagrammen uitleg" at bounding box center [411, 126] width 509 height 34
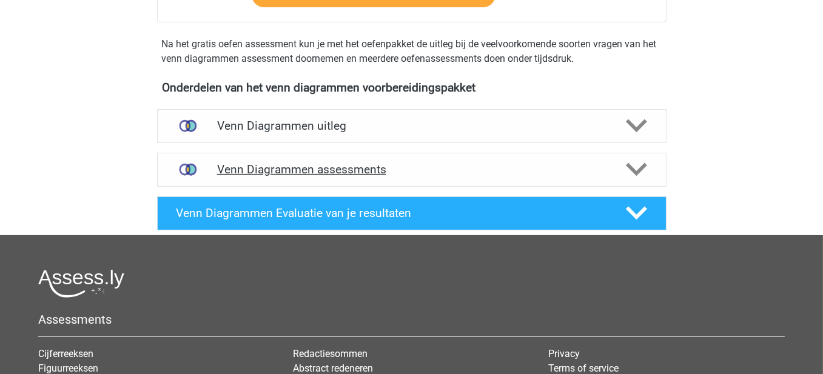
click at [411, 166] on h4 "Venn Diagrammen assessments" at bounding box center [411, 170] width 389 height 14
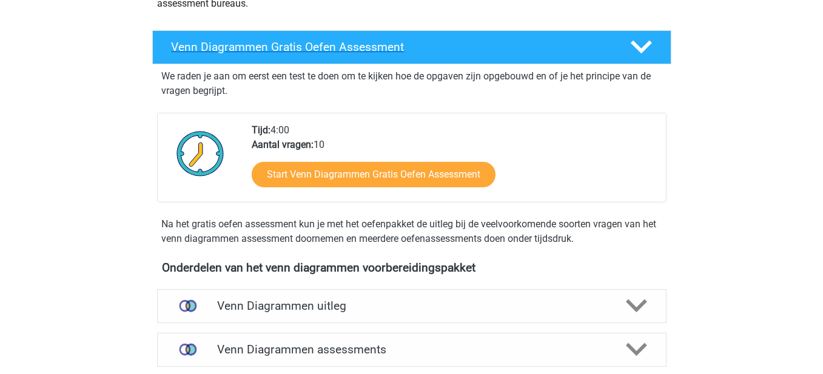
scroll to position [182, 0]
